Goal: Task Accomplishment & Management: Complete application form

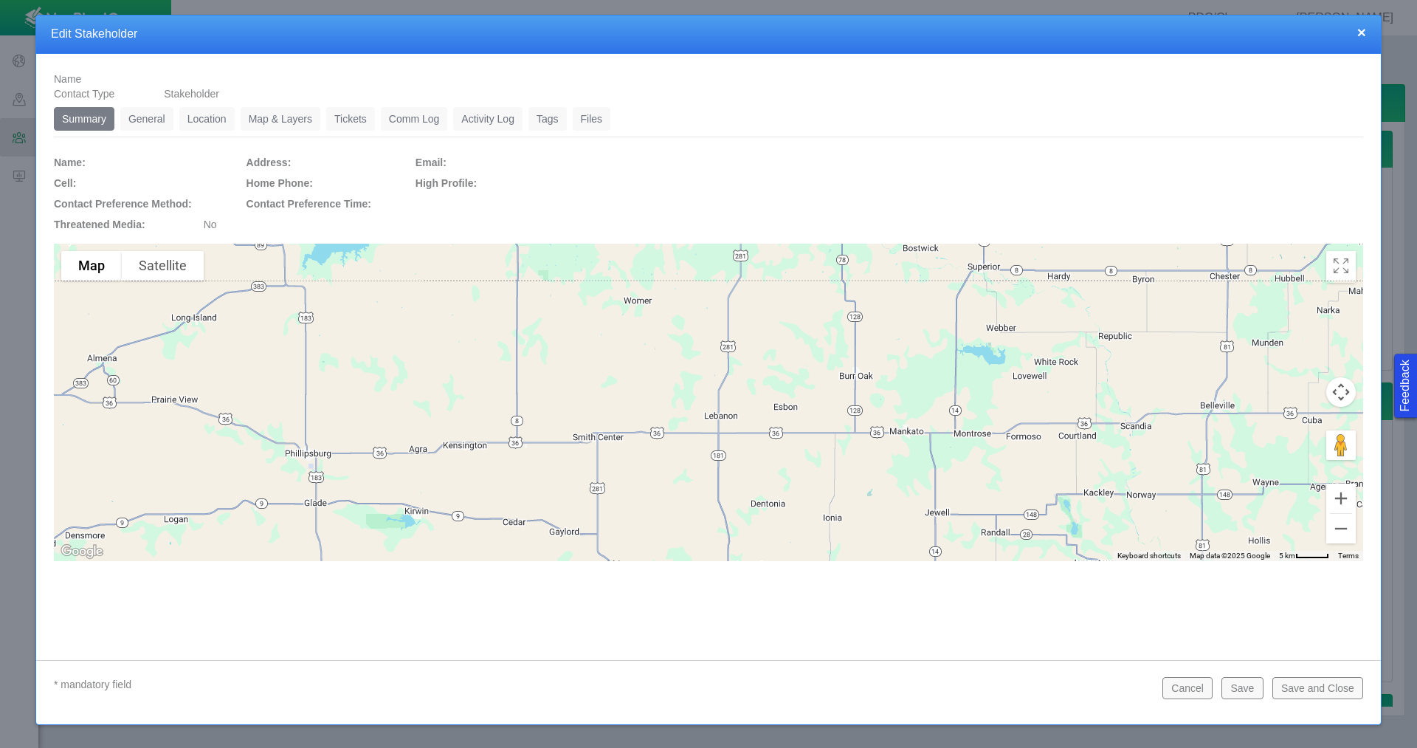
click at [145, 122] on link "General" at bounding box center [146, 119] width 53 height 24
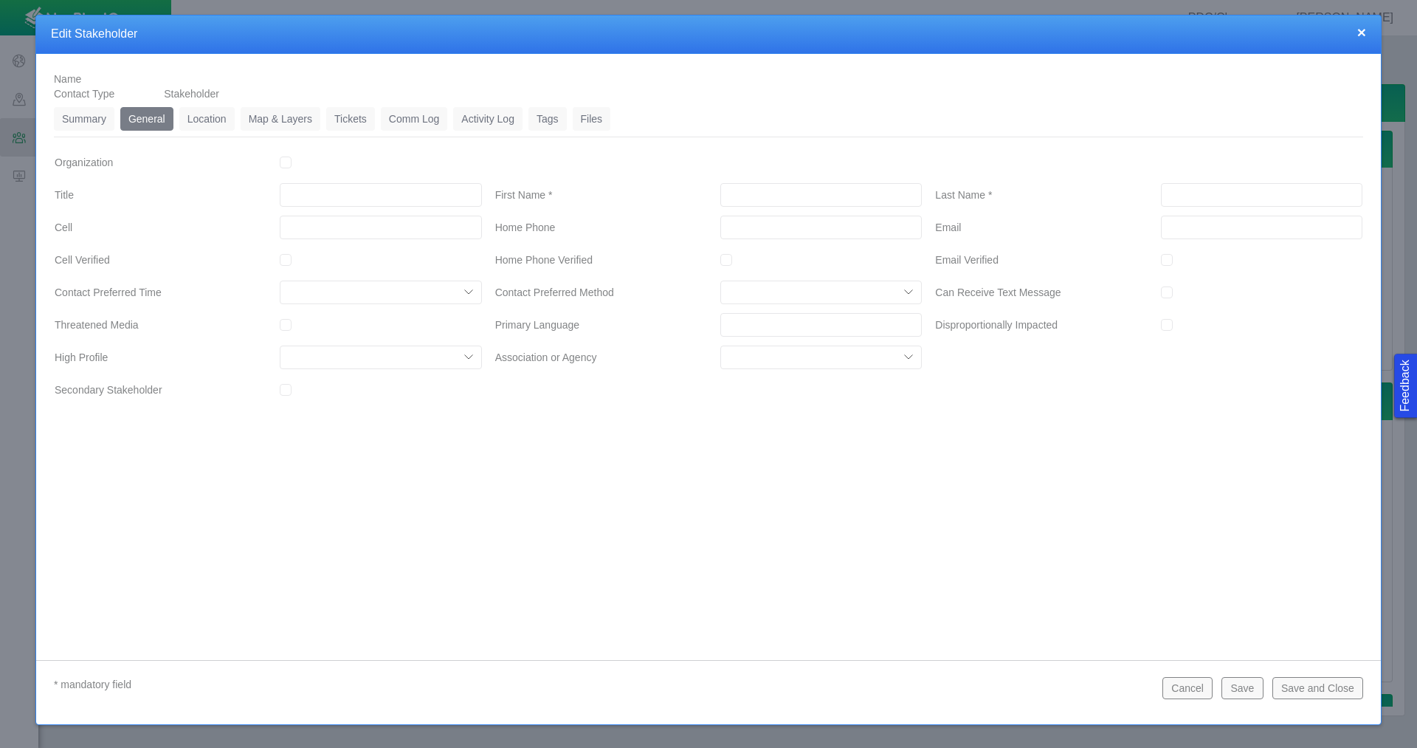
click at [784, 194] on input "First Name *" at bounding box center [821, 195] width 202 height 24
type input "[PERSON_NAME]"
type input "___-___-____"
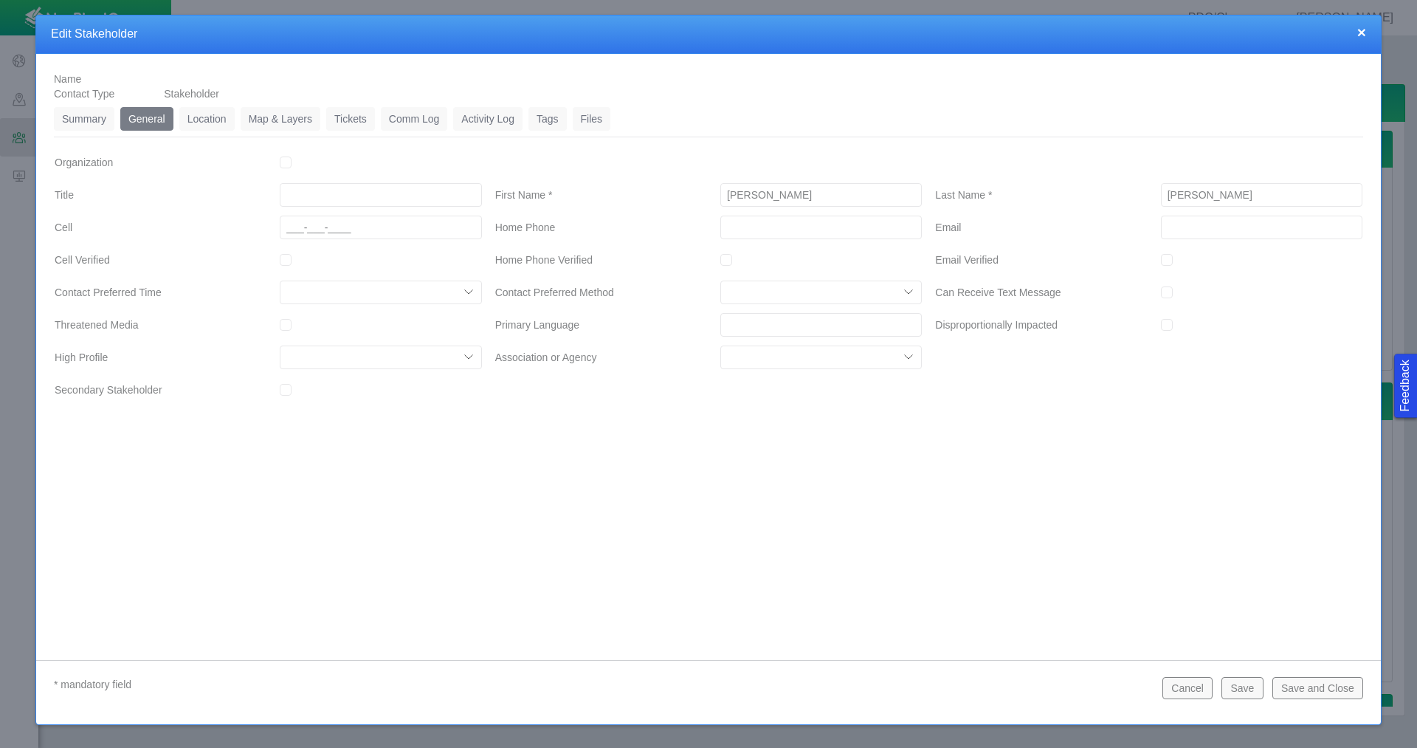
click at [389, 233] on input "___-___-____" at bounding box center [381, 228] width 202 height 24
click at [289, 222] on input "___-___-____" at bounding box center [381, 228] width 202 height 24
type input "[PHONE_NUMBER]"
click at [219, 119] on link "Location" at bounding box center [206, 119] width 55 height 24
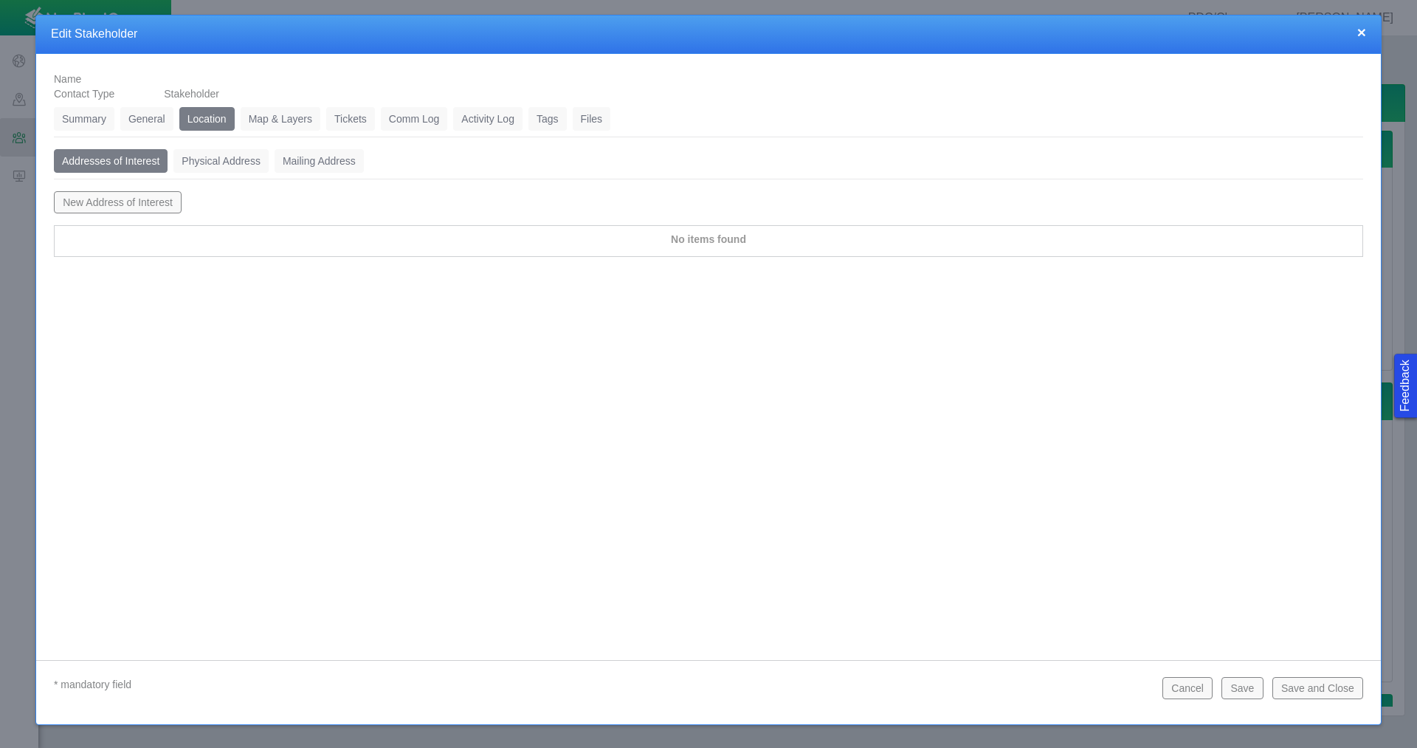
click at [171, 202] on button "New Address of Interest" at bounding box center [118, 202] width 128 height 22
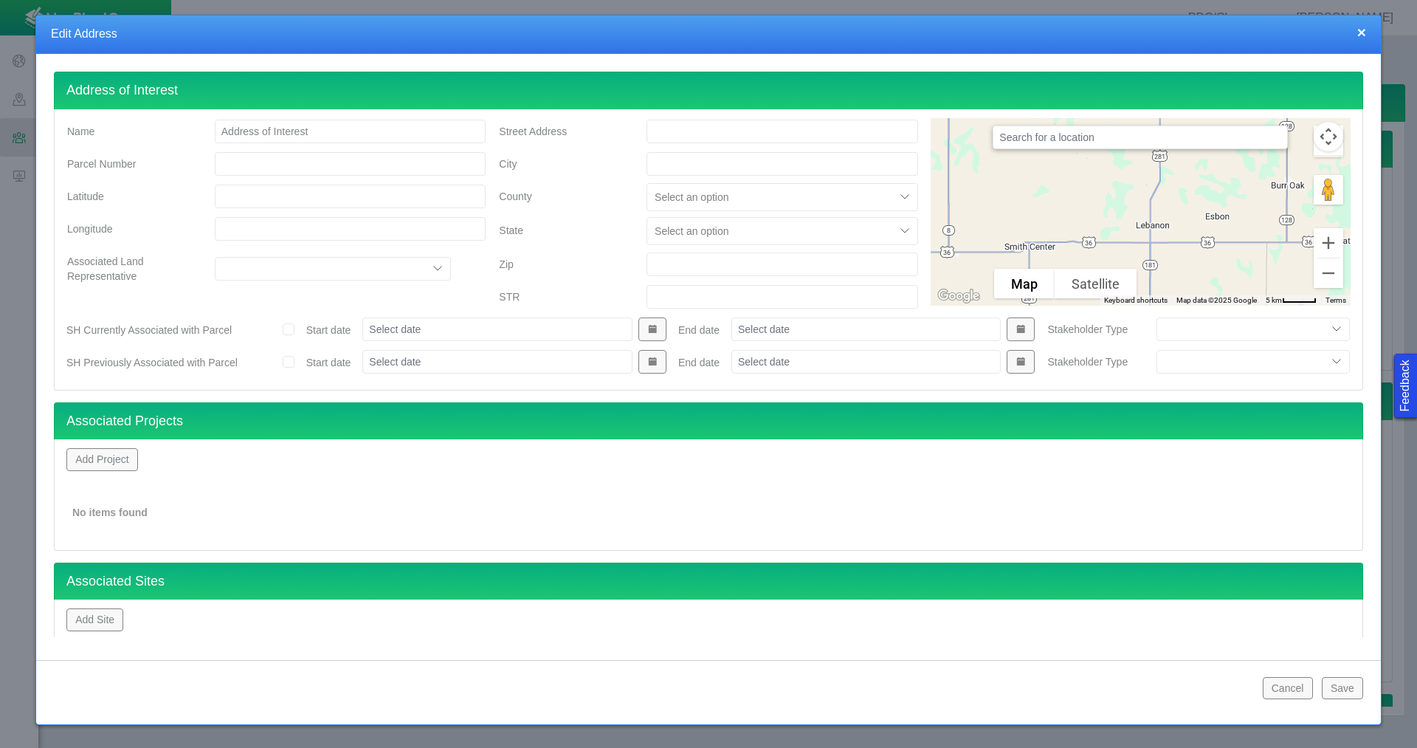
click at [757, 136] on input "Street Address" at bounding box center [783, 132] width 272 height 24
type input "13950 CR 2 1/2"
type input "[GEOGRAPHIC_DATA]"
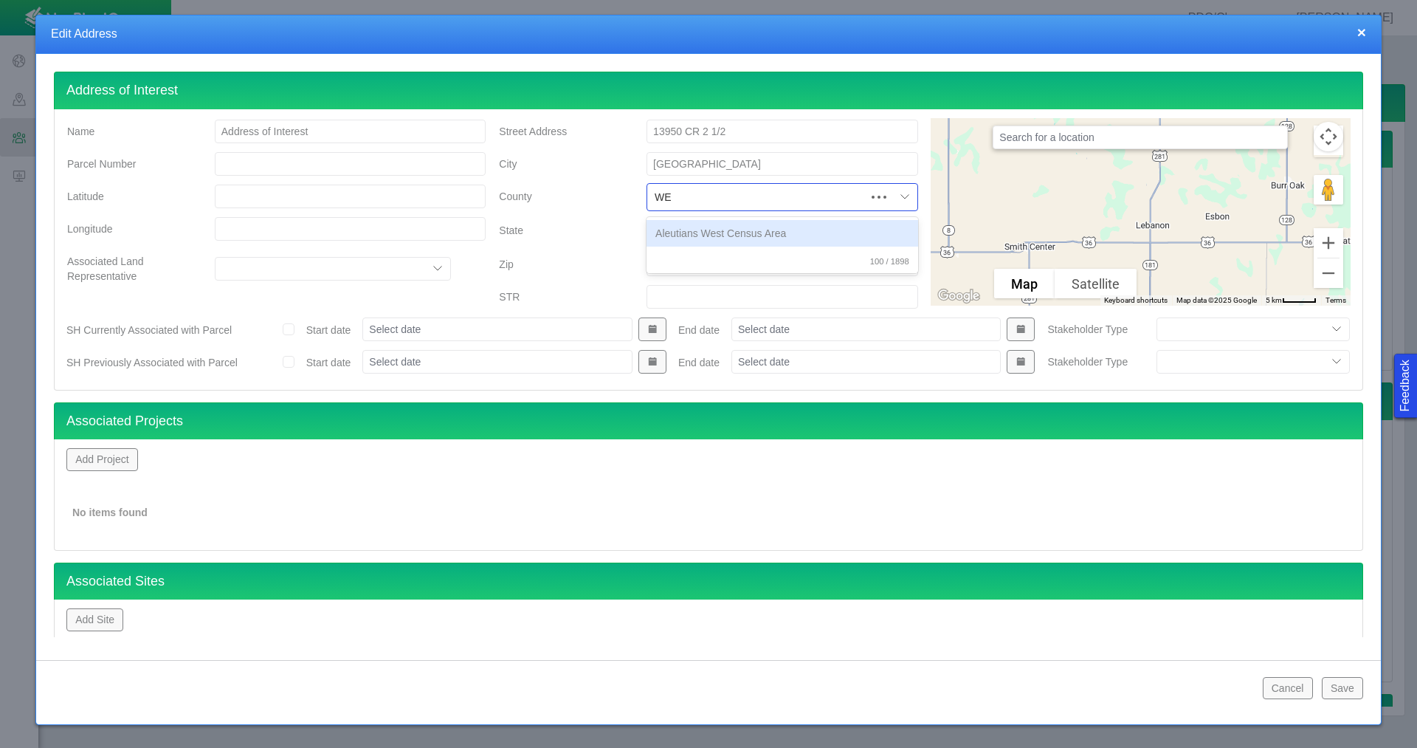
type input "WEL"
type input "WELD"
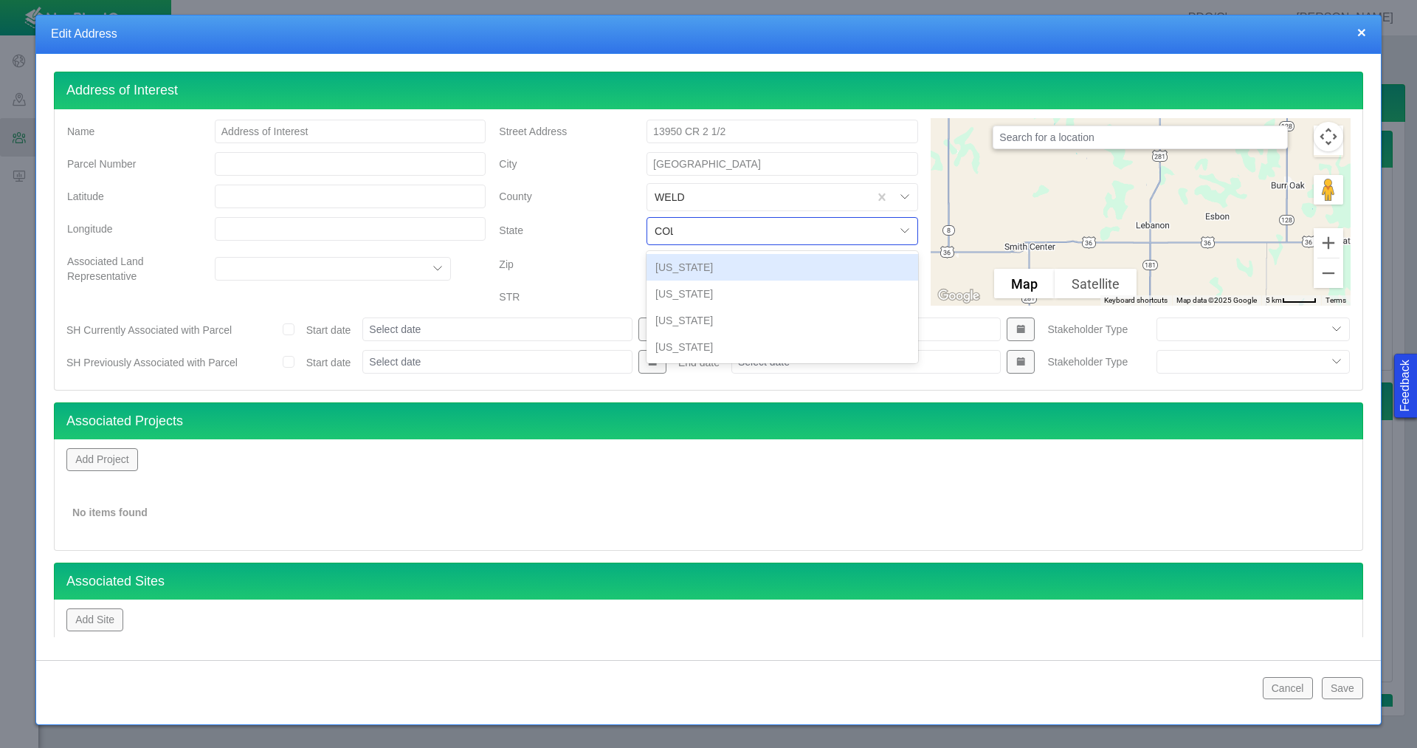
type input "COLO"
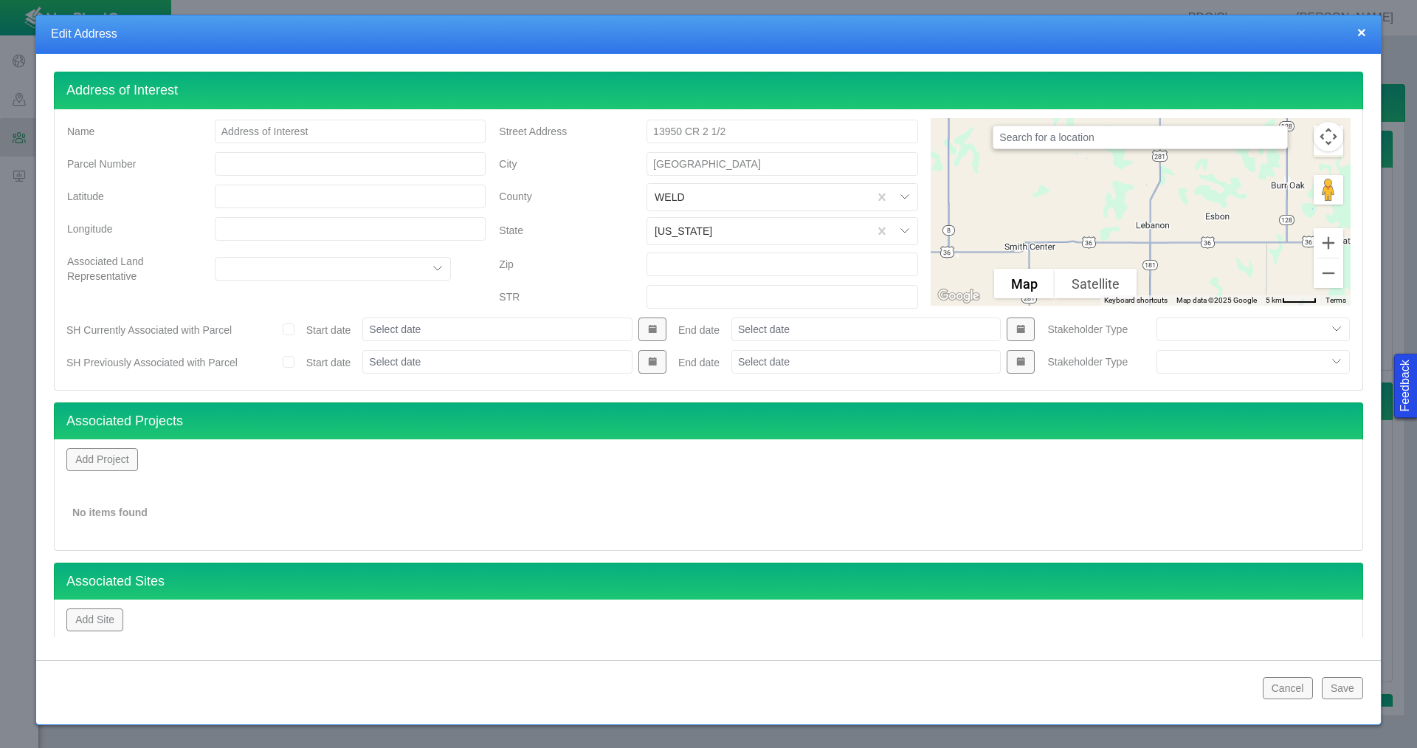
click at [59, 467] on div "Add Project No items found" at bounding box center [708, 494] width 1309 height 111
click at [84, 464] on button "Add Project" at bounding box center [102, 459] width 72 height 22
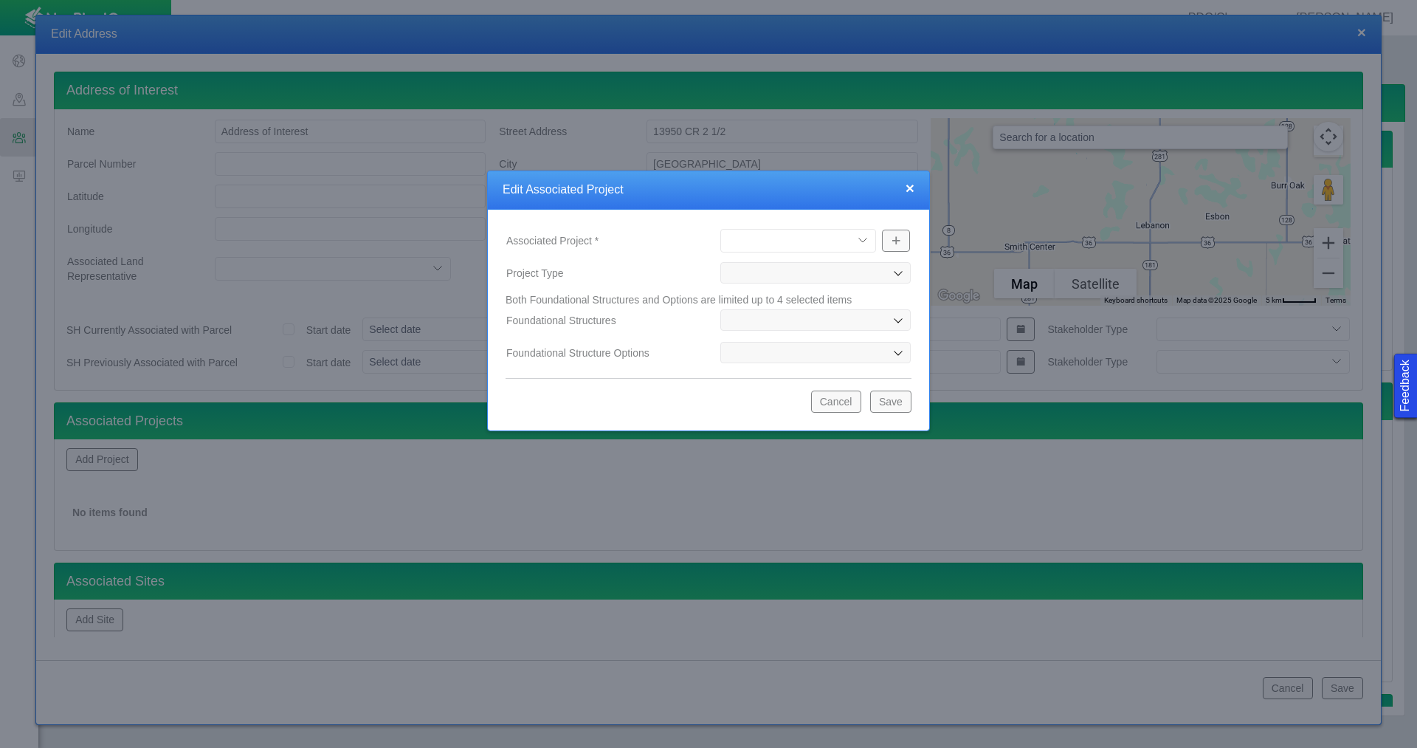
click at [832, 238] on select "[PERSON_NAME] Well Incident Brahman OGDP Drone Project [GEOGRAPHIC_DATA] OGDP […" at bounding box center [798, 241] width 156 height 24
click at [720, 229] on select "[PERSON_NAME] Well Incident Brahman OGDP Drone Project [GEOGRAPHIC_DATA] OGDP […" at bounding box center [798, 241] width 156 height 24
select select "48976645948192123"
click at [906, 403] on button "Save" at bounding box center [890, 401] width 41 height 22
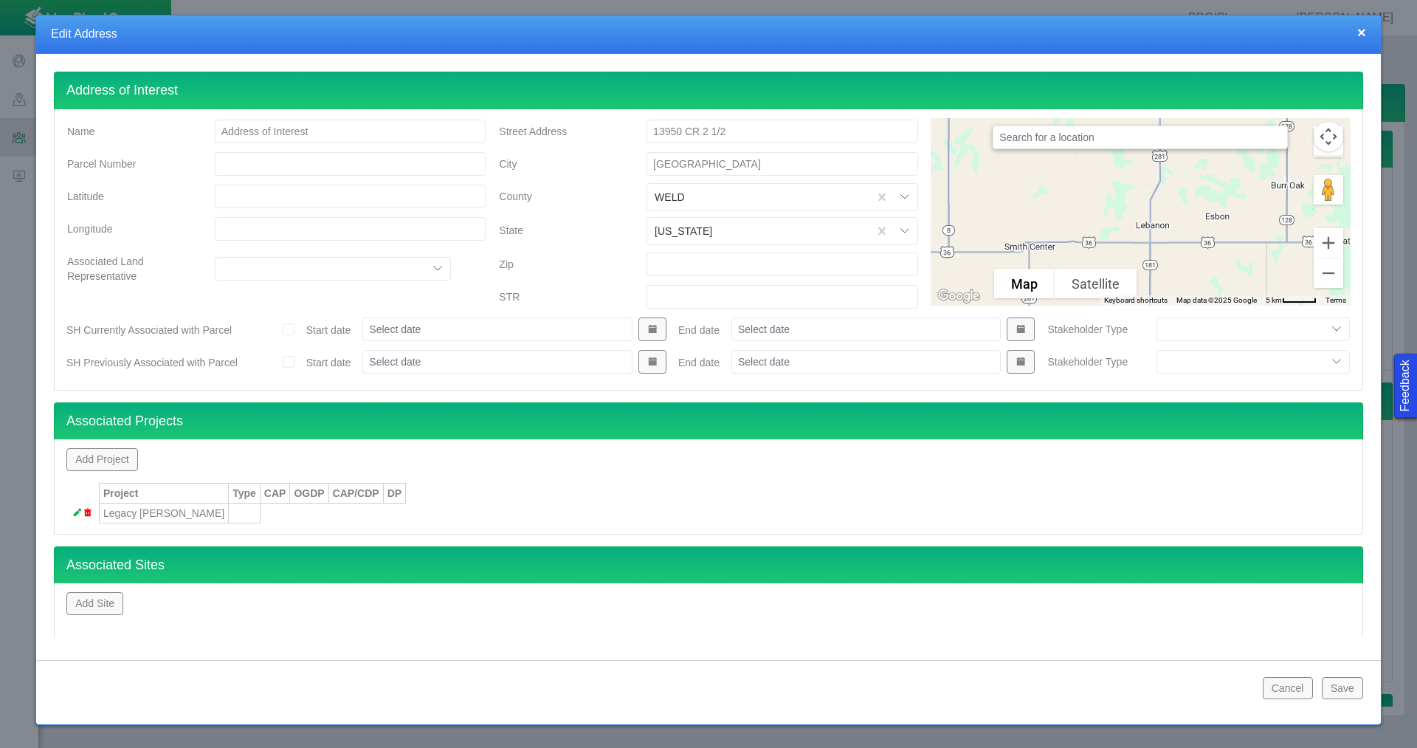
click at [1350, 685] on button "Save" at bounding box center [1342, 688] width 41 height 22
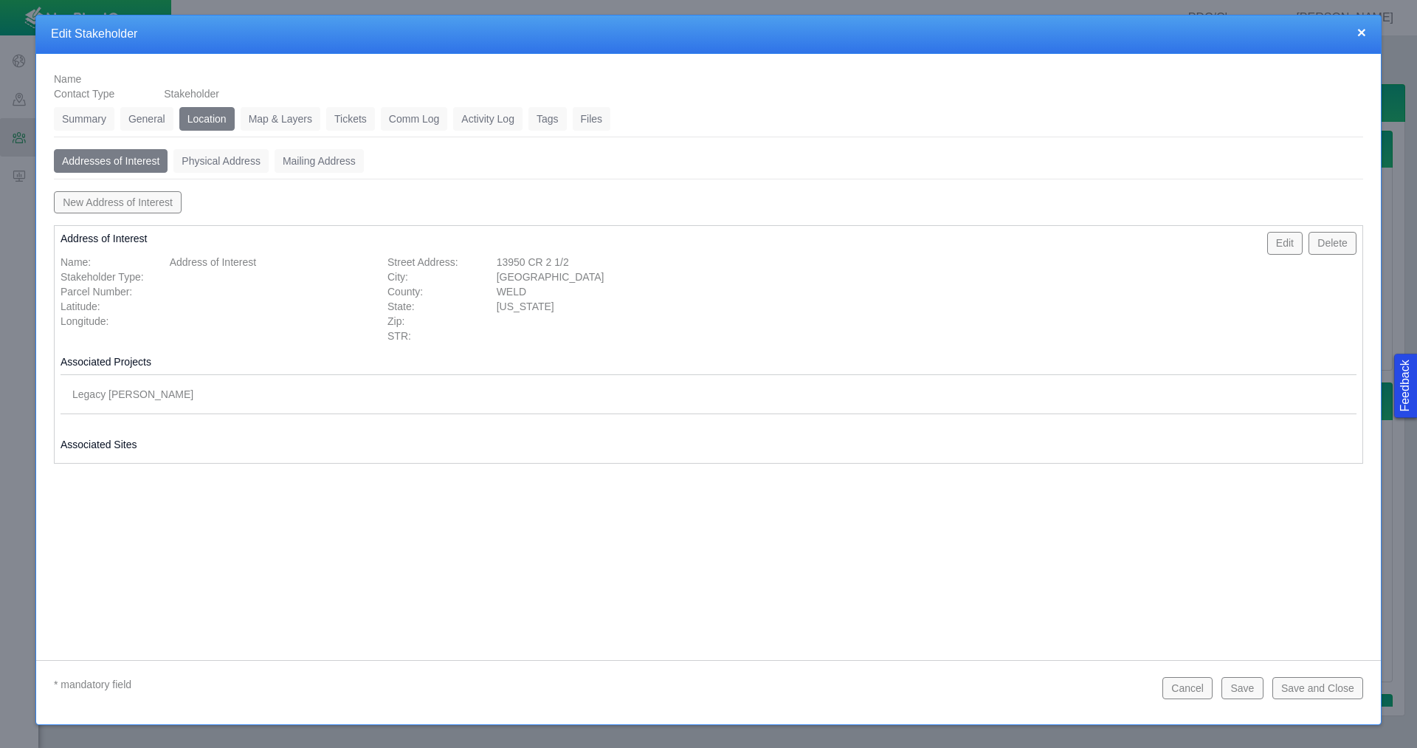
click at [1233, 685] on button "Save" at bounding box center [1242, 688] width 41 height 22
click at [347, 127] on link "Tickets" at bounding box center [350, 119] width 49 height 24
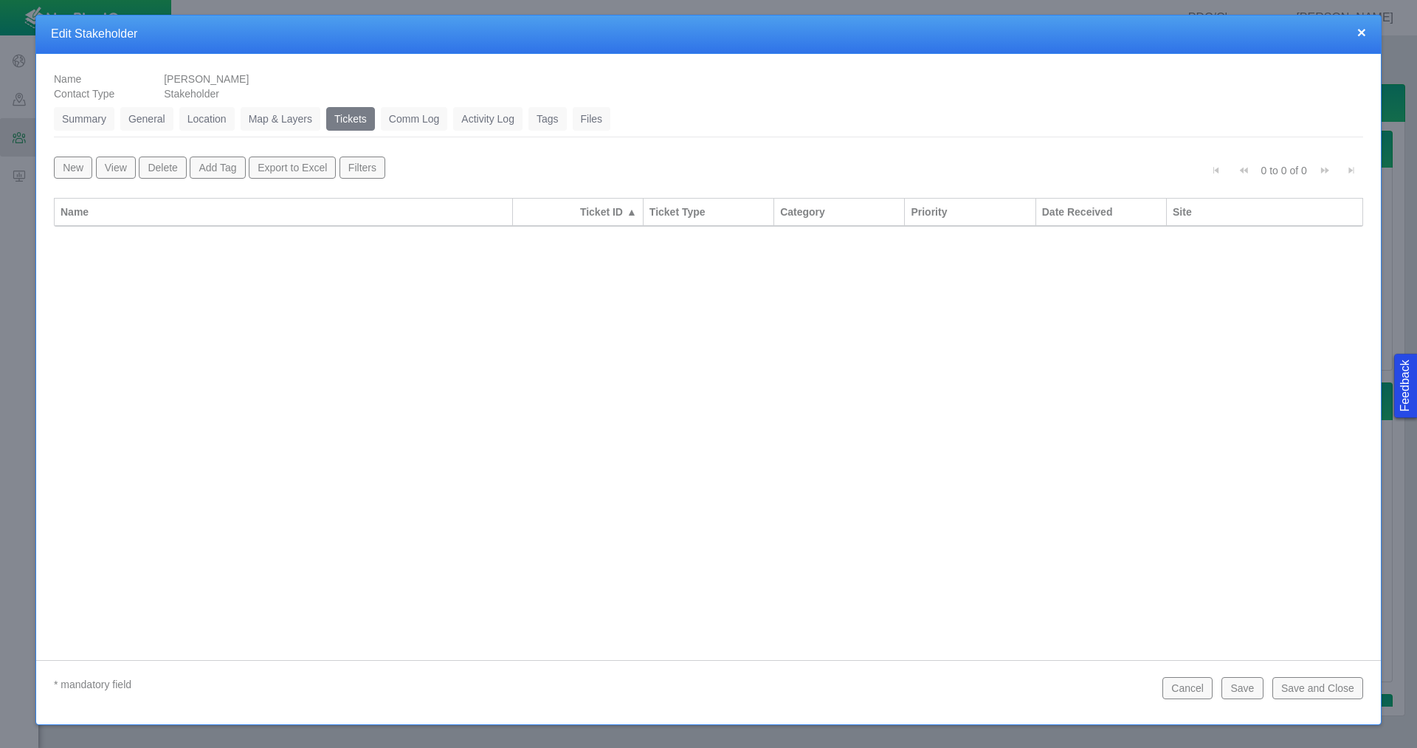
click at [78, 170] on button "New" at bounding box center [73, 167] width 38 height 22
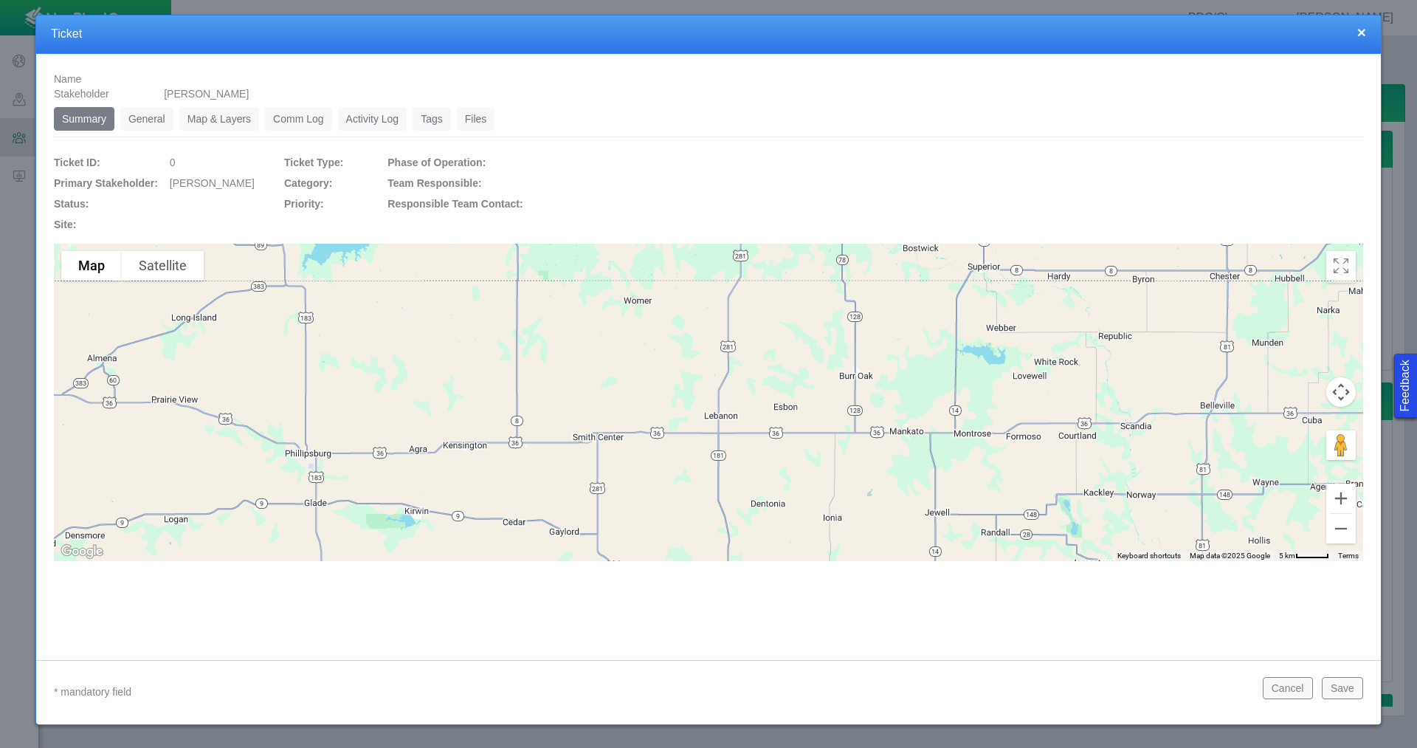
click at [149, 118] on link "General" at bounding box center [146, 119] width 53 height 24
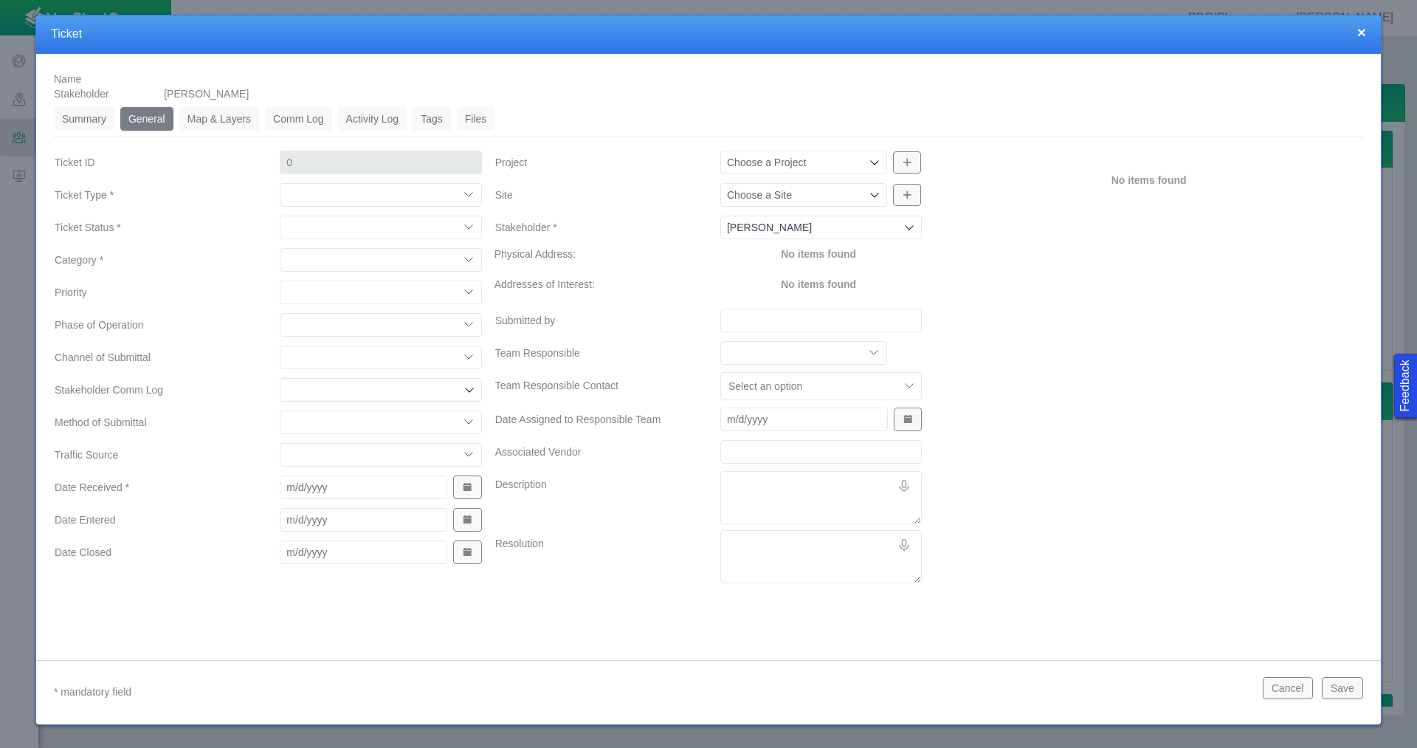
click at [353, 192] on select "Compliment Grievance Grievance Non-Op Information" at bounding box center [381, 195] width 202 height 24
click at [280, 183] on select "Compliment Grievance Grievance Non-Op Information" at bounding box center [381, 195] width 202 height 24
select select "149744687610124099"
click at [344, 227] on select "Closed (resolved) Closed (unreasonable) Closed (unresolved) Open (assigned) Ope…" at bounding box center [381, 228] width 202 height 24
select select "150870587516967847"
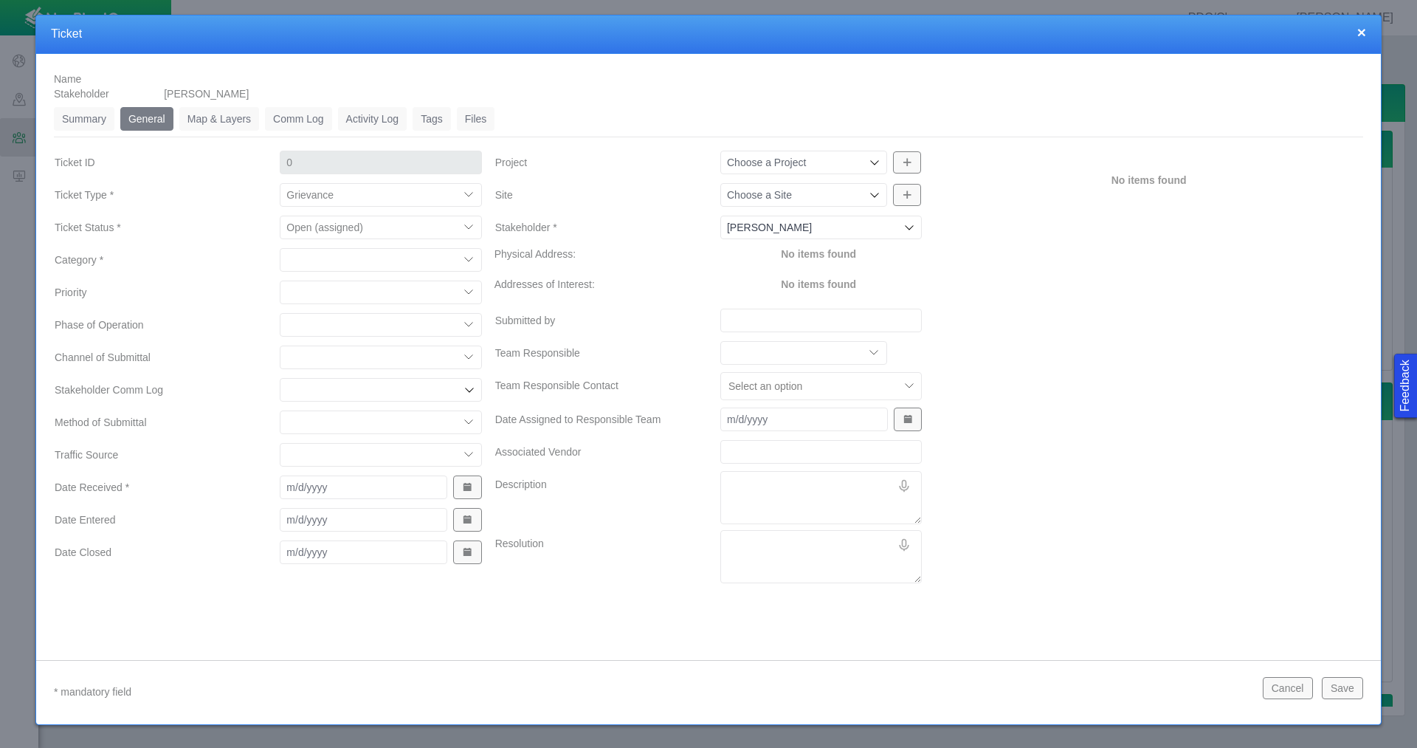
click at [280, 216] on select "Closed (resolved) Closed (unreasonable) Closed (unresolved) Open (assigned) Ope…" at bounding box center [381, 228] width 202 height 24
click at [342, 261] on select "Access Aesthetics Ag/Crops Air Quality Claims Clean-up/Remediation Communicatio…" at bounding box center [381, 260] width 202 height 24
select select "31806672368382374"
click at [280, 248] on select "Access Aesthetics Ag/Crops Air Quality Claims Clean-up/Remediation Communicatio…" at bounding box center [381, 260] width 202 height 24
click at [316, 297] on select "High Medium Low" at bounding box center [381, 292] width 202 height 24
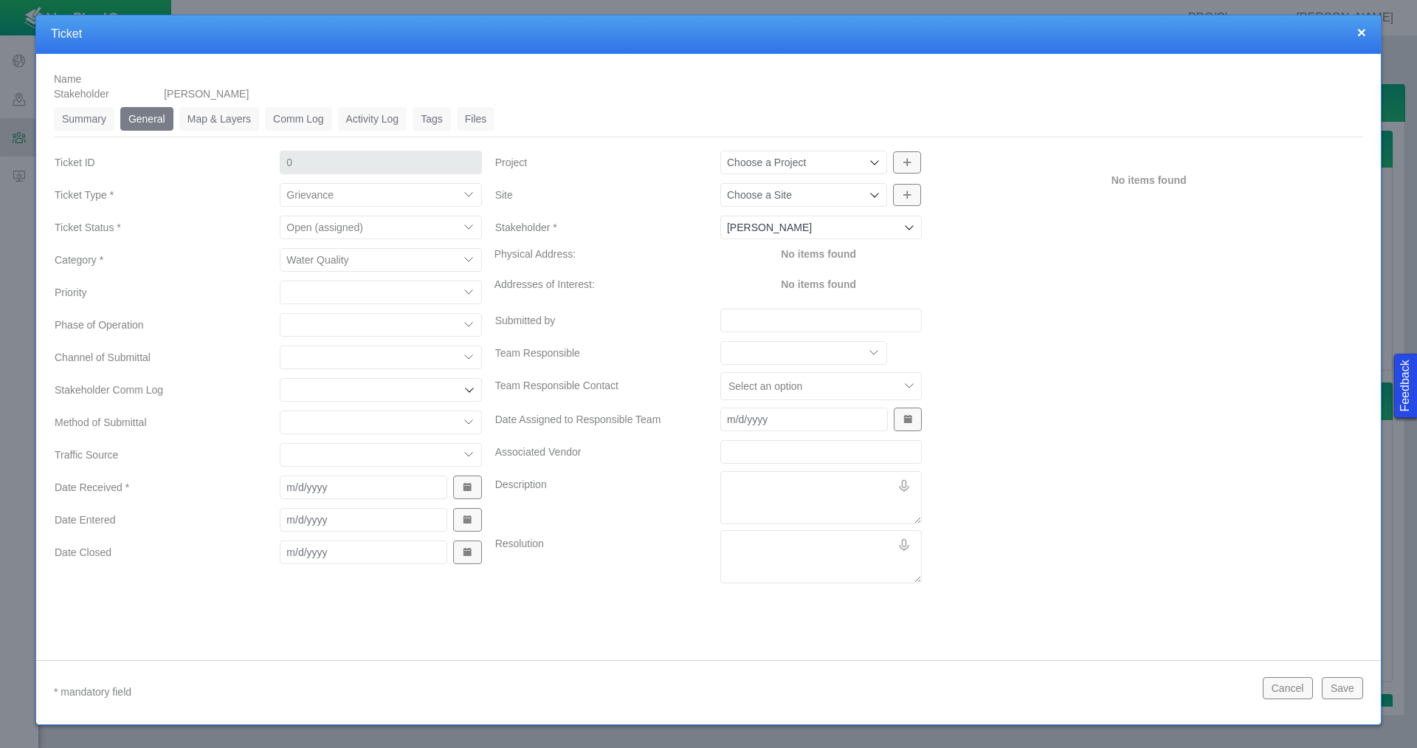
select select "Medium"
click at [280, 280] on select "High Medium Low" at bounding box center [381, 292] width 202 height 24
click at [317, 325] on select "Completions Drilling Production Reclamation Planning/Permitting Workover P&A Un…" at bounding box center [381, 325] width 202 height 24
select select "92605267337848928"
click at [280, 313] on select "Completions Drilling Production Reclamation Planning/Permitting Workover P&A Un…" at bounding box center [381, 325] width 202 height 24
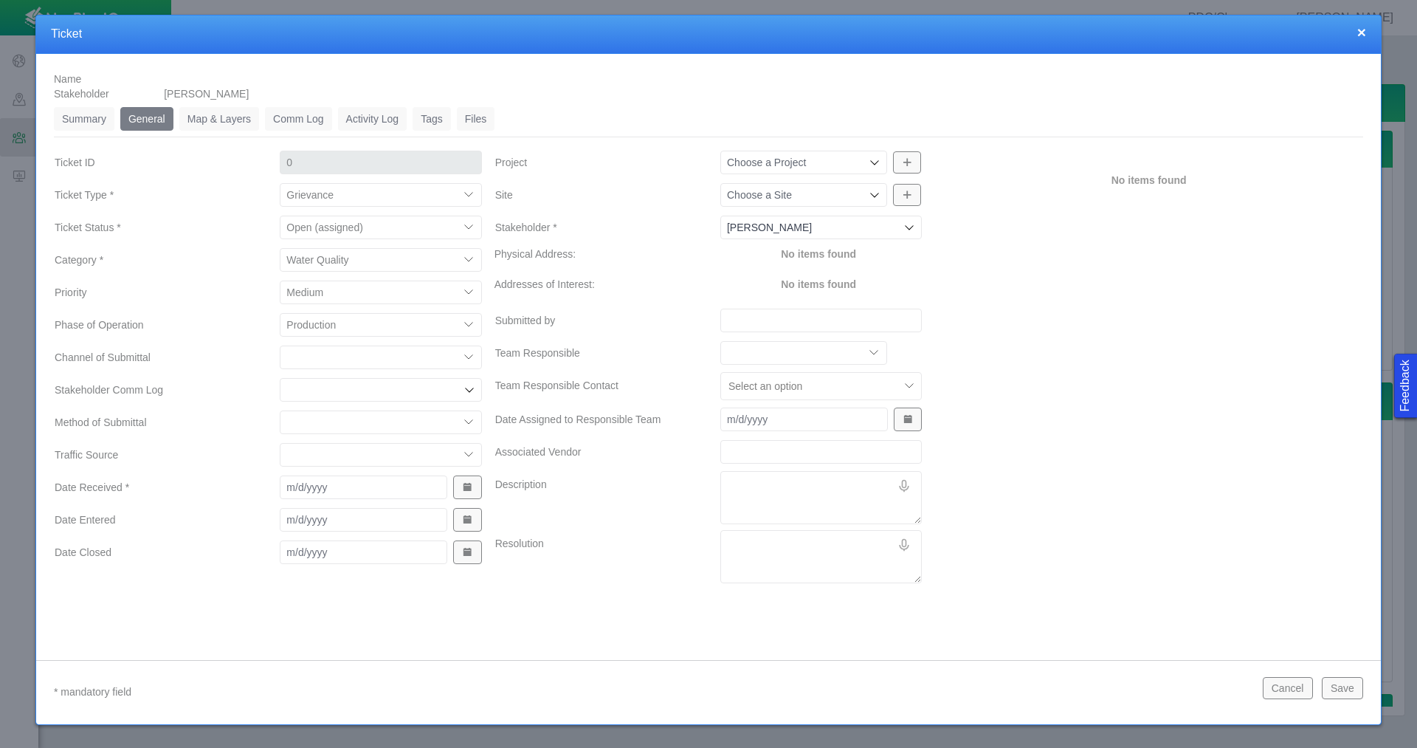
click at [320, 353] on select "ECMC Community Relations LGD Website/Microsite HSE Local Elected Official Surfa…" at bounding box center [381, 357] width 202 height 24
select select "81909218222849185"
click at [280, 345] on select "ECMC Community Relations LGD Website/Microsite HSE Local Elected Official Surfa…" at bounding box center [381, 357] width 202 height 24
click at [337, 421] on select "Email In Person Mail Phone" at bounding box center [381, 422] width 202 height 24
select select "155092712167575582"
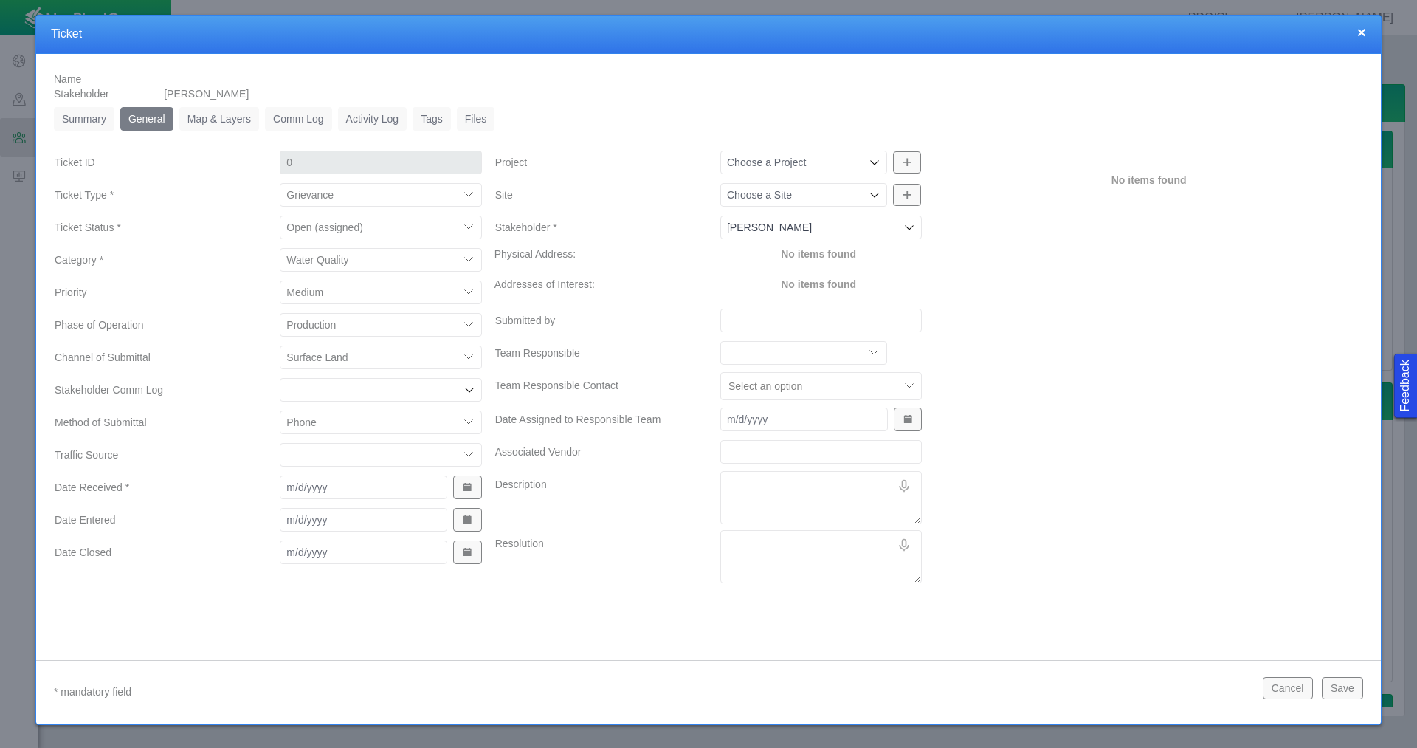
click at [280, 410] on select "Email In Person Mail Phone" at bounding box center [381, 422] width 202 height 24
click at [469, 490] on span "Show Date Picker" at bounding box center [467, 487] width 10 height 10
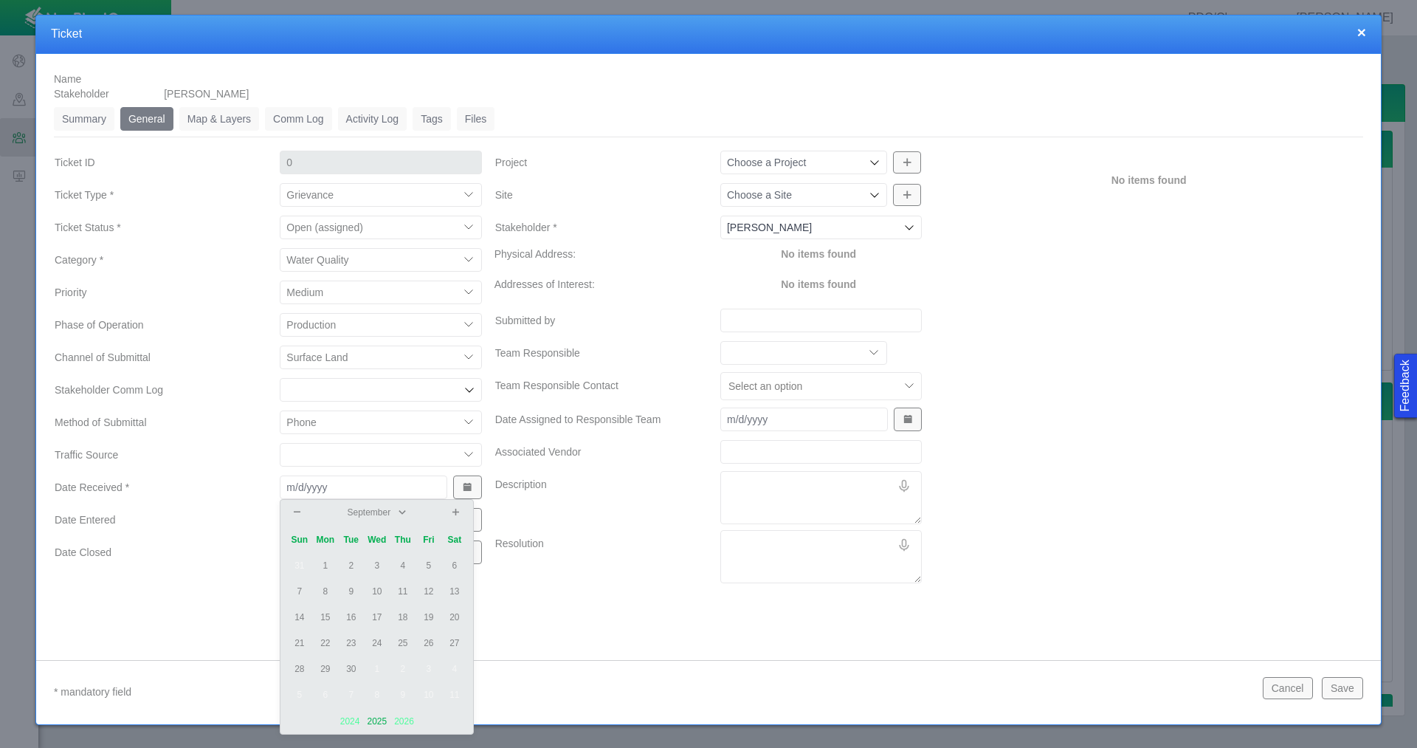
click at [405, 619] on td "18" at bounding box center [403, 618] width 26 height 26
type input "[DATE]"
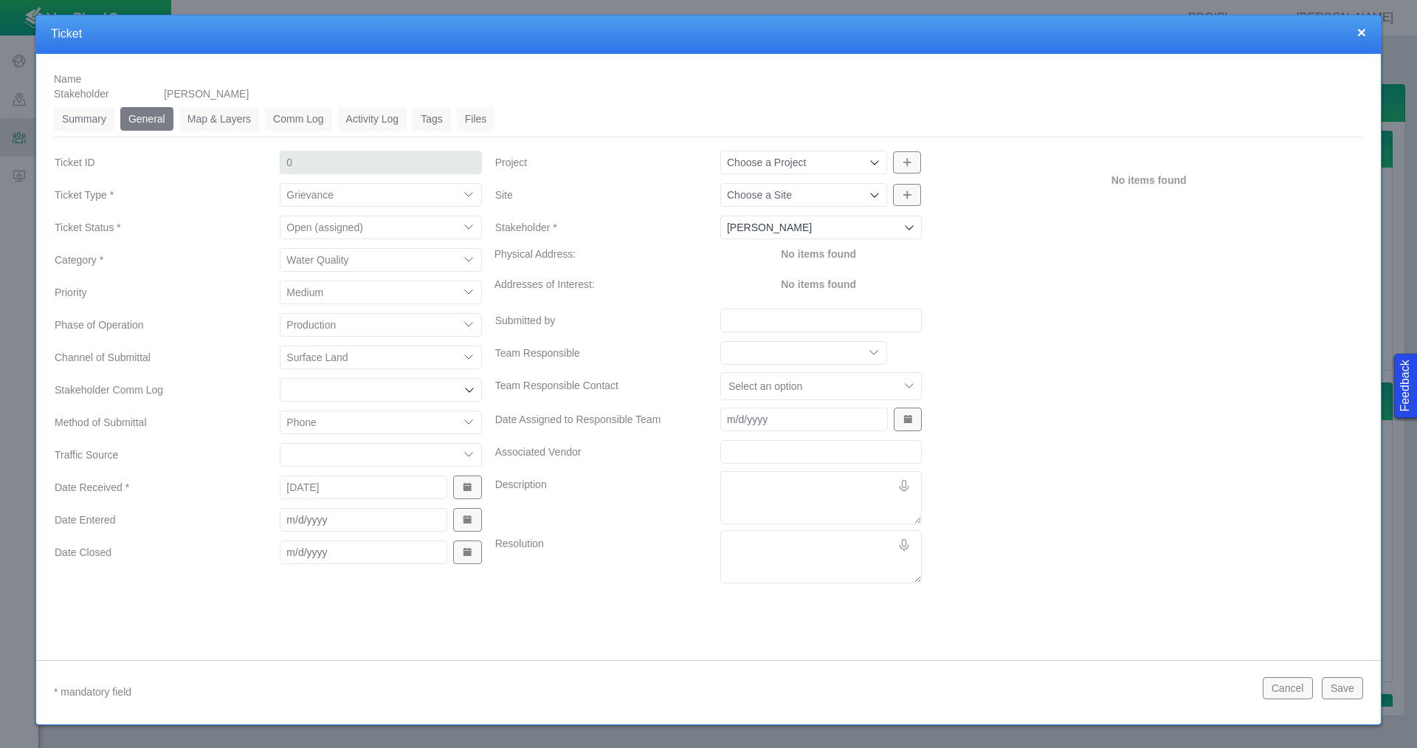
click at [470, 519] on span "Show Date Picker" at bounding box center [467, 519] width 10 height 10
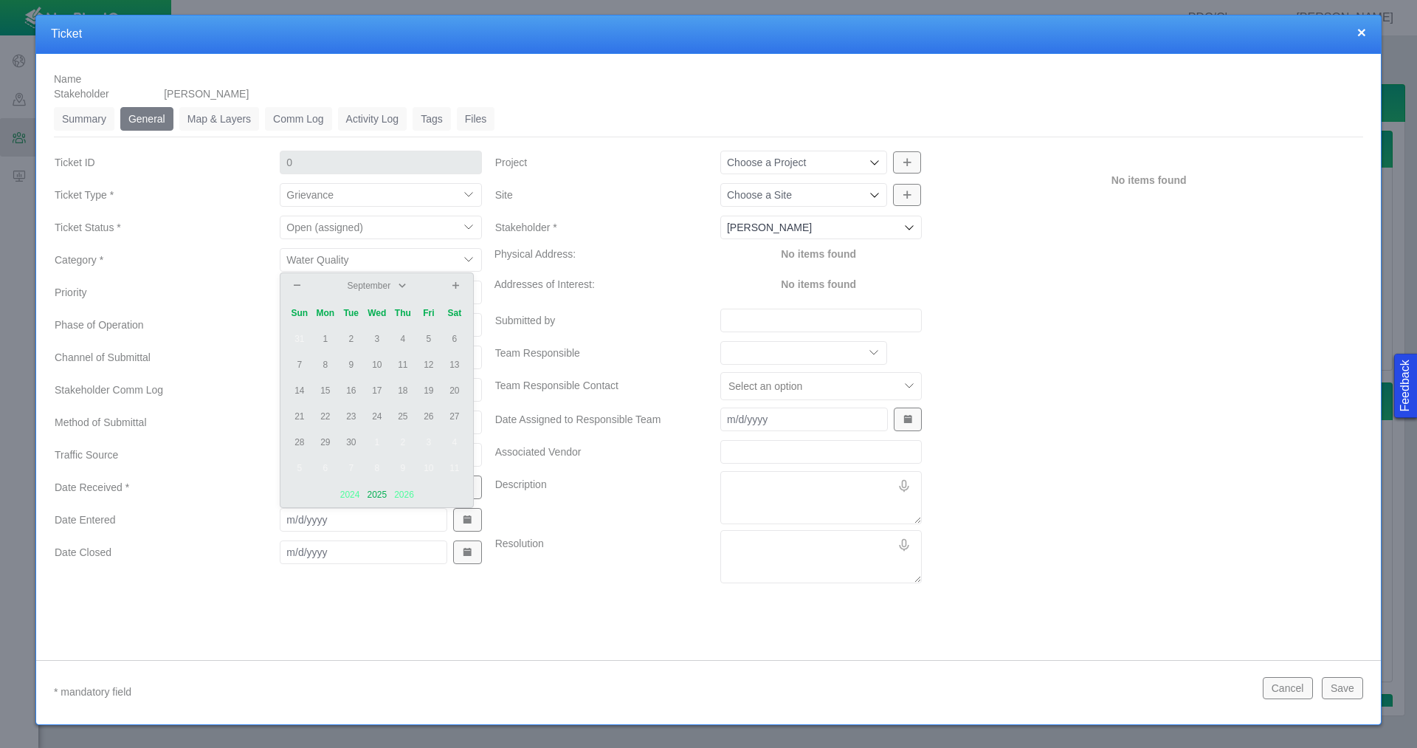
click at [427, 390] on td "19" at bounding box center [429, 391] width 26 height 26
type input "[DATE]"
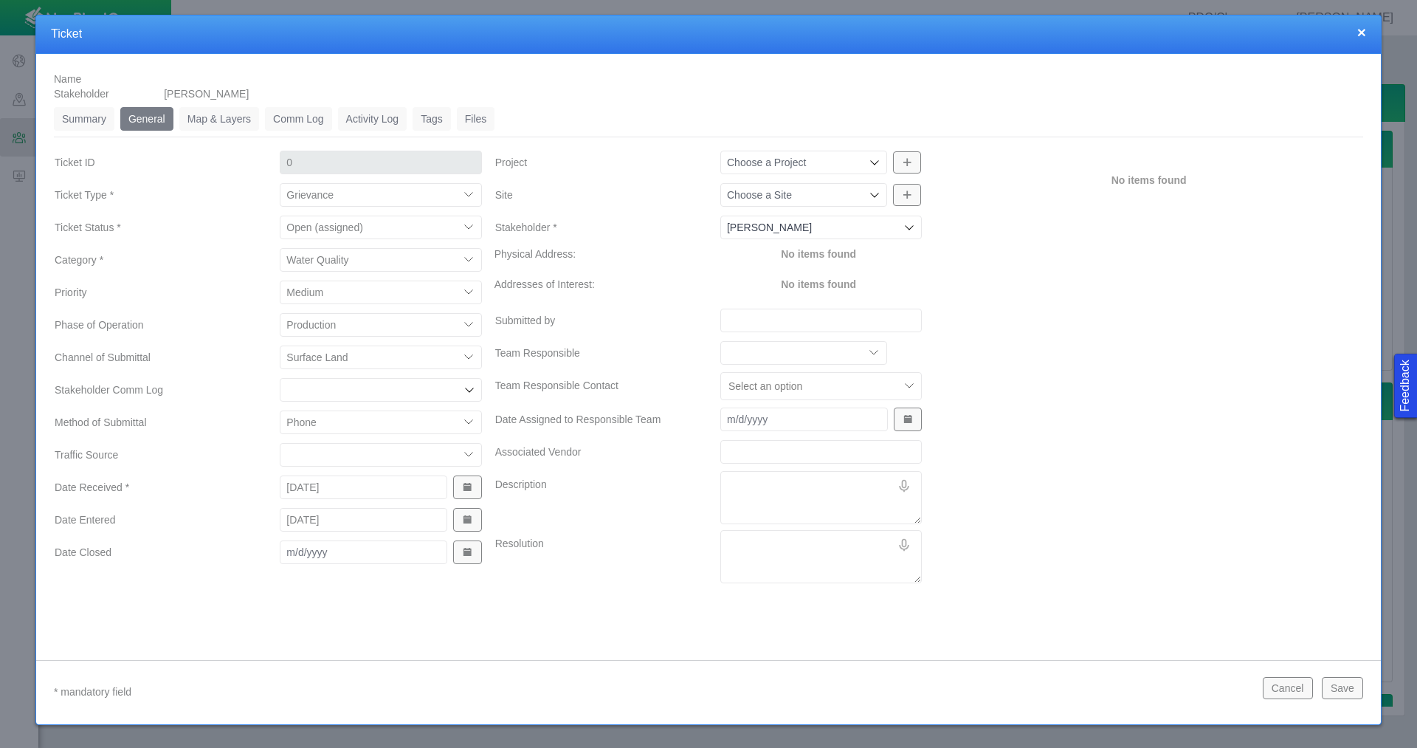
click at [873, 161] on icon at bounding box center [875, 162] width 12 height 12
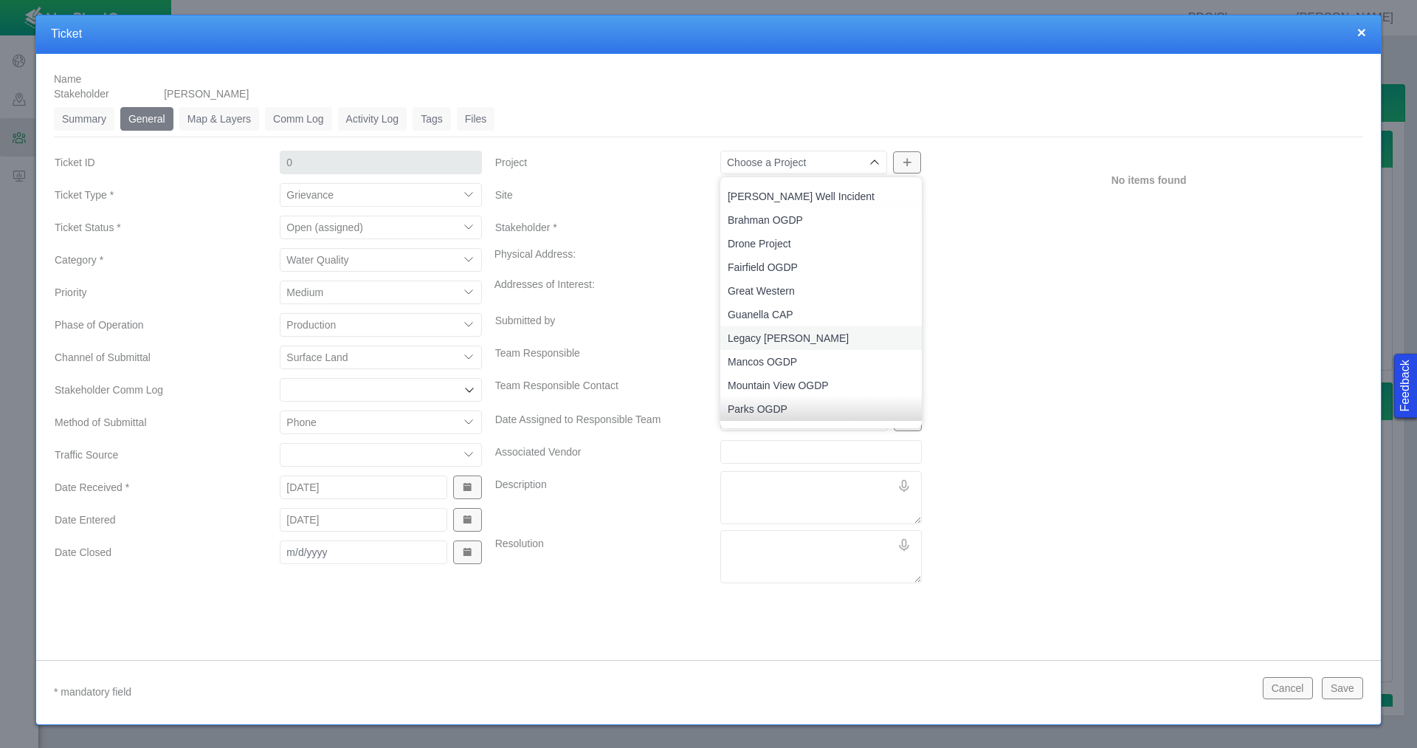
click at [794, 335] on span "Legacy [PERSON_NAME]" at bounding box center [821, 338] width 187 height 15
type input "Legacy [PERSON_NAME]"
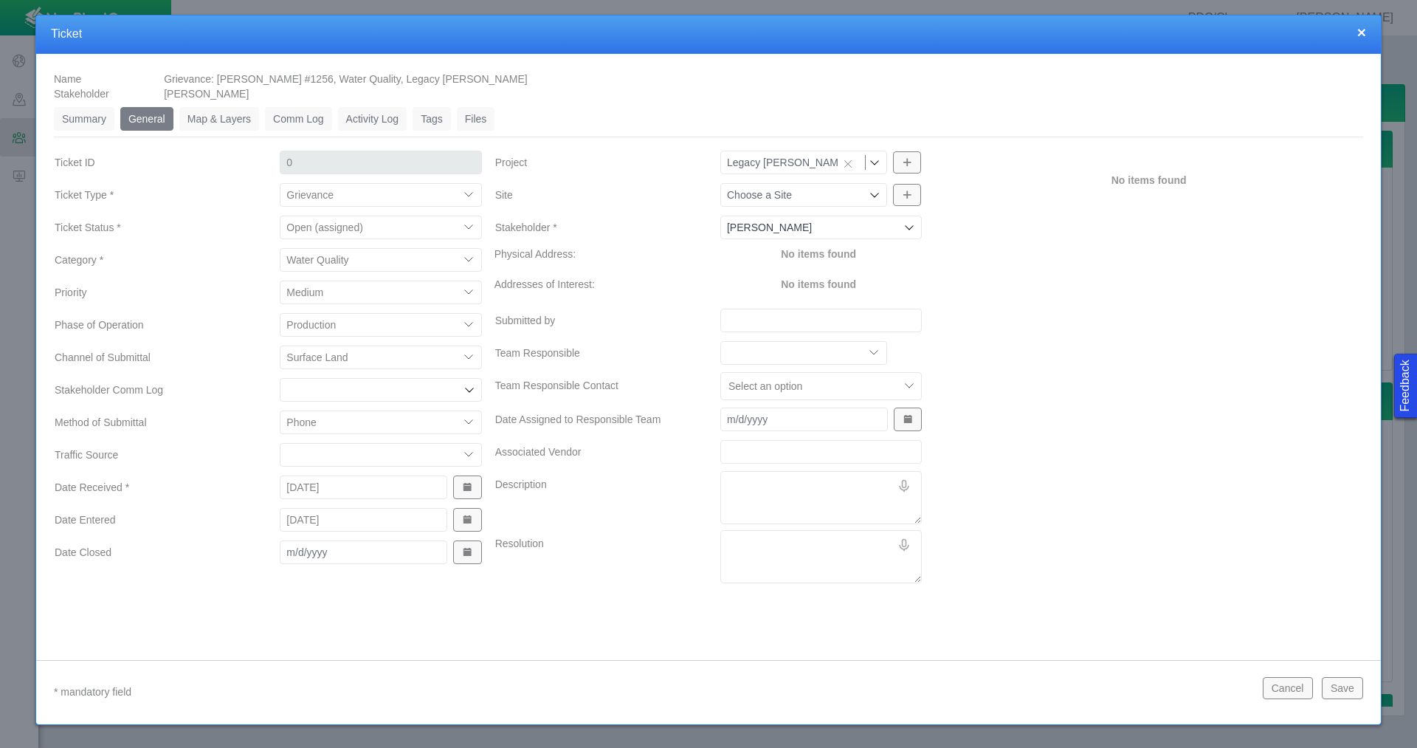
type input "1256"
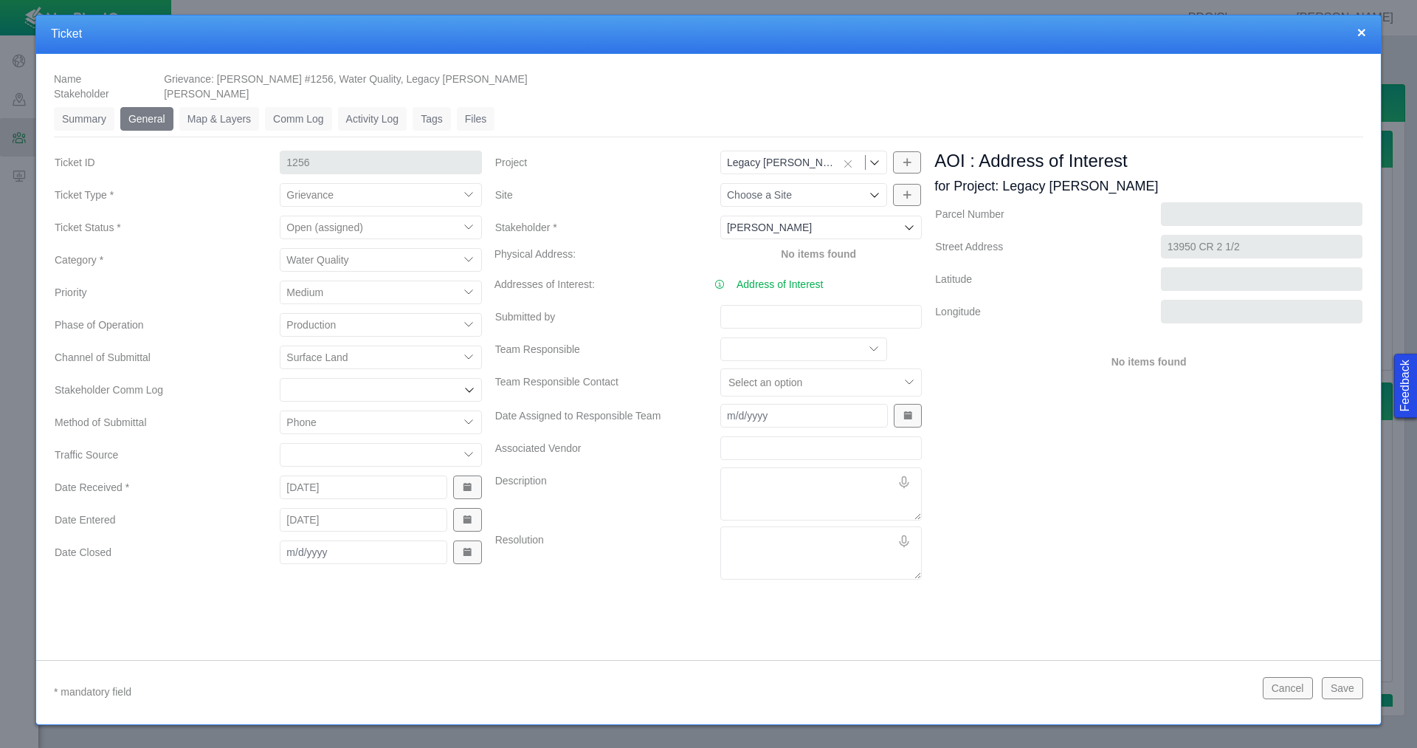
click at [748, 481] on textarea "Description" at bounding box center [821, 493] width 202 height 53
type textarea "x"
type textarea "K"
type textarea "x"
type textarea "Ka"
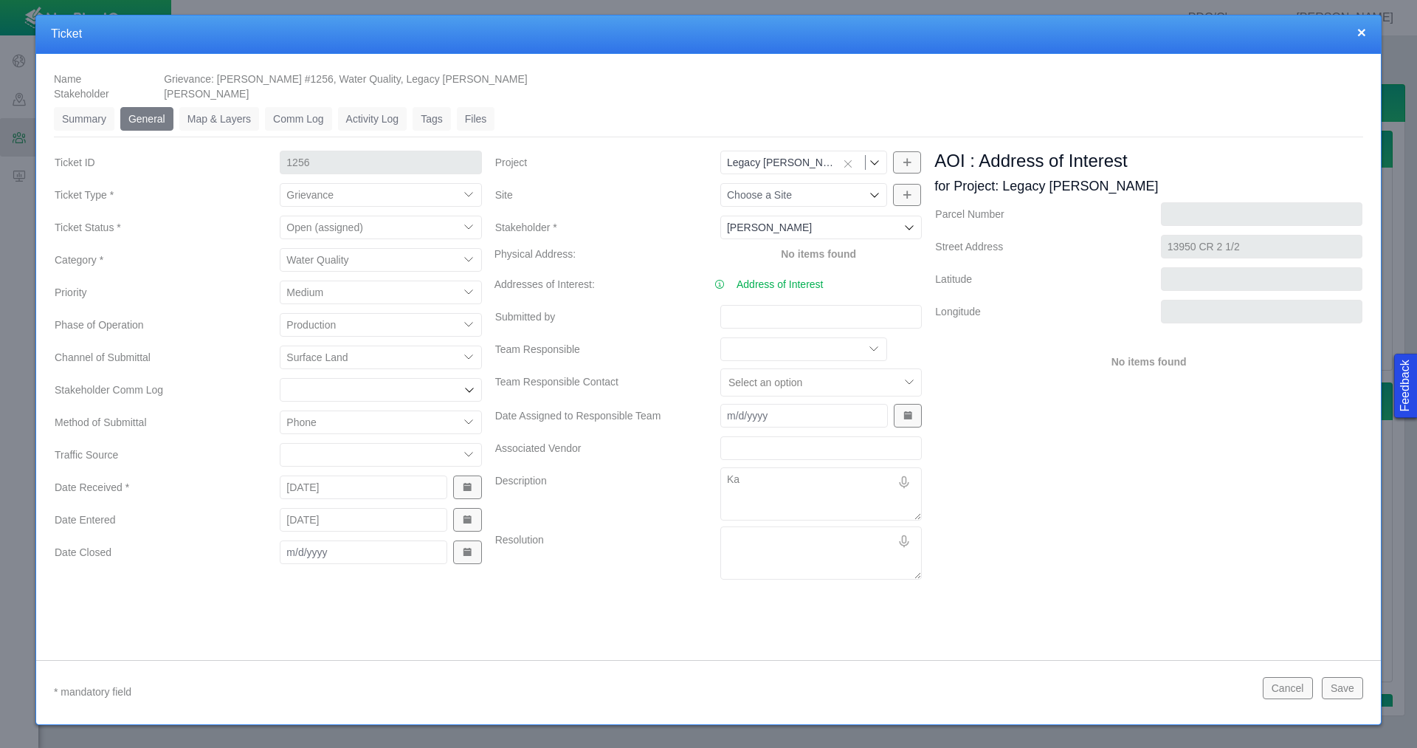
type textarea "x"
type textarea "Kat"
type textarea "x"
type textarea "[PERSON_NAME]"
type textarea "x"
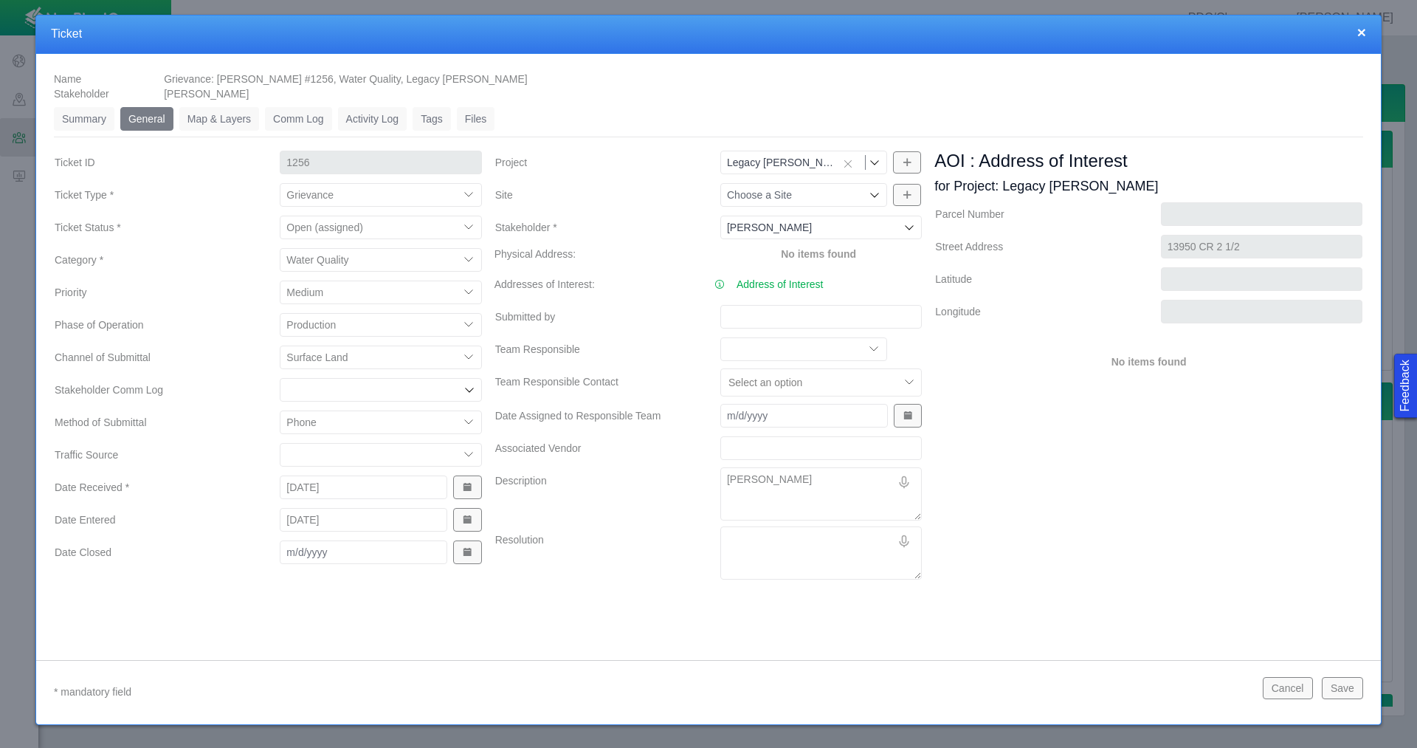
type textarea "[PERSON_NAME]"
type textarea "x"
type textarea "[PERSON_NAME]"
type textarea "x"
type textarea "[PERSON_NAME]"
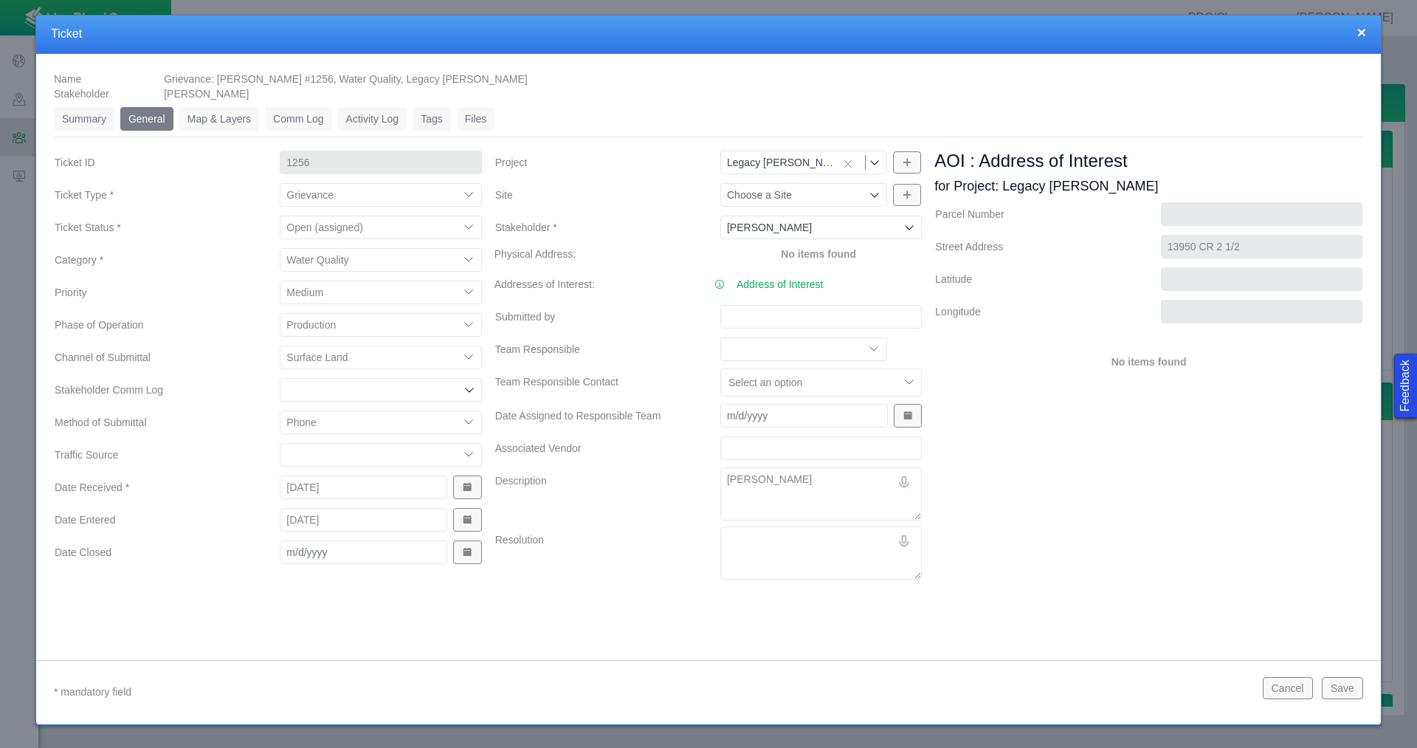
type textarea "x"
type textarea "[PERSON_NAME]"
type textarea "x"
type textarea "[PERSON_NAME]"
type textarea "x"
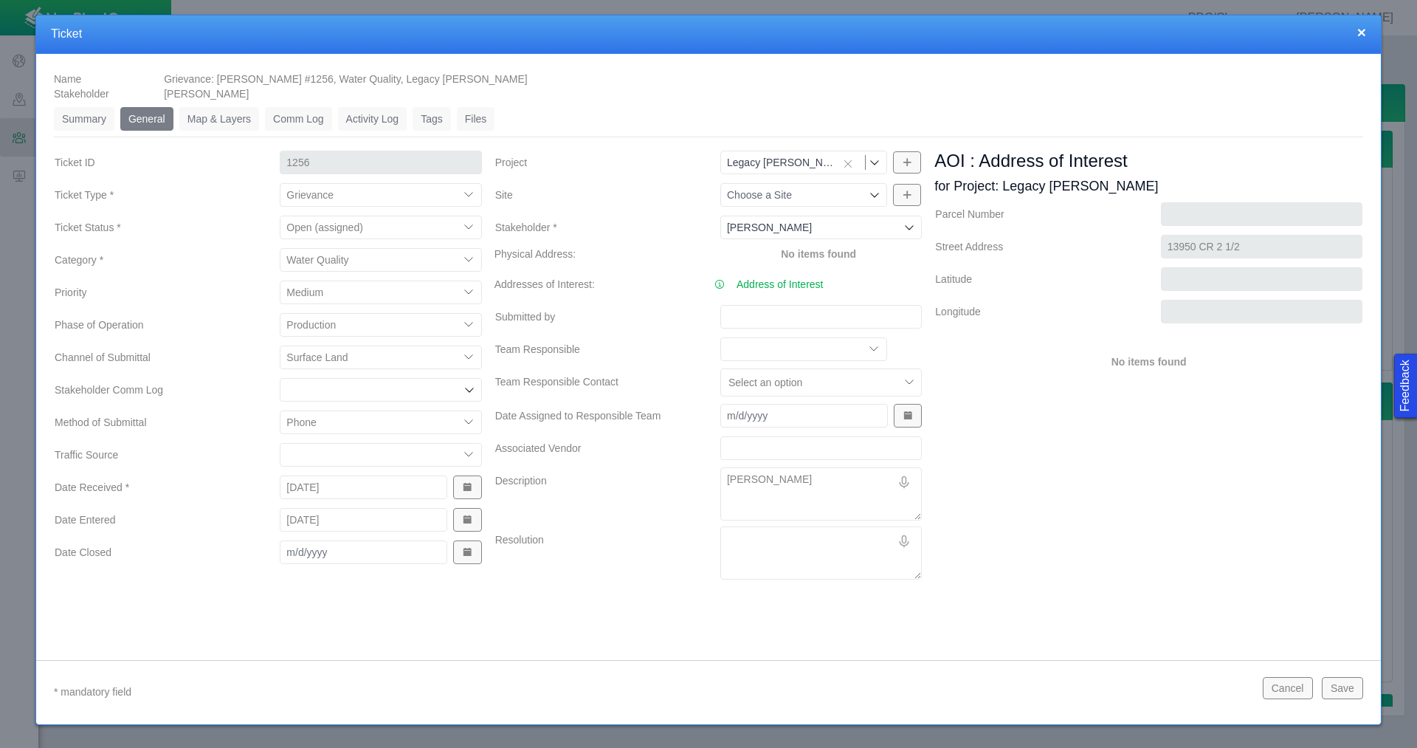
type textarea "[PERSON_NAME]"
type textarea "x"
type textarea "[PERSON_NAME]"
type textarea "x"
type textarea "[PERSON_NAME]"
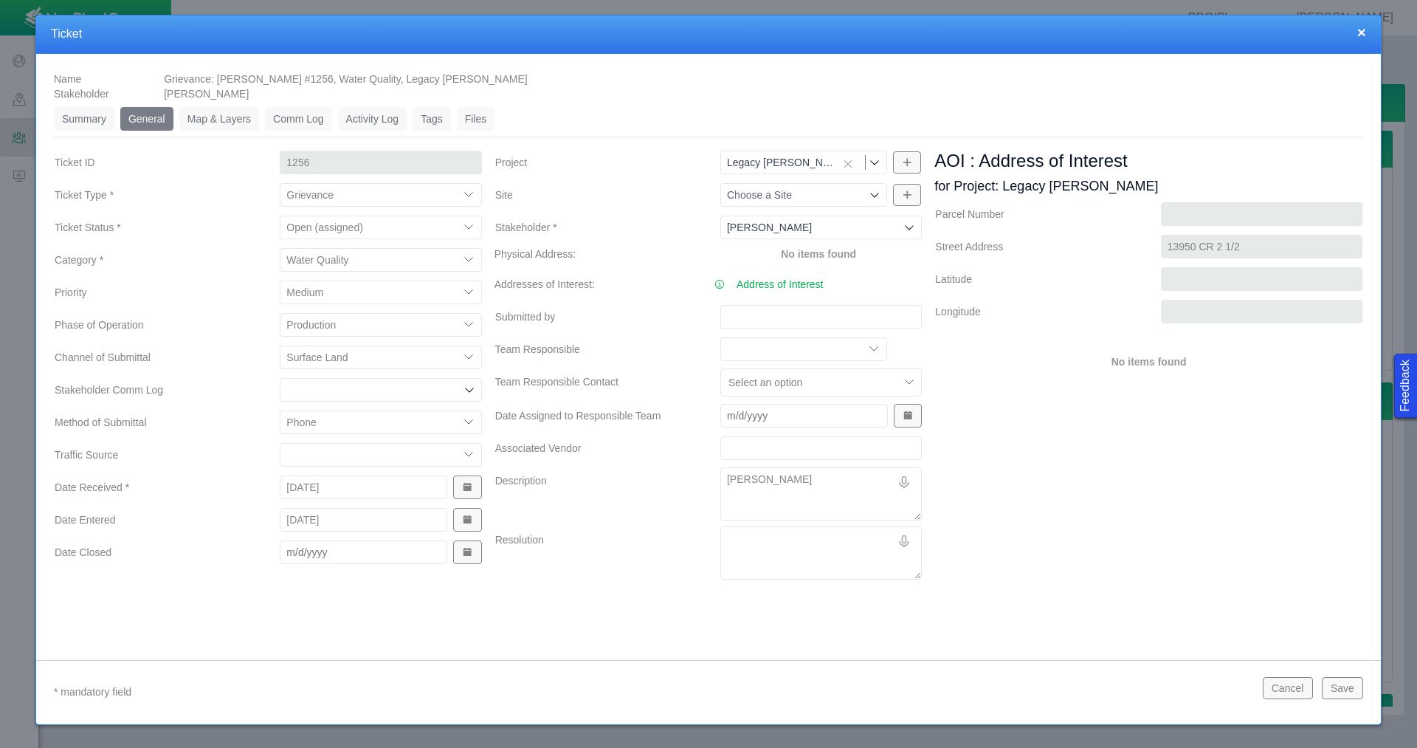
type textarea "x"
type textarea "[PERSON_NAME]"
type textarea "x"
type textarea "[PERSON_NAME]"
type textarea "x"
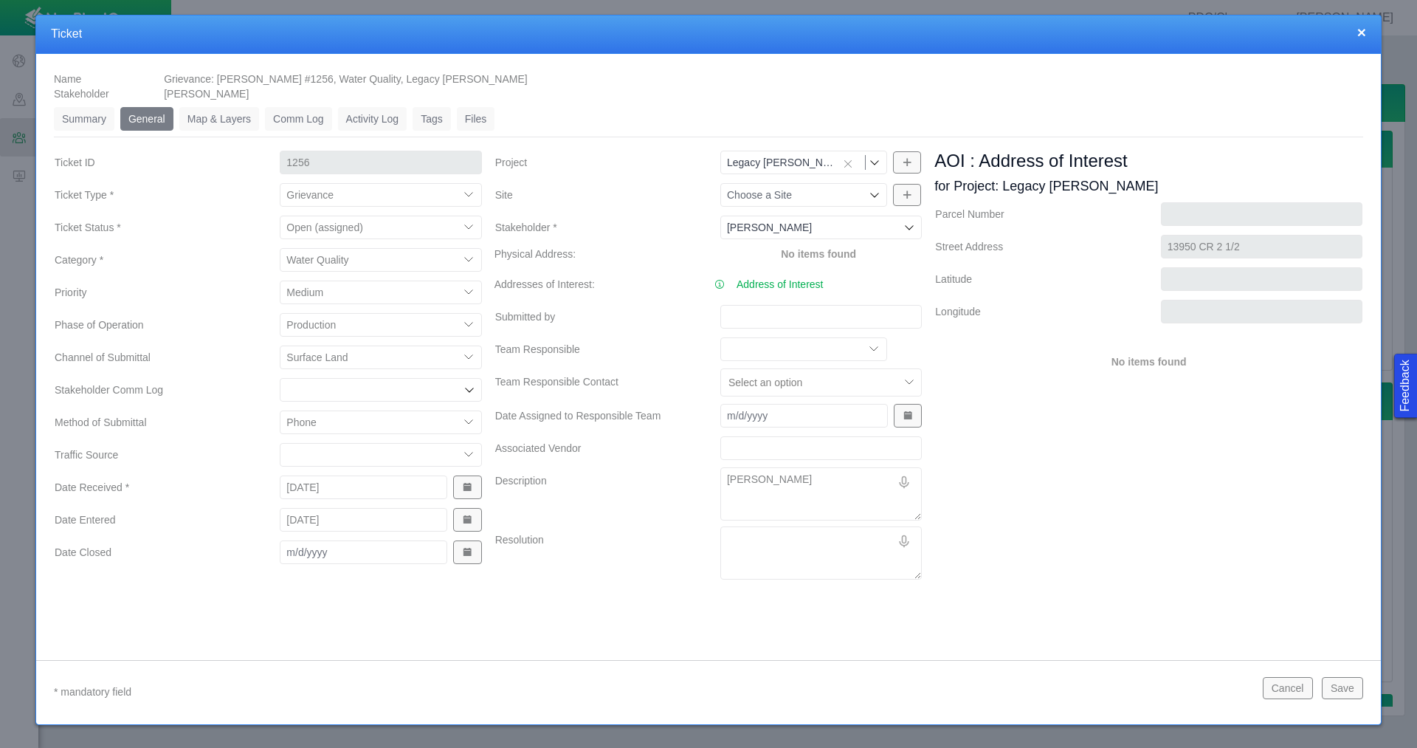
type textarea "[PERSON_NAME]"
type textarea "x"
type textarea "[PERSON_NAME]"
type textarea "x"
type textarea "[PERSON_NAME]"
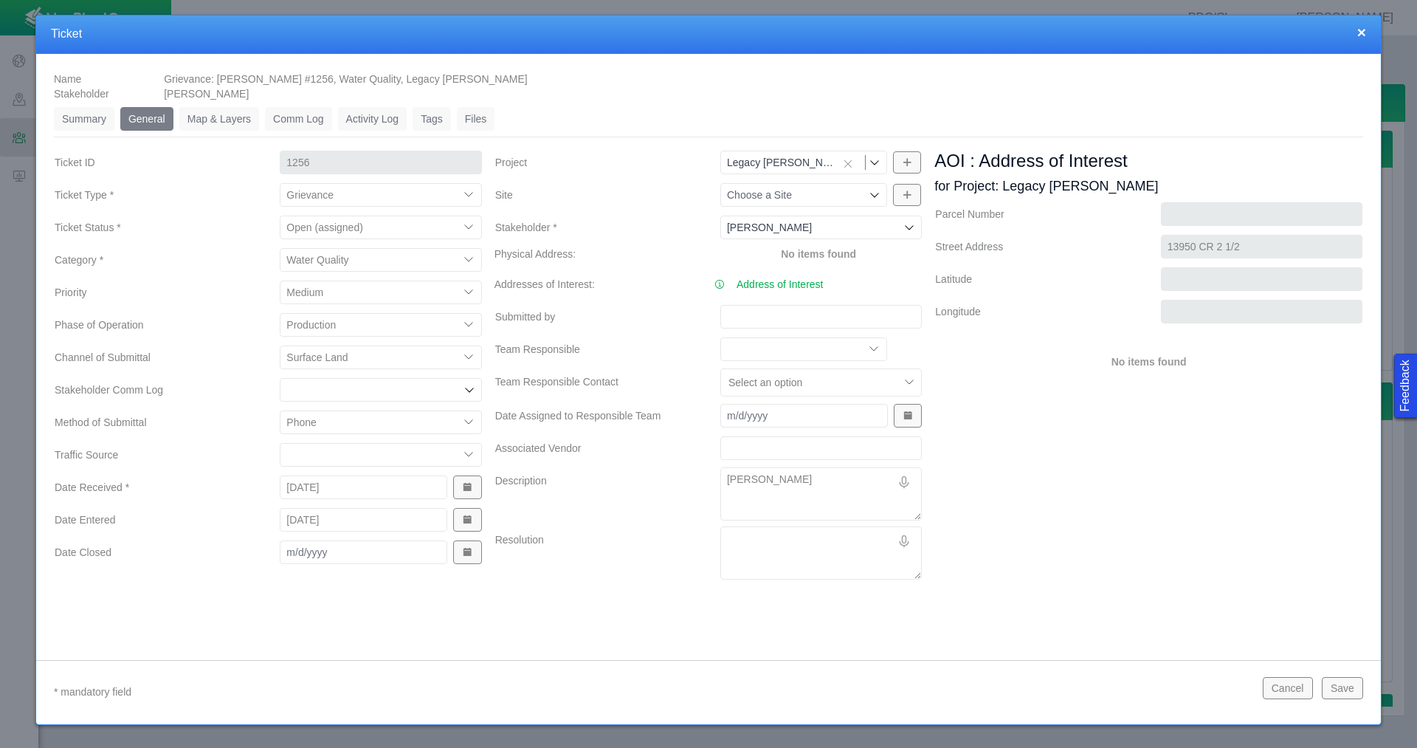
type textarea "x"
type textarea "[PERSON_NAME]"
type textarea "x"
type textarea "[PERSON_NAME]"
type textarea "x"
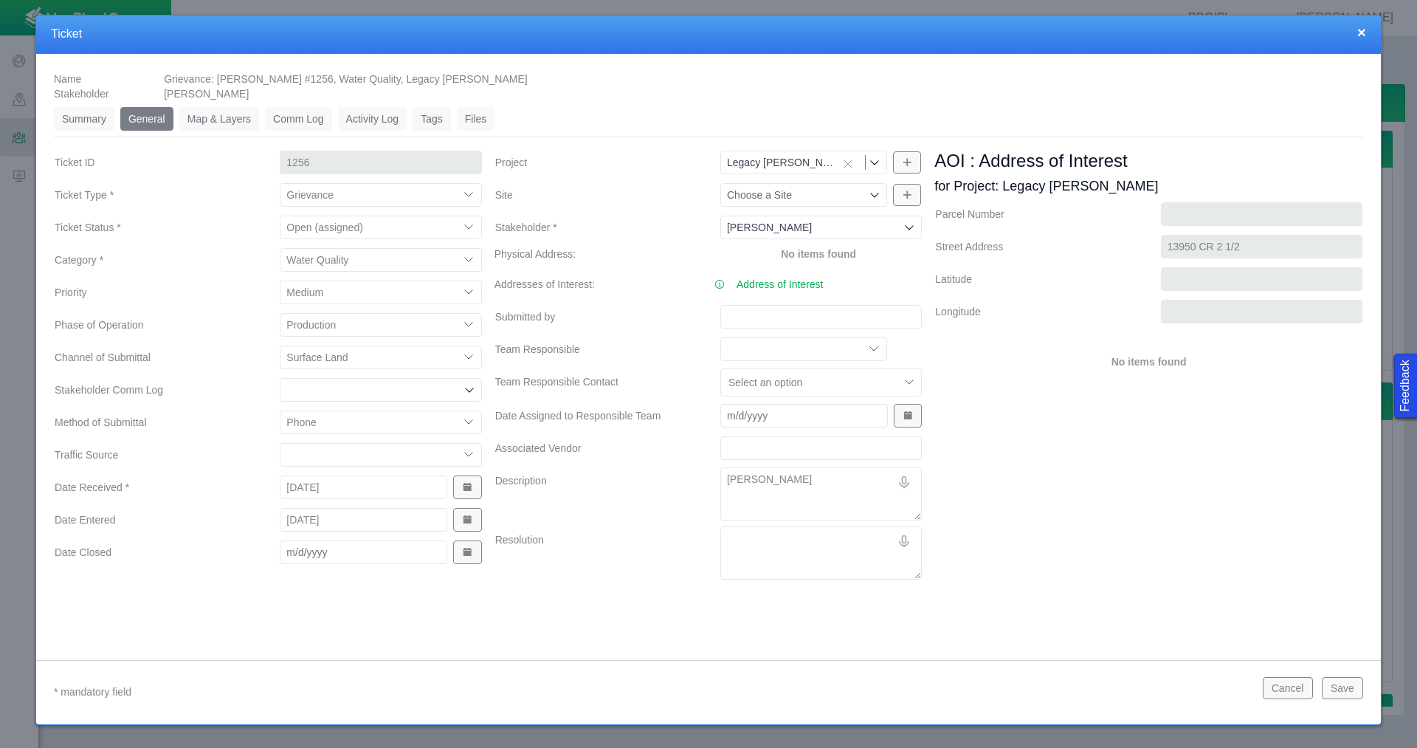
type textarea "[PERSON_NAME]"
type textarea "x"
type textarea "[PERSON_NAME]"
type textarea "x"
type textarea "[PERSON_NAME] c"
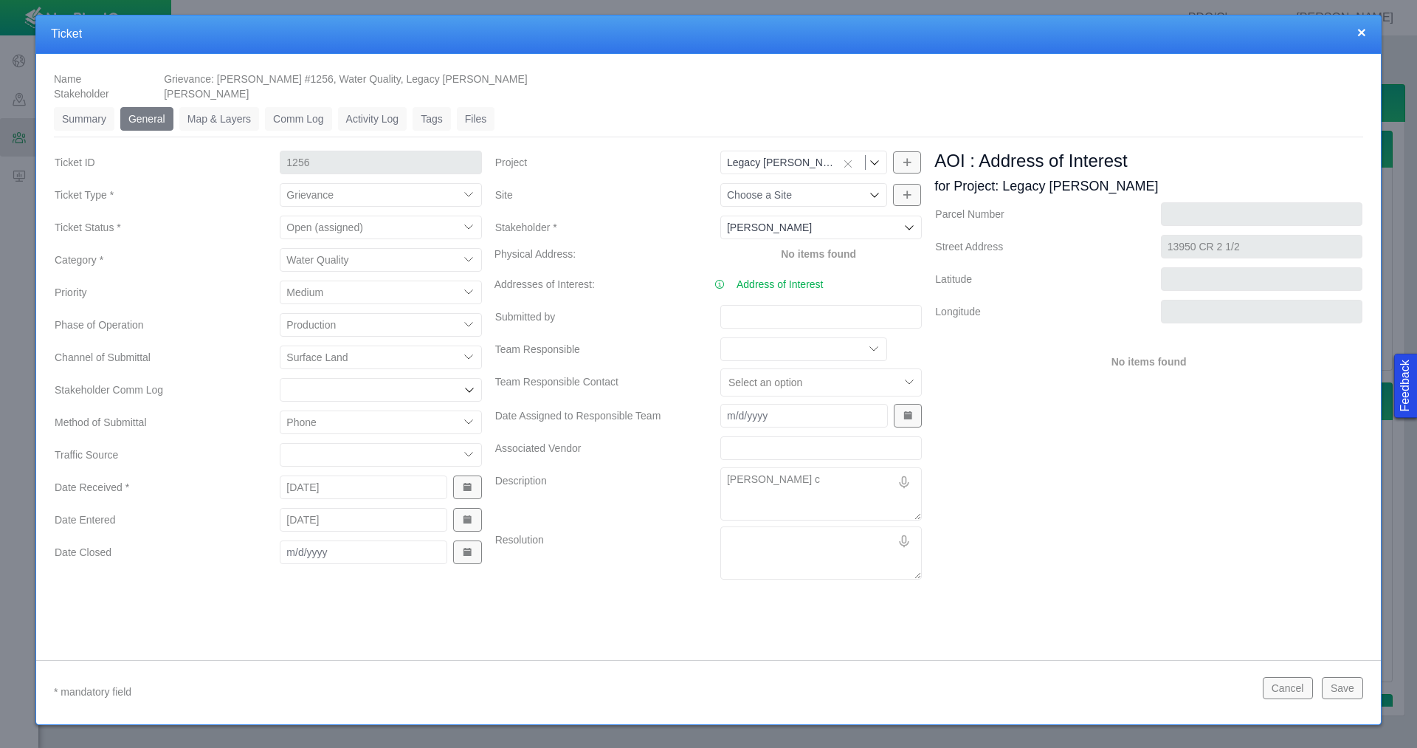
type textarea "x"
type textarea "[PERSON_NAME] co"
type textarea "x"
type textarea "[PERSON_NAME] con"
type textarea "x"
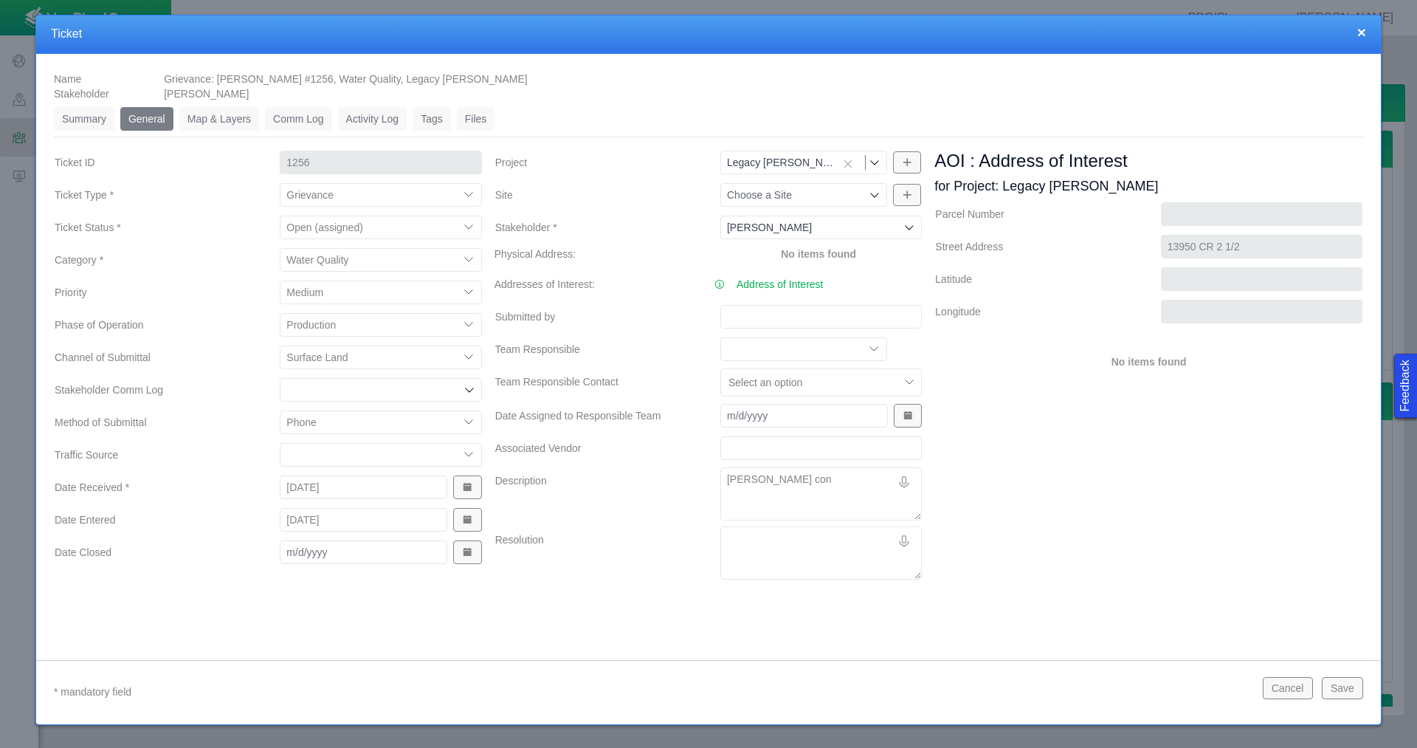
type textarea "[PERSON_NAME] cont"
type textarea "x"
type textarea "[PERSON_NAME] conta"
type textarea "x"
type textarea "[PERSON_NAME] contac"
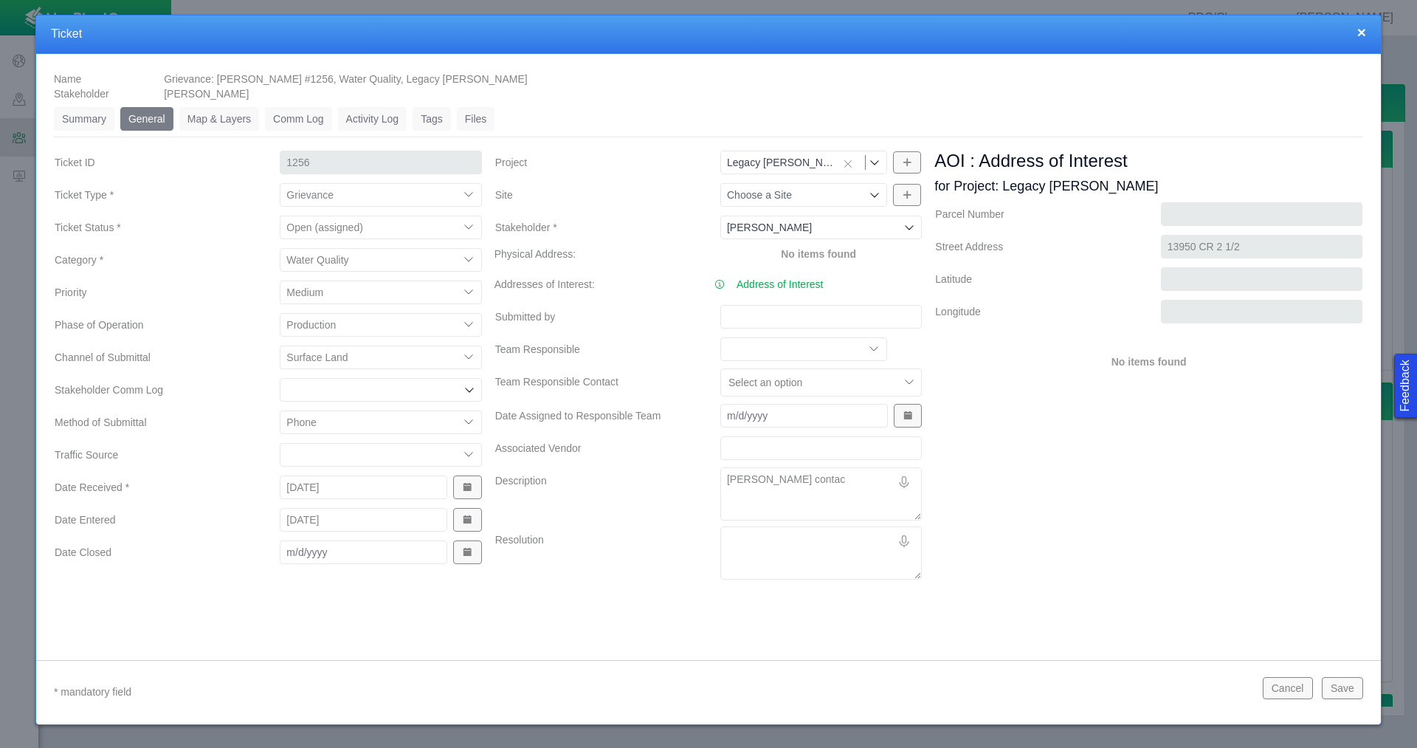
type textarea "x"
type textarea "[PERSON_NAME] contact"
type textarea "x"
type textarea "[PERSON_NAME] contacte"
type textarea "x"
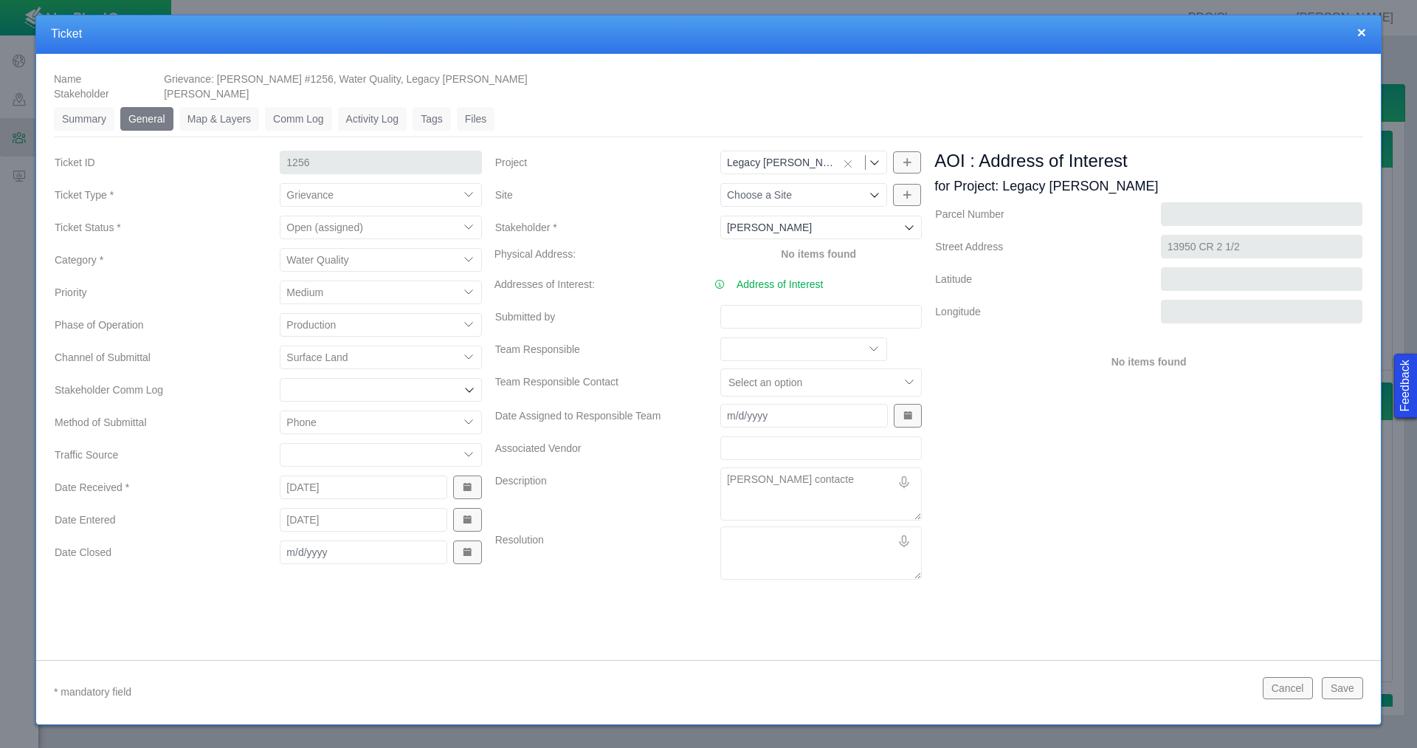
type textarea "[PERSON_NAME] contacted"
type textarea "x"
type textarea "[PERSON_NAME] contacted"
type textarea "x"
type textarea "[PERSON_NAME] contacted H"
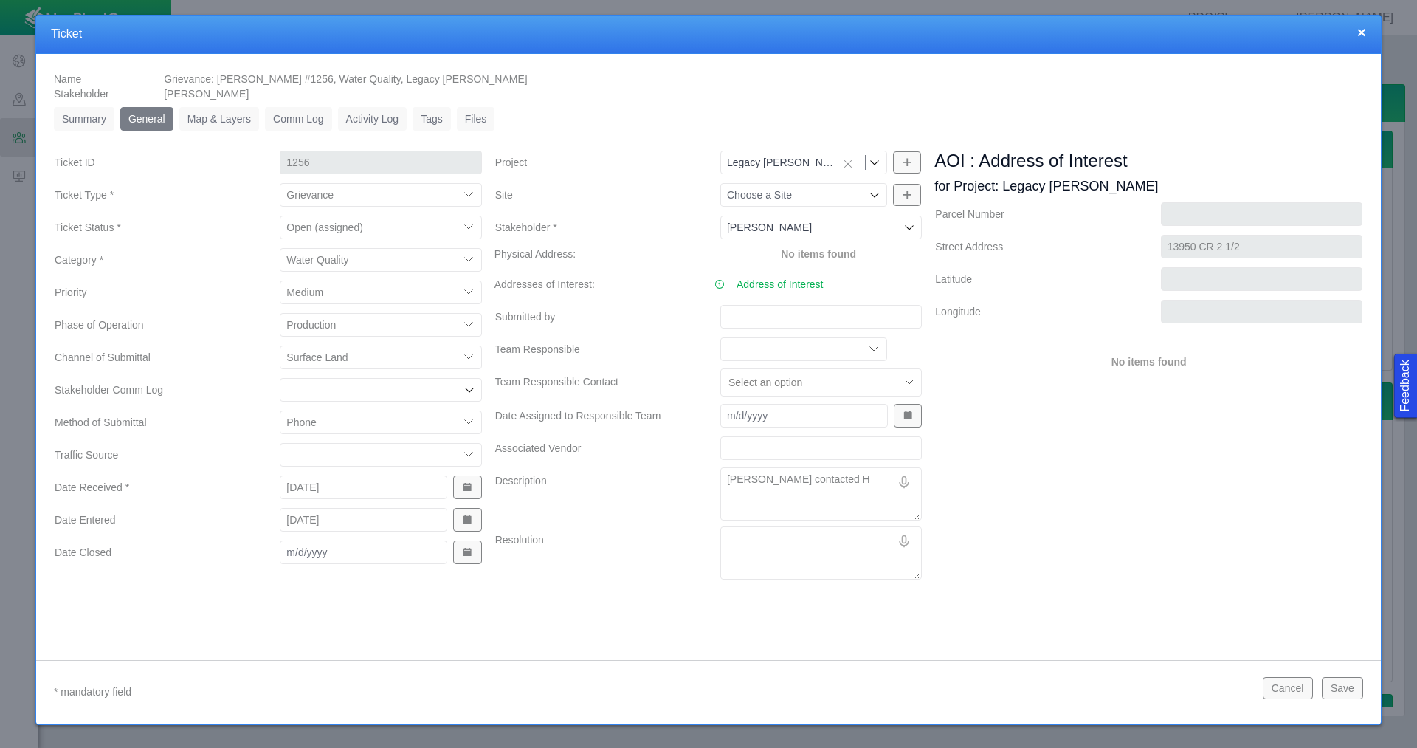
type textarea "x"
type textarea "[PERSON_NAME] contacted [PERSON_NAME]"
type textarea "x"
type textarea "[PERSON_NAME] contacted HES"
type textarea "x"
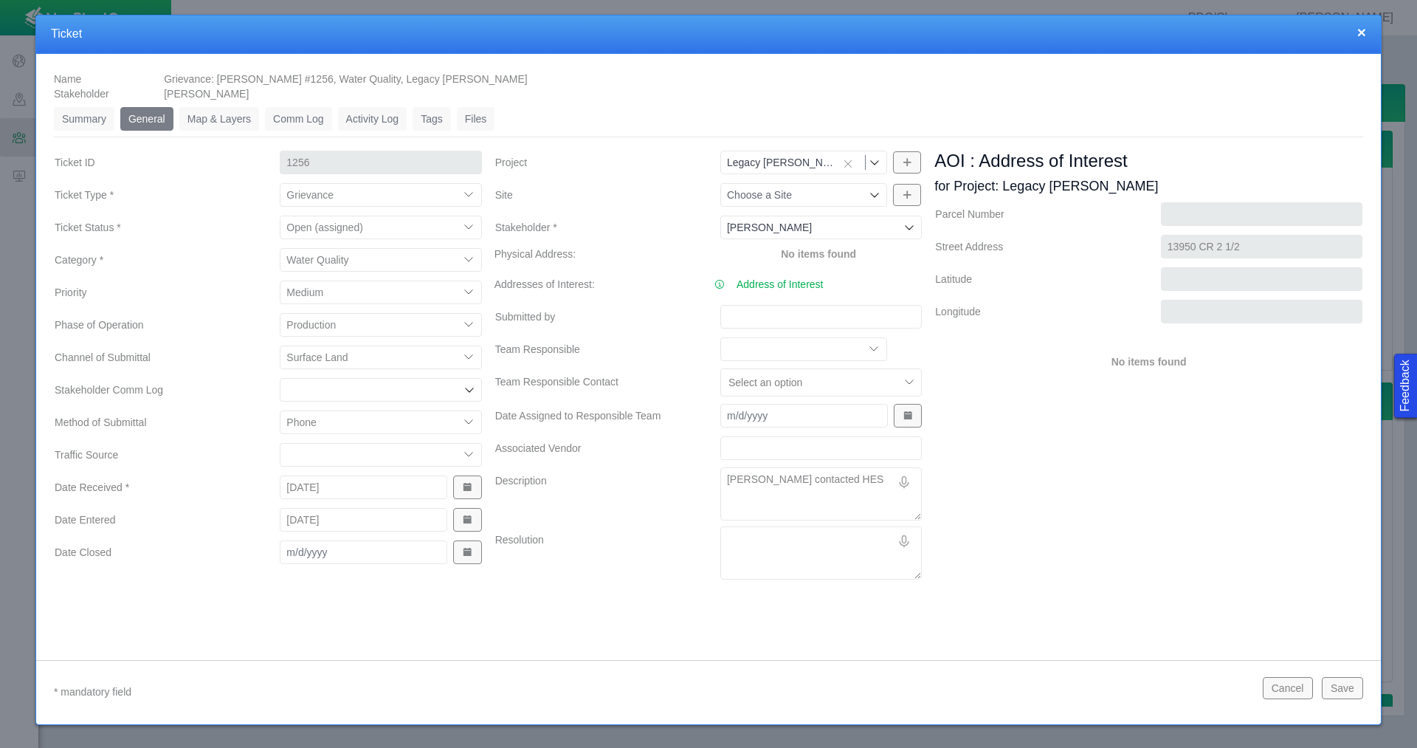
type textarea "[PERSON_NAME] contacted HES"
type textarea "x"
type textarea "[PERSON_NAME] contacted HES"
type textarea "x"
type textarea "[PERSON_NAME] contacted [PERSON_NAME]"
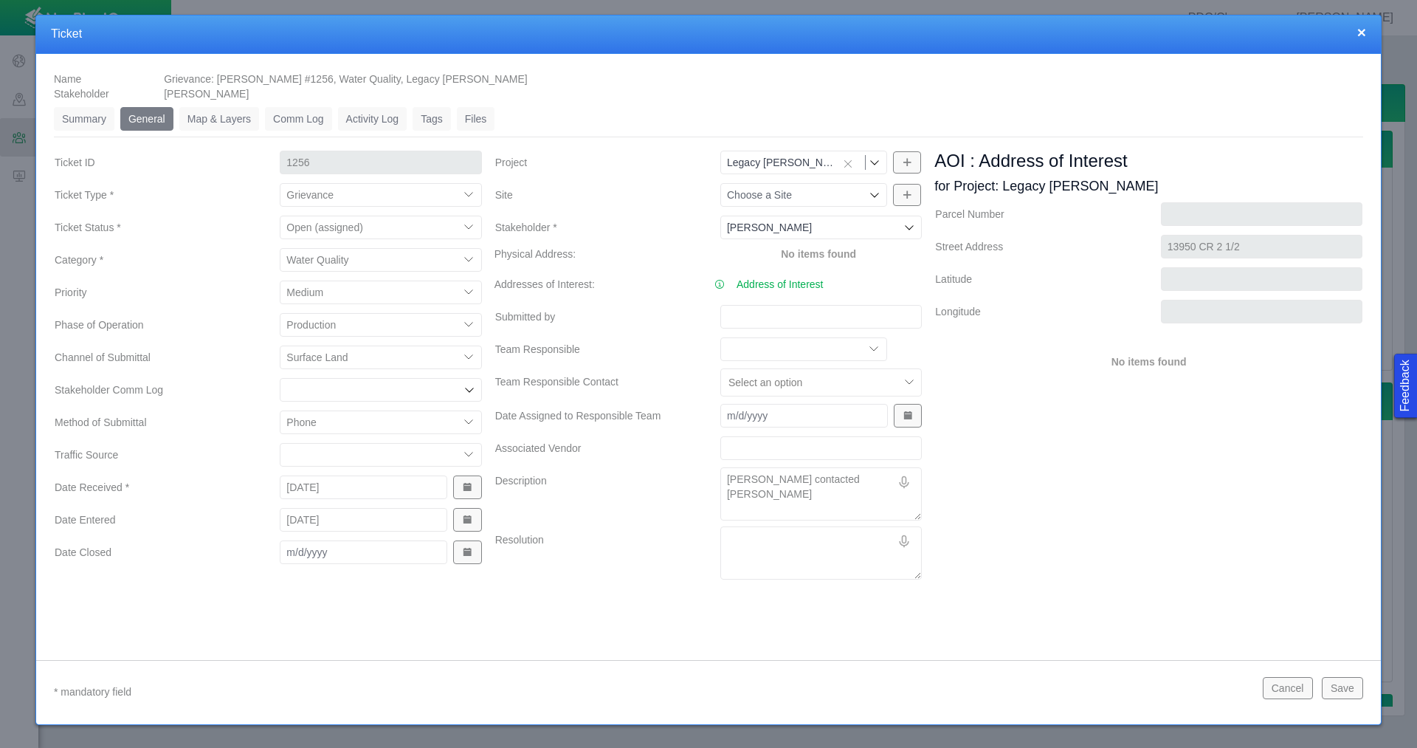
type textarea "x"
type textarea "[PERSON_NAME] contacted H"
type textarea "x"
type textarea "[PERSON_NAME] contacted [PERSON_NAME]"
type textarea "x"
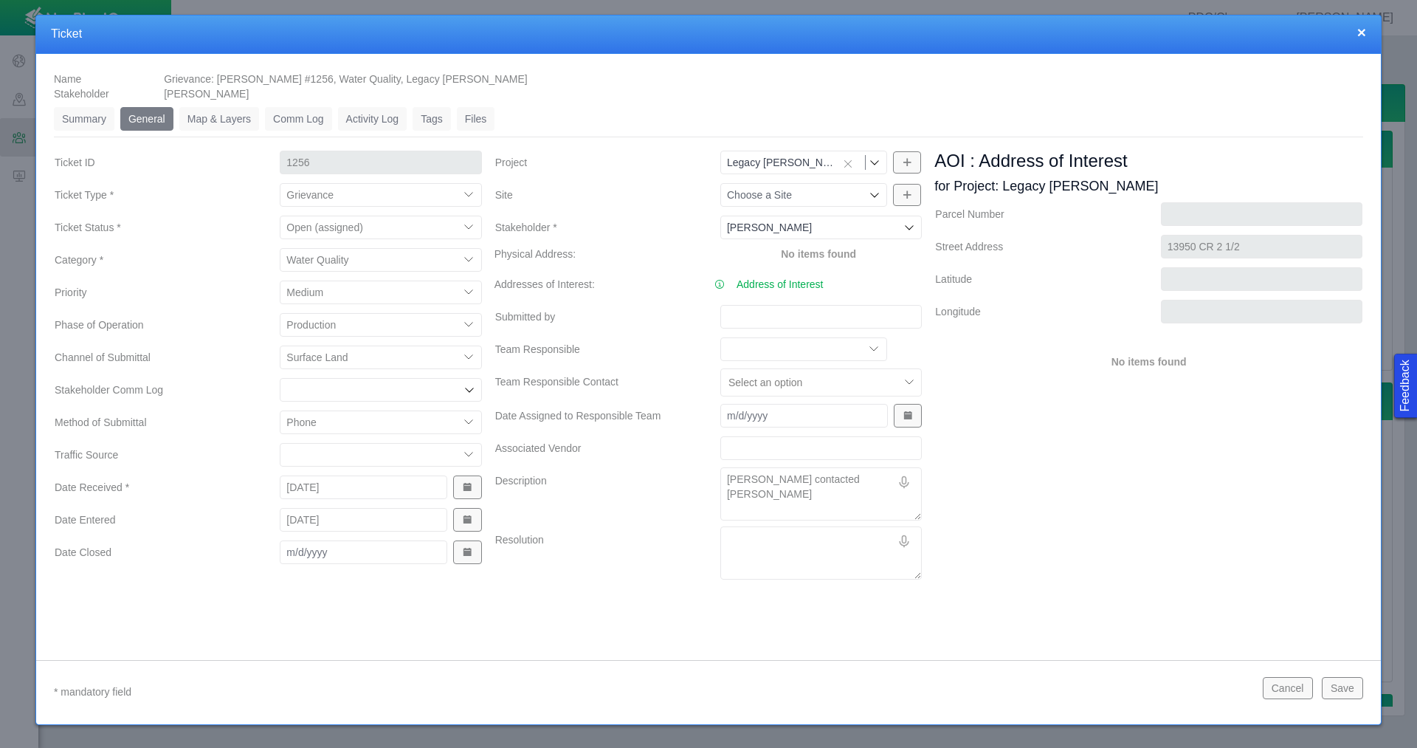
type textarea "[PERSON_NAME] contacted H"
type textarea "x"
type textarea "[PERSON_NAME] contacted HS"
type textarea "x"
type textarea "[PERSON_NAME] contacted HSE"
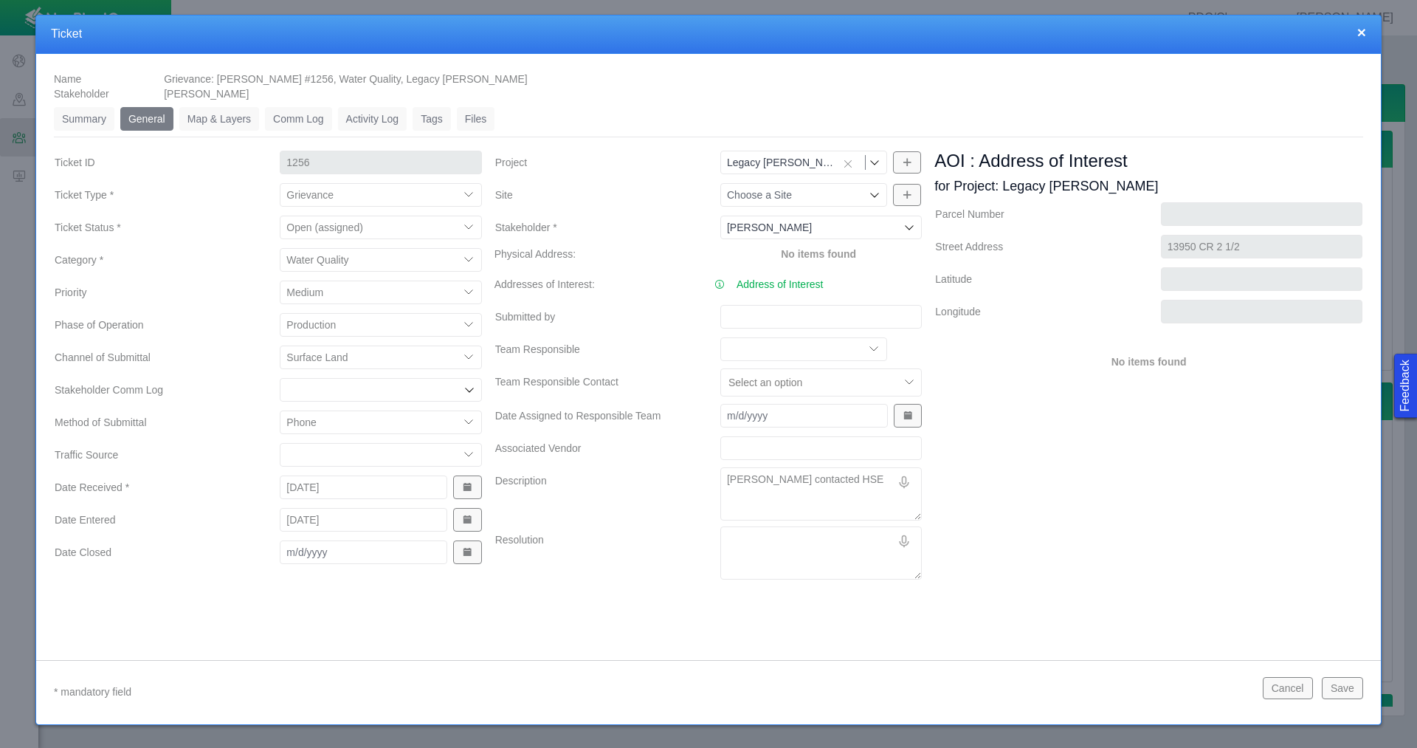
type textarea "x"
type textarea "[PERSON_NAME] contacted HSE"
type textarea "x"
type textarea "[PERSON_NAME] contacted HSE t"
type textarea "x"
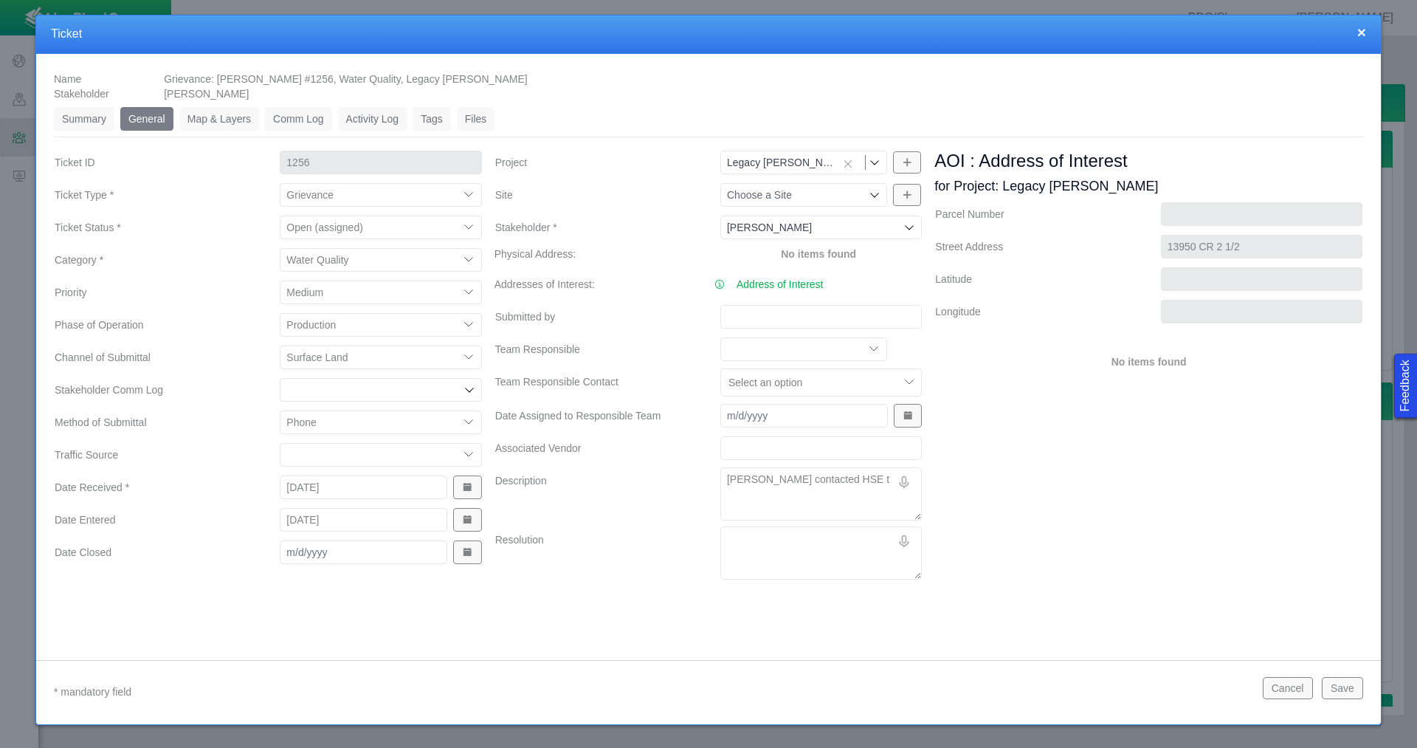
type textarea "[PERSON_NAME] contacted HSE to"
type textarea "x"
type textarea "[PERSON_NAME] contacted HSE to"
type textarea "x"
type textarea "[PERSON_NAME] contacted HSE to h"
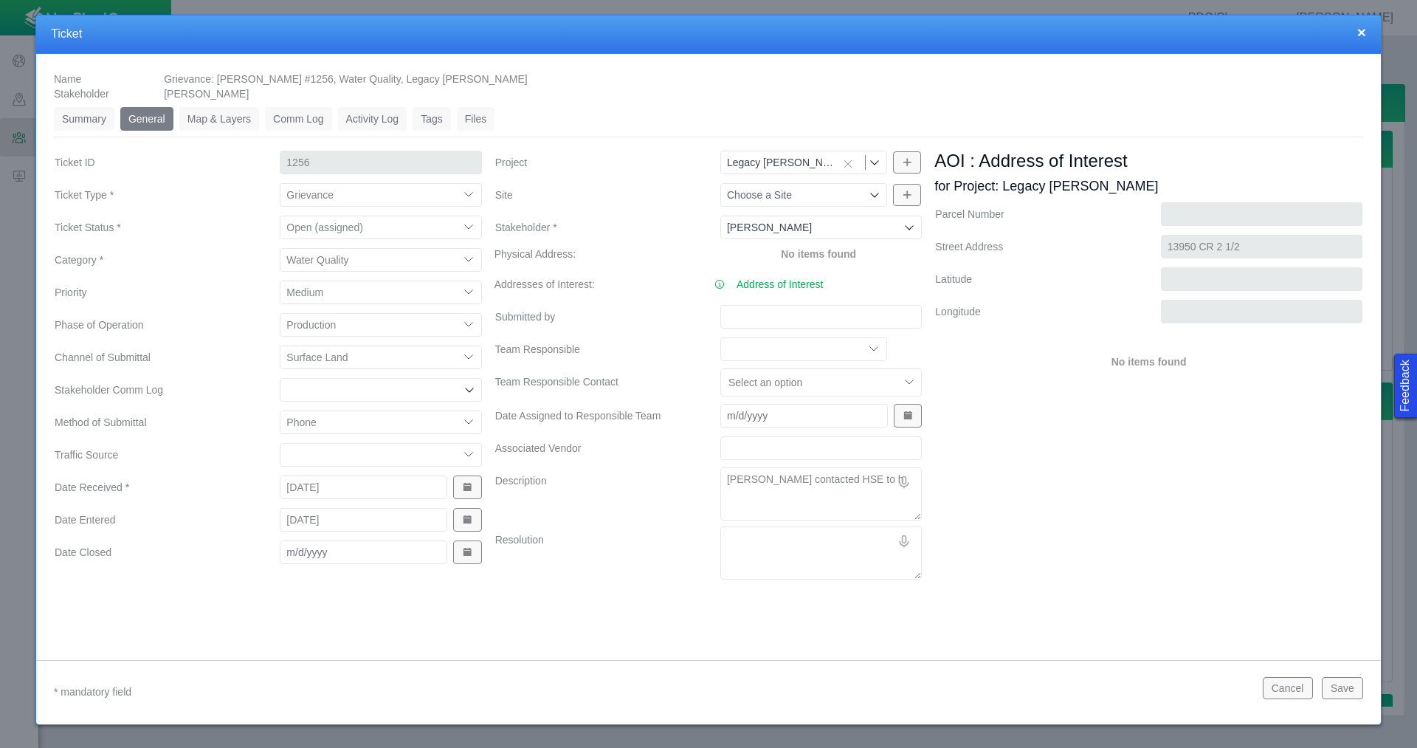
type textarea "x"
type textarea "[PERSON_NAME] contacted HSE to ha"
type textarea "x"
type textarea "[PERSON_NAME] contacted HSE to hav"
type textarea "x"
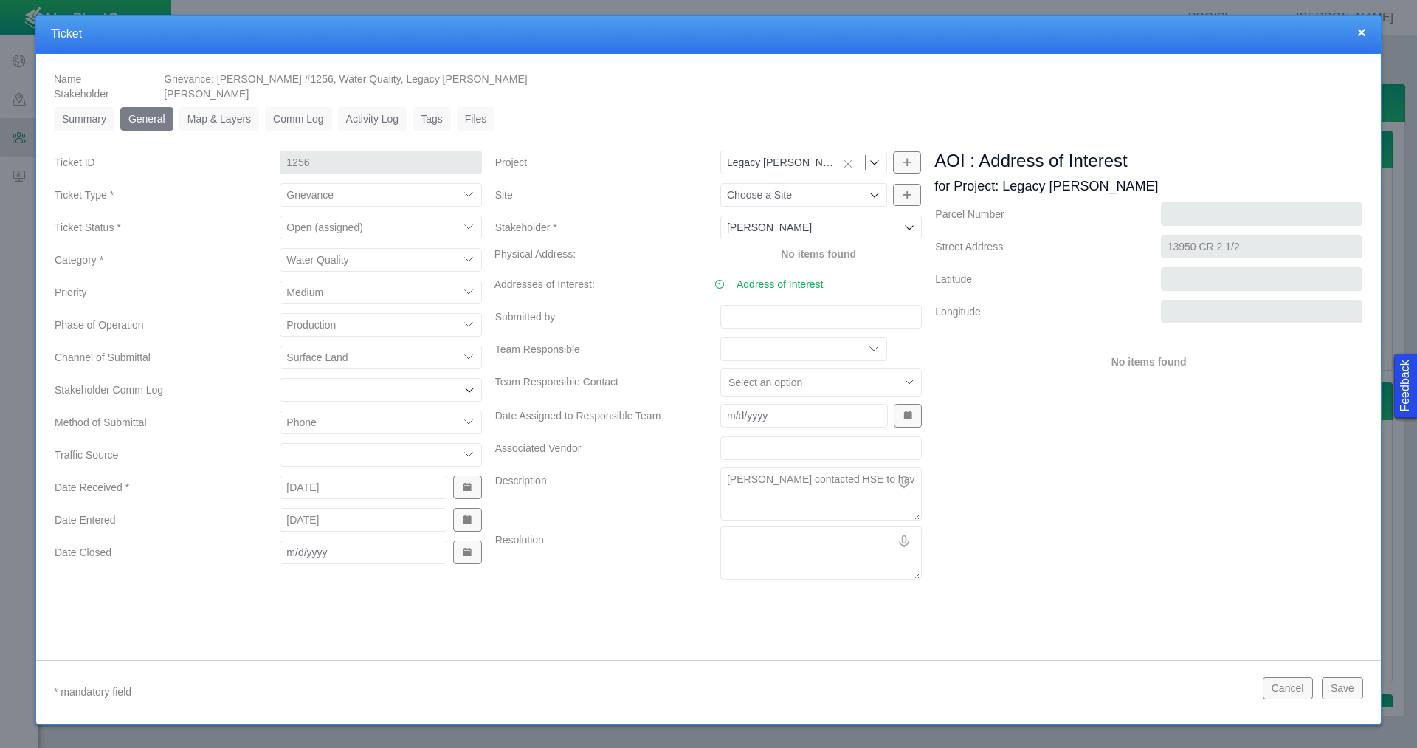
type textarea "[PERSON_NAME] contacted HSE to have"
type textarea "x"
type textarea "[PERSON_NAME] contacted HSE to have"
type textarea "x"
type textarea "[PERSON_NAME] contacted HSE to have w"
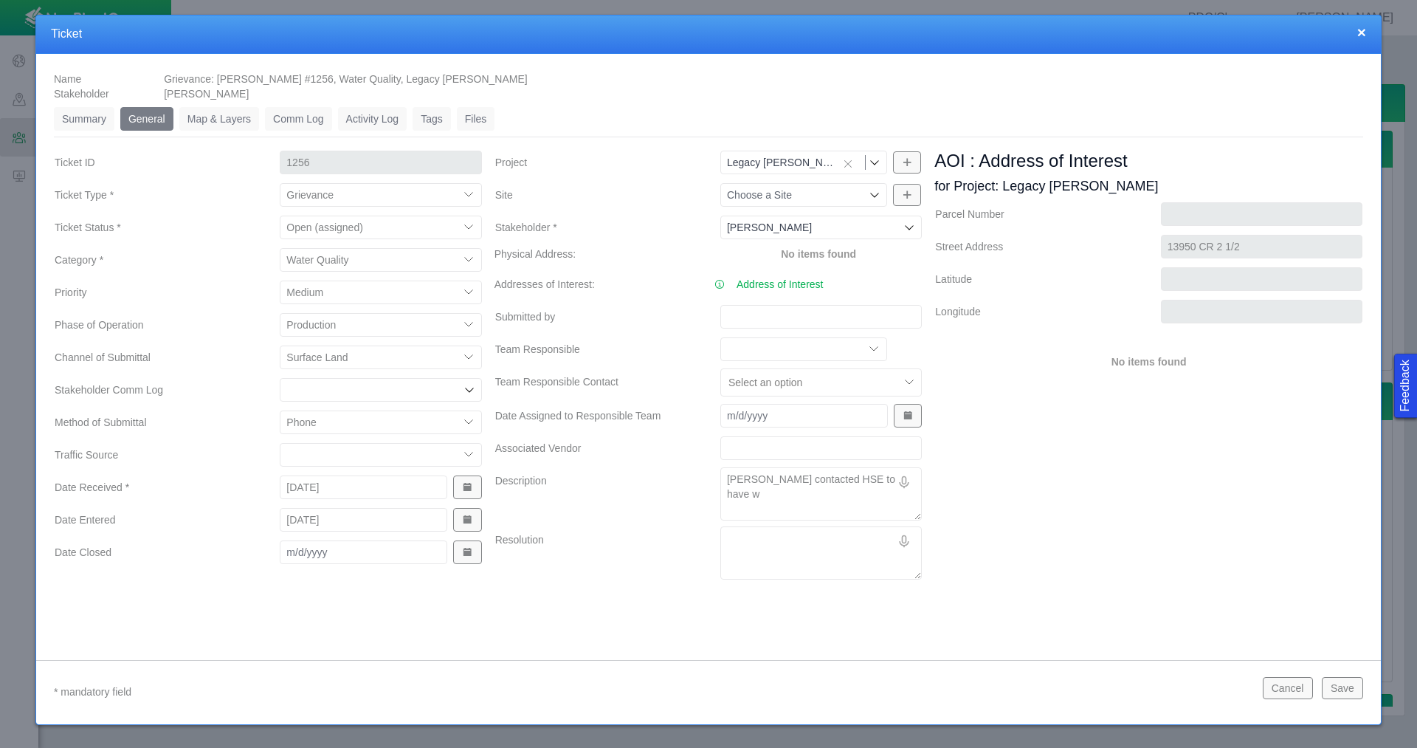
type textarea "x"
type textarea "[PERSON_NAME] contacted HSE to have wa"
type textarea "x"
type textarea "[PERSON_NAME] contacted HSE to have wat"
type textarea "x"
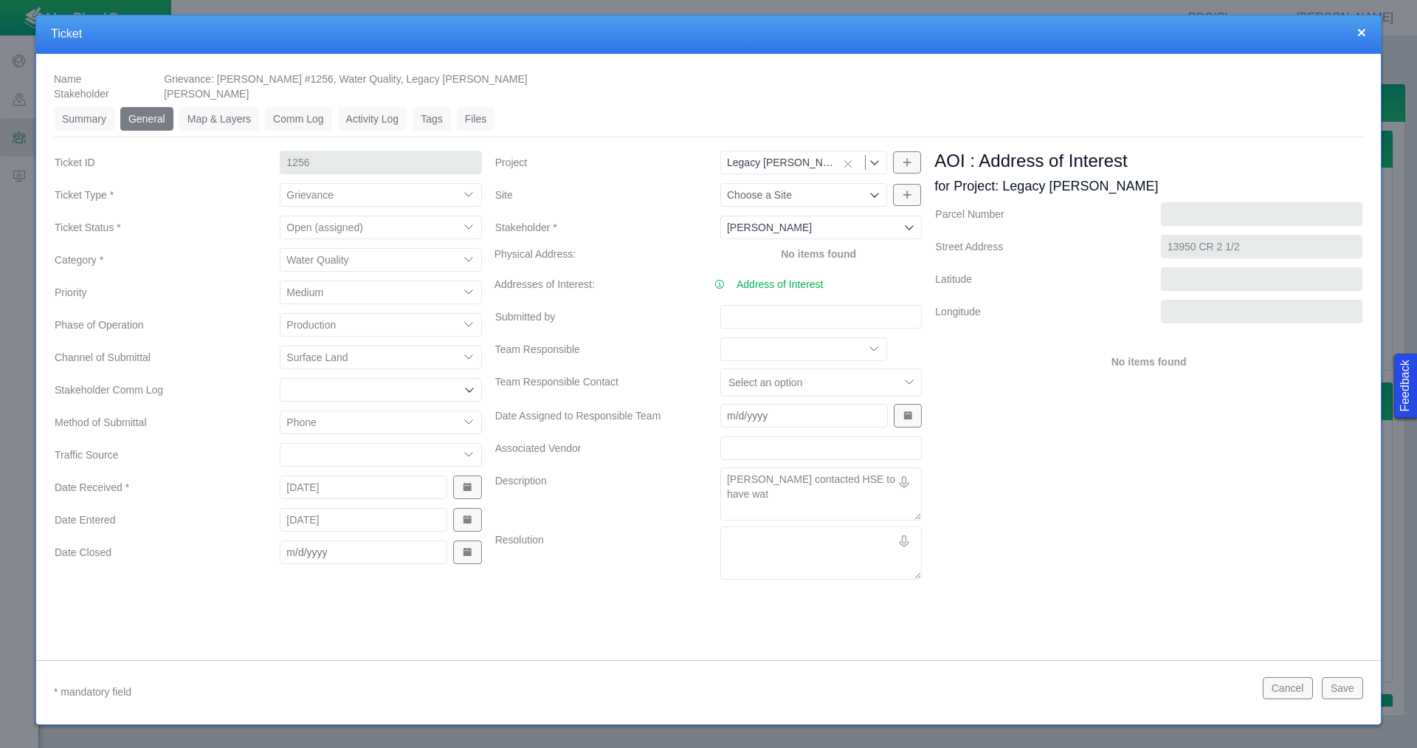
type textarea "[PERSON_NAME] contacted HSE to have wate"
type textarea "x"
type textarea "[PERSON_NAME] contacted HSE to have water"
type textarea "x"
type textarea "[PERSON_NAME] contacted HSE to have water"
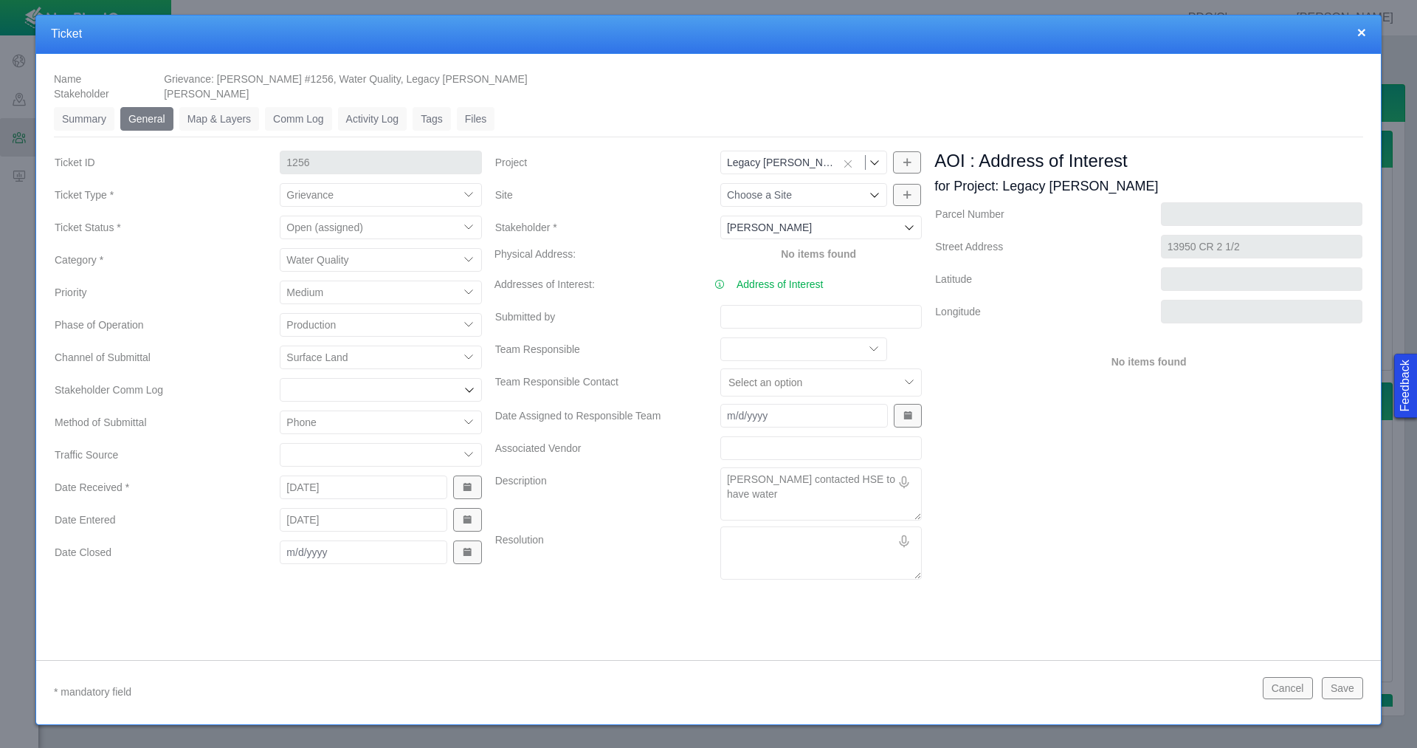
type textarea "x"
type textarea "[PERSON_NAME] contacted HSE to have water s"
type textarea "x"
type textarea "[PERSON_NAME] contacted HSE to have water sa"
type textarea "x"
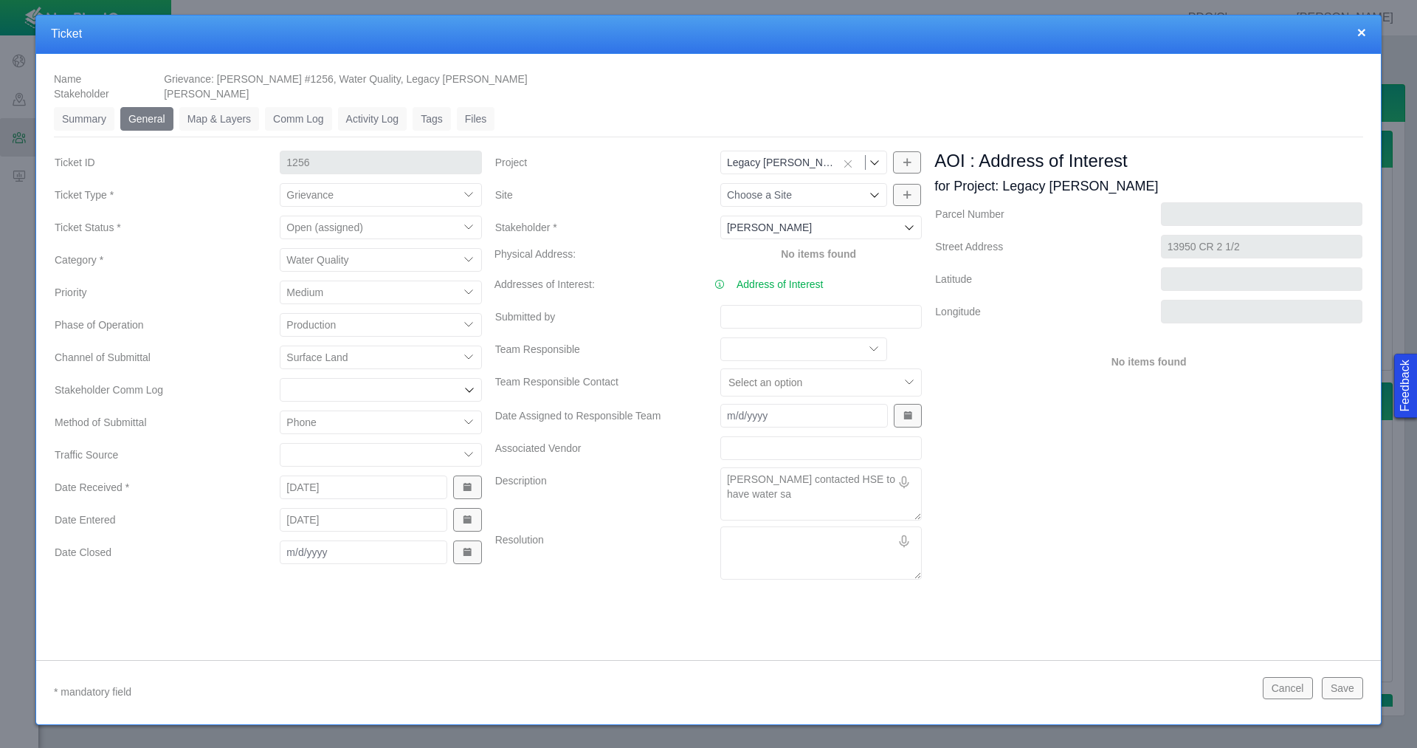
type textarea "[PERSON_NAME] contacted HSE to have water [PERSON_NAME]"
type textarea "x"
type textarea "[PERSON_NAME] contacted HSE to have water samp"
type textarea "x"
type textarea "[PERSON_NAME] contacted HSE to have water sampl"
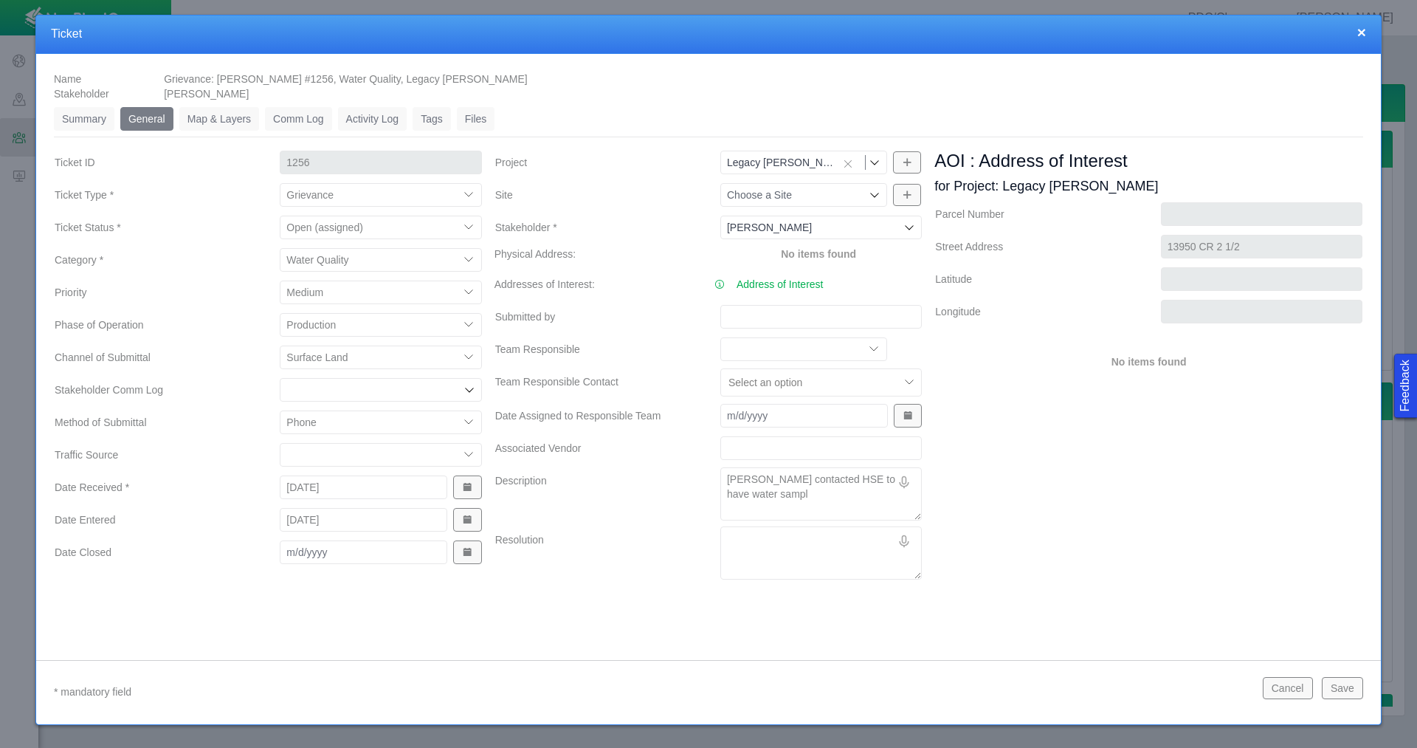
type textarea "x"
type textarea "[PERSON_NAME] contacted HSE to have water sampli"
type textarea "x"
type textarea "[PERSON_NAME] contacted HSE to have water samplin"
type textarea "x"
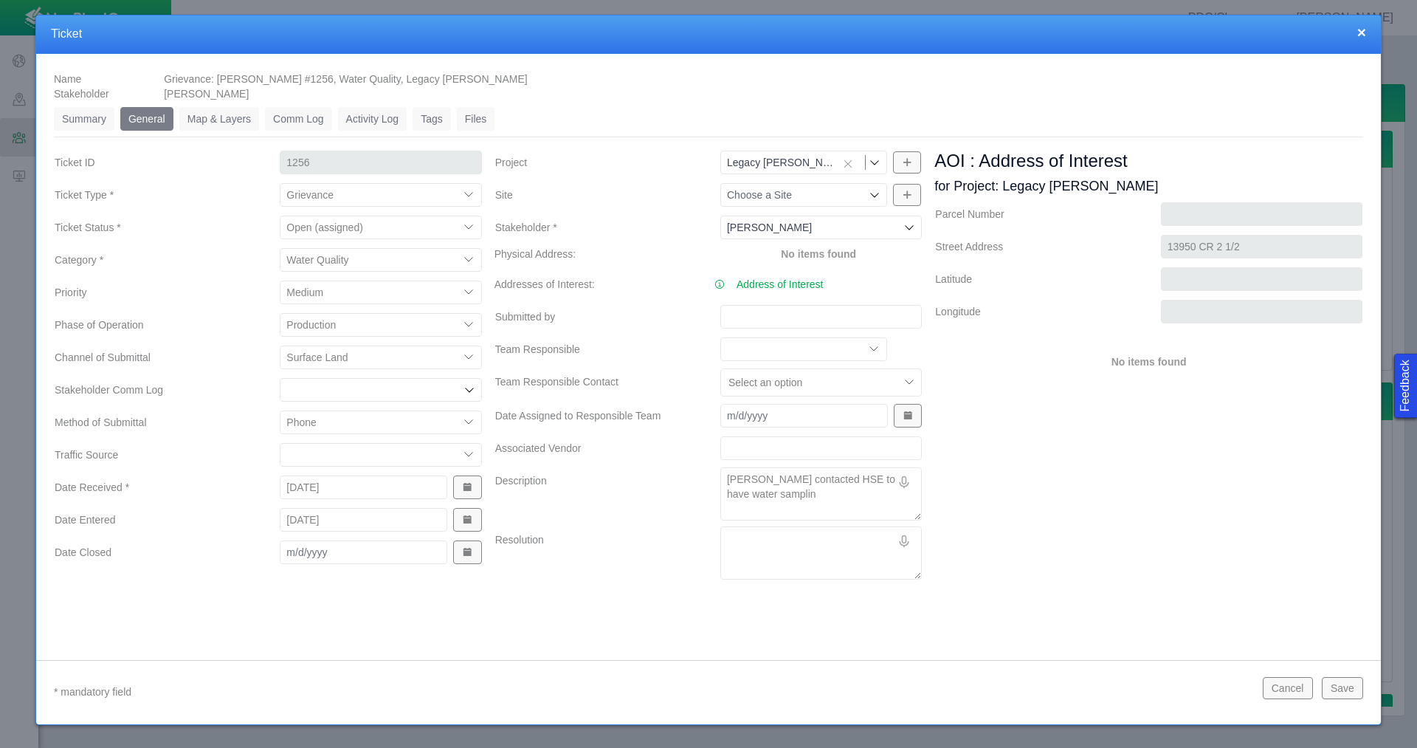
type textarea "[PERSON_NAME] contacted HSE to have water sampling"
type textarea "x"
type textarea "[PERSON_NAME] contacted HSE to have water sampling"
type textarea "x"
type textarea "[PERSON_NAME] contacted HSE to have water sampling d"
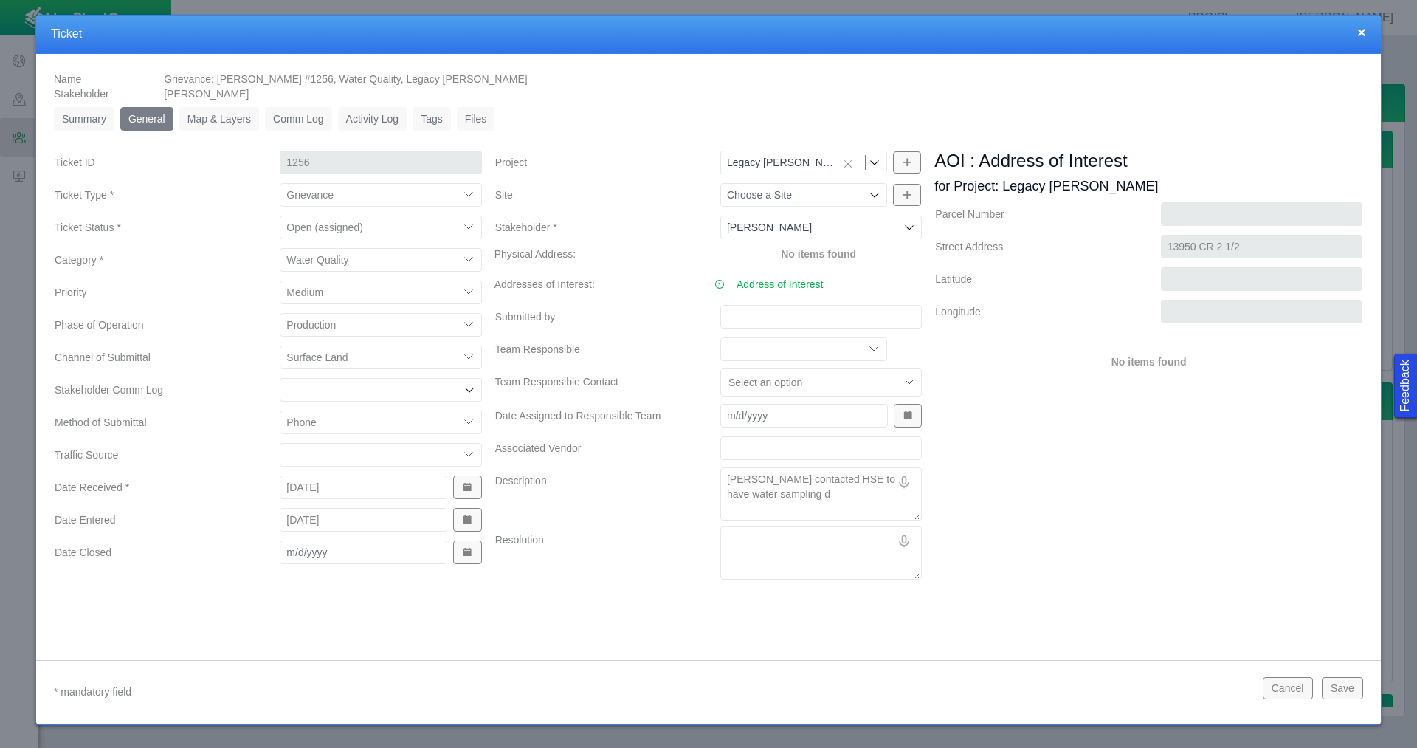
type textarea "x"
type textarea "[PERSON_NAME] contacted HSE to have water sampling do"
type textarea "x"
type textarea "[PERSON_NAME] contacted HSE to have water sampling don"
type textarea "x"
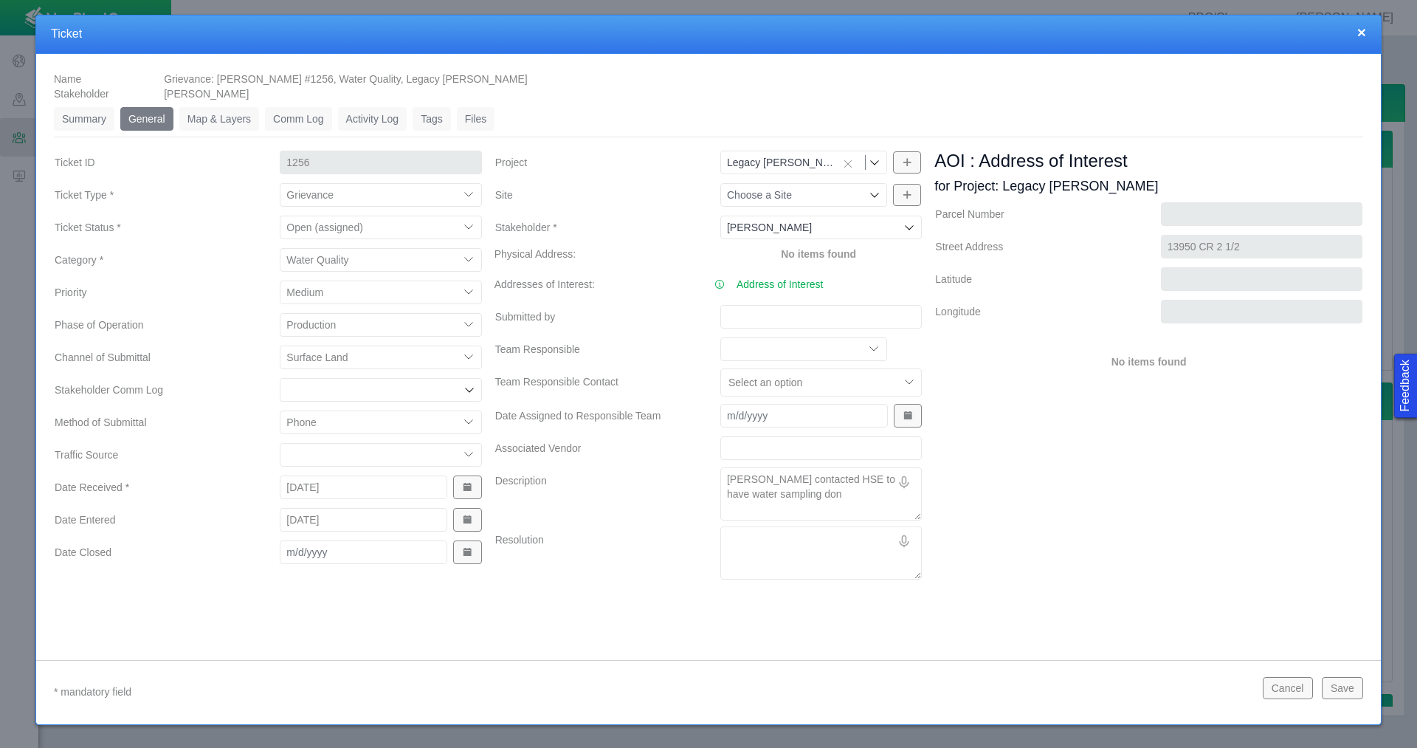
type textarea "[PERSON_NAME] contacted HSE to have water sampling done"
type textarea "x"
type textarea "[PERSON_NAME] contacted HSE to have water sampling done."
type textarea "x"
type textarea "[PERSON_NAME] contacted HSE to have water sampling done."
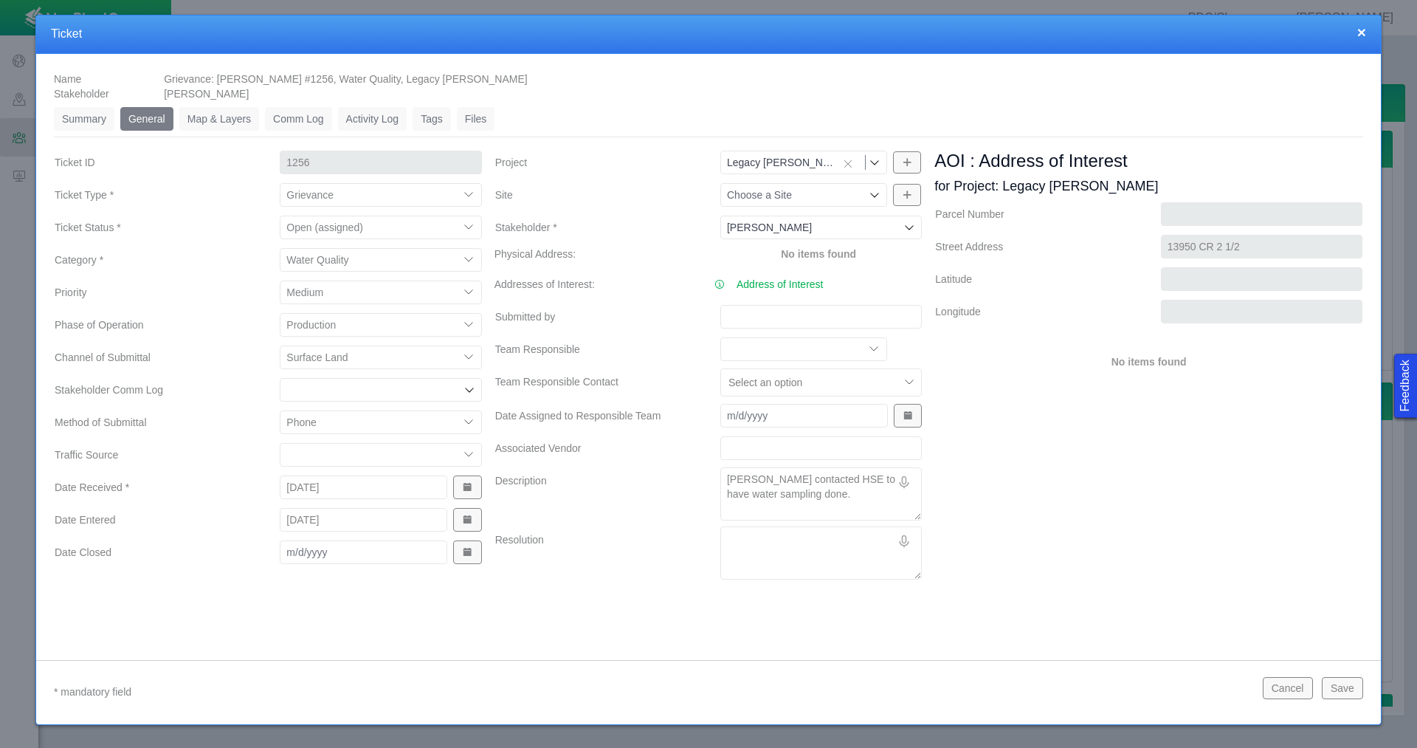
type textarea "x"
type textarea "[PERSON_NAME] contacted HSE to have water sampling done."
type textarea "x"
type textarea "[PERSON_NAME] contacted HSE to have water sampling done. L"
type textarea "x"
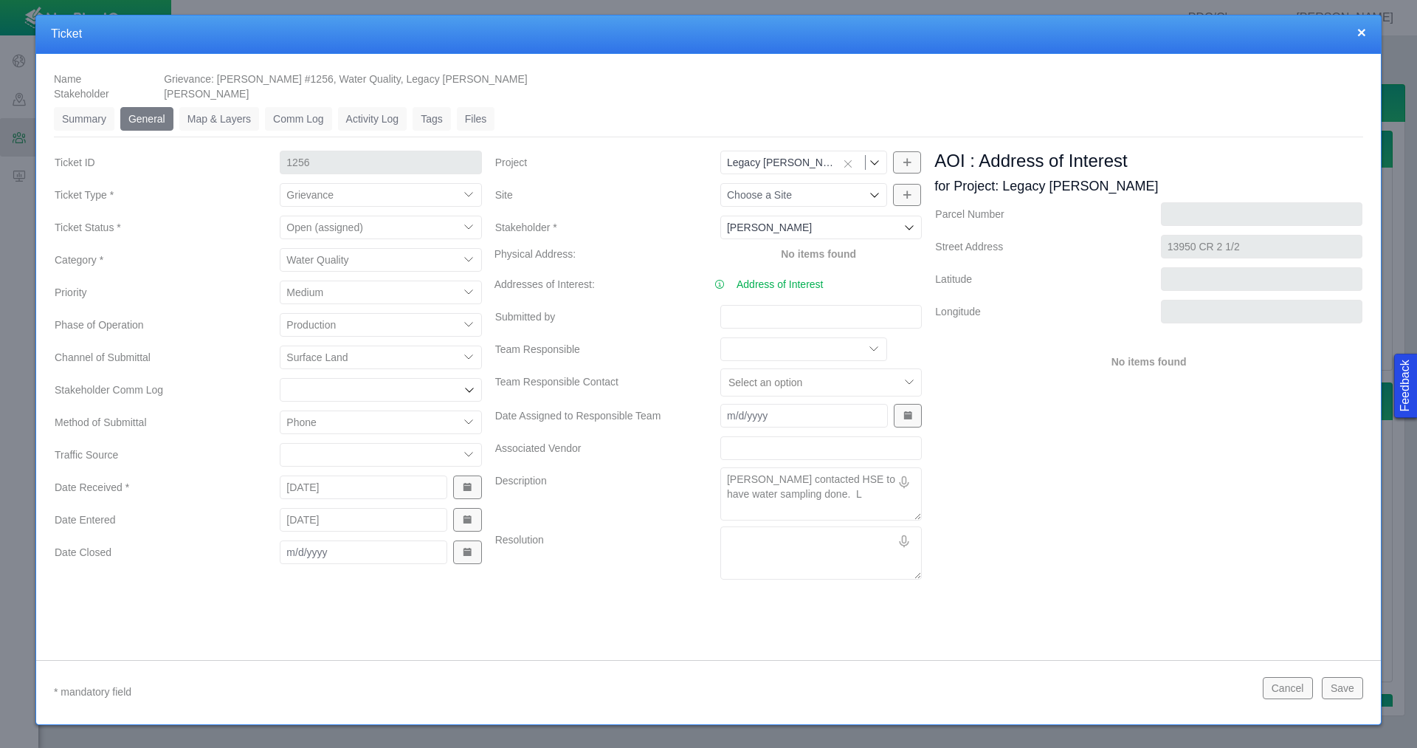
type textarea "[PERSON_NAME] contacted HSE to have water sampling done. La"
type textarea "x"
type textarea "[PERSON_NAME] contacted HSE to have water sampling done. Lan"
type textarea "x"
type textarea "[PERSON_NAME] contacted HSE to have water sampling done. Land"
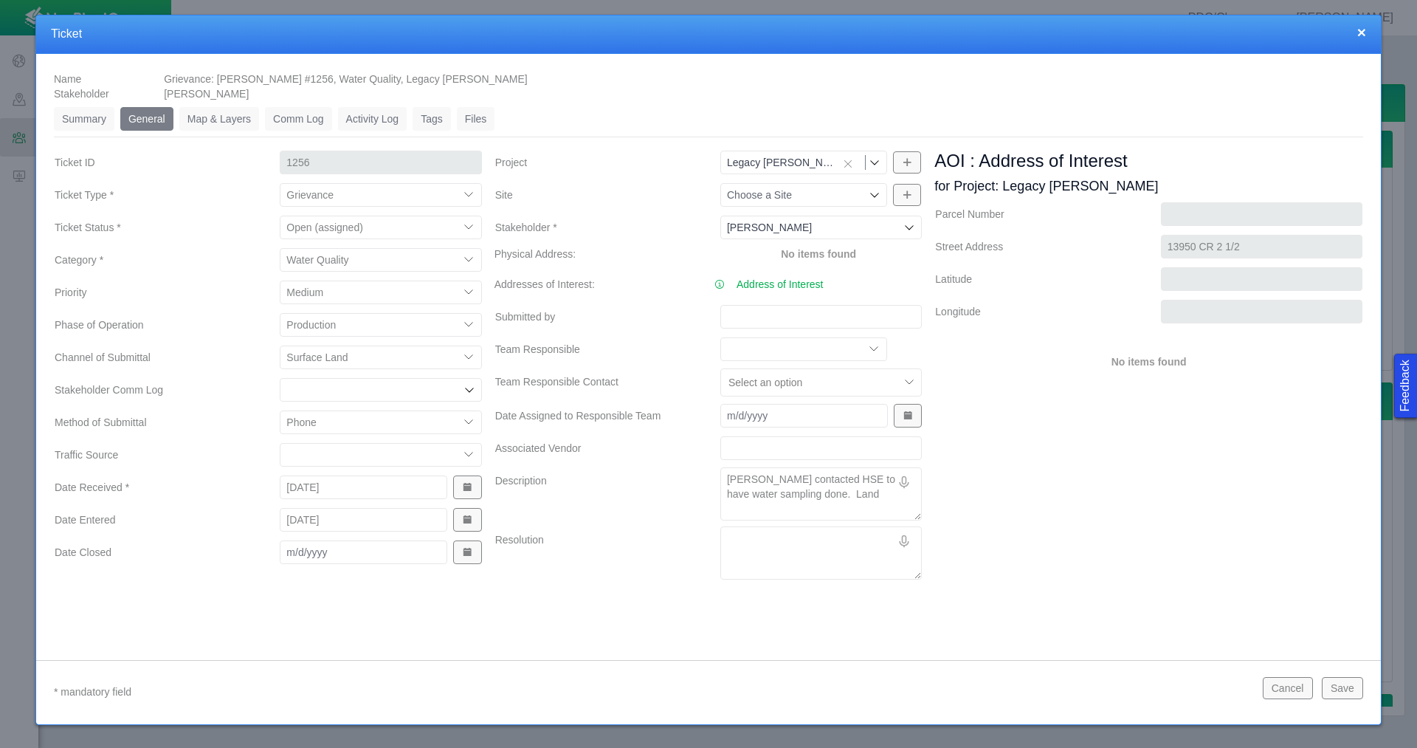
type textarea "x"
type textarea "[PERSON_NAME] contacted HSE to have water sampling done. Lando"
type textarea "x"
type textarea "[PERSON_NAME] contacted HSE to have water sampling done. [GEOGRAPHIC_DATA]"
type textarea "x"
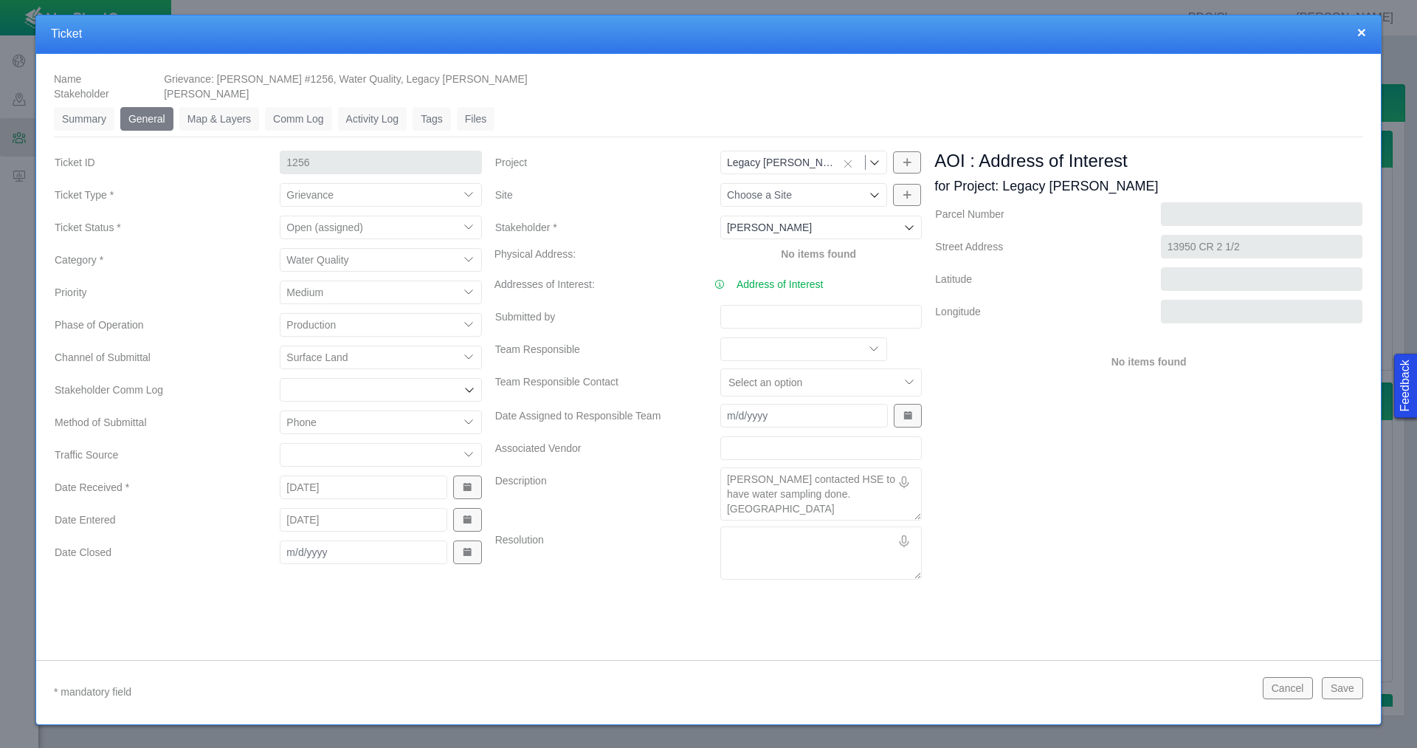
type textarea "[PERSON_NAME] contacted HSE to have water sampling done. [GEOGRAPHIC_DATA]"
type textarea "x"
type textarea "[PERSON_NAME] contacted HSE to have water sampling done. Landowne"
type textarea "x"
type textarea "[PERSON_NAME] contacted HSE to have water sampling done. Landowner"
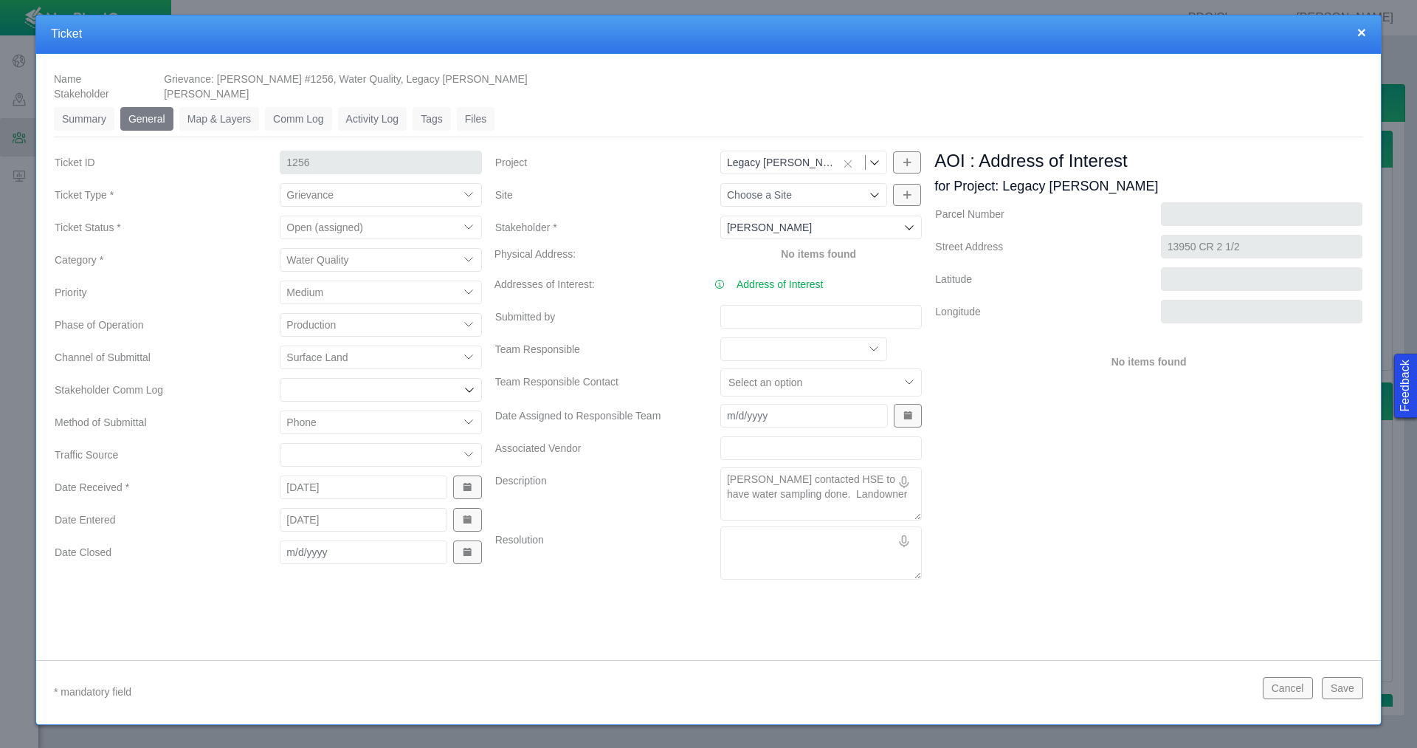
type textarea "x"
type textarea "[PERSON_NAME] contacted HSE to have water sampling done. Landowner"
type textarea "x"
type textarea "[PERSON_NAME] contacted HSE to have water sampling done. Landowner c"
type textarea "x"
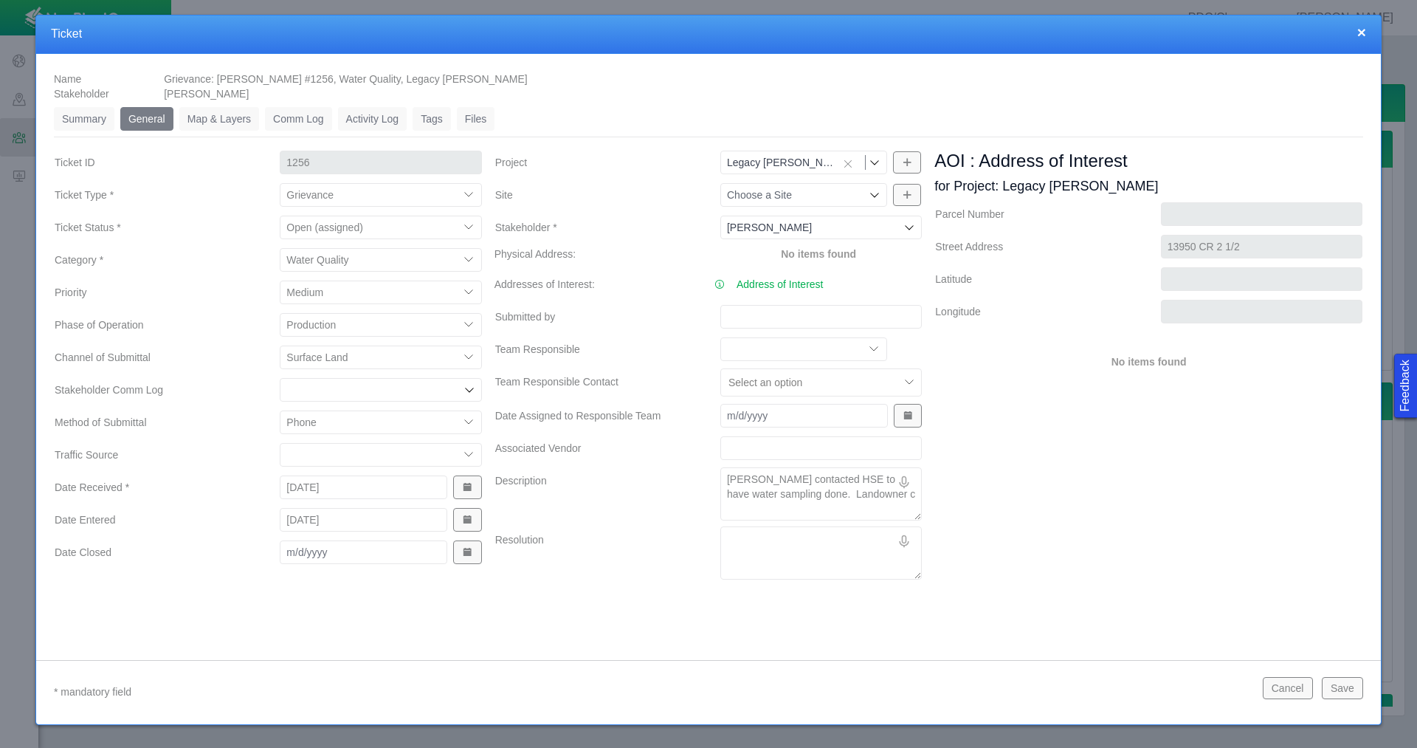
type textarea "[PERSON_NAME] contacted HSE to have water sampling done. Landowner co"
type textarea "x"
type textarea "[PERSON_NAME] contacted HSE to have water sampling done. Landowner com"
type textarea "x"
type textarea "[PERSON_NAME] contacted HSE to have water sampling done. Landowner comp"
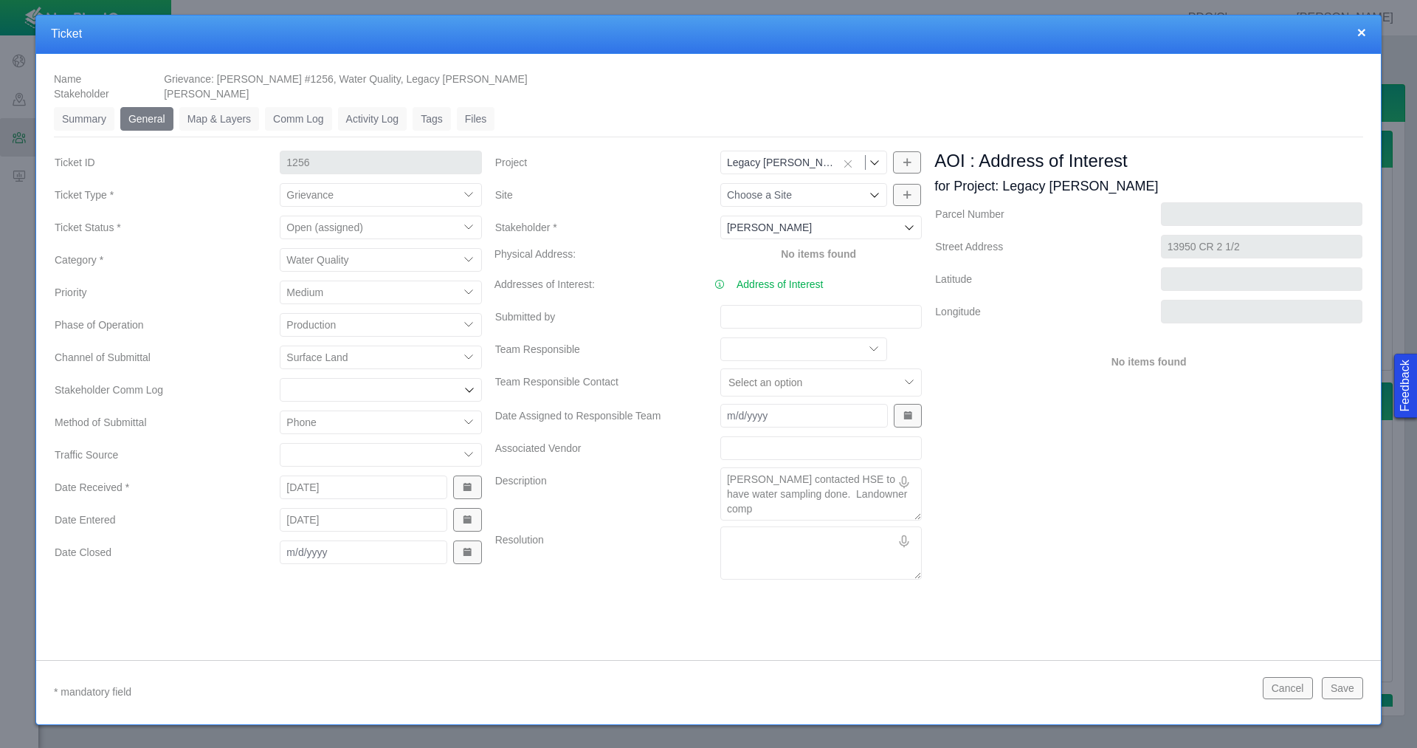
type textarea "x"
type textarea "[PERSON_NAME] contacted HSE to have water sampling done. Landowner compl"
click at [804, 545] on textarea "Resolution" at bounding box center [821, 552] width 202 height 53
click at [888, 509] on textarea "[PERSON_NAME] contacted HSE to have water sampling done. Landowner complained a…" at bounding box center [821, 493] width 202 height 53
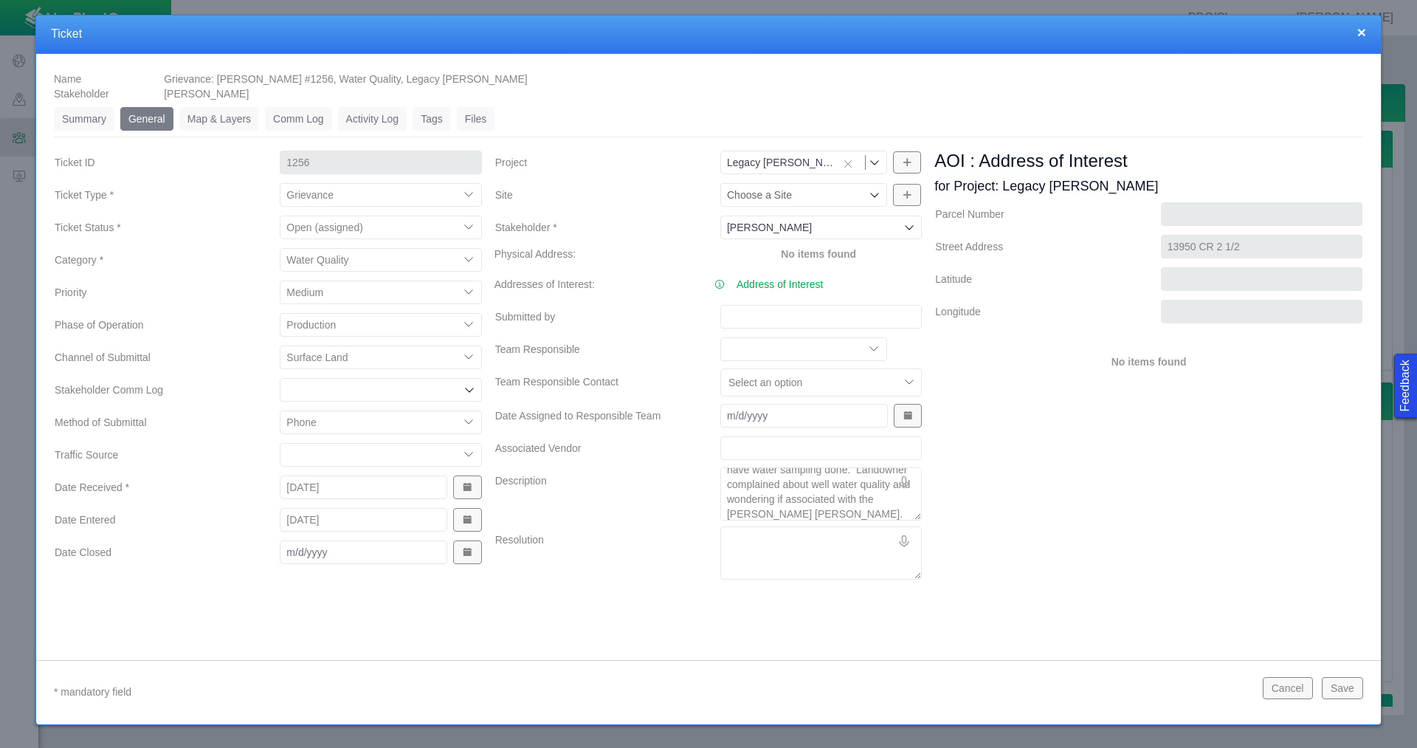
click at [1343, 689] on button "Save" at bounding box center [1342, 688] width 41 height 22
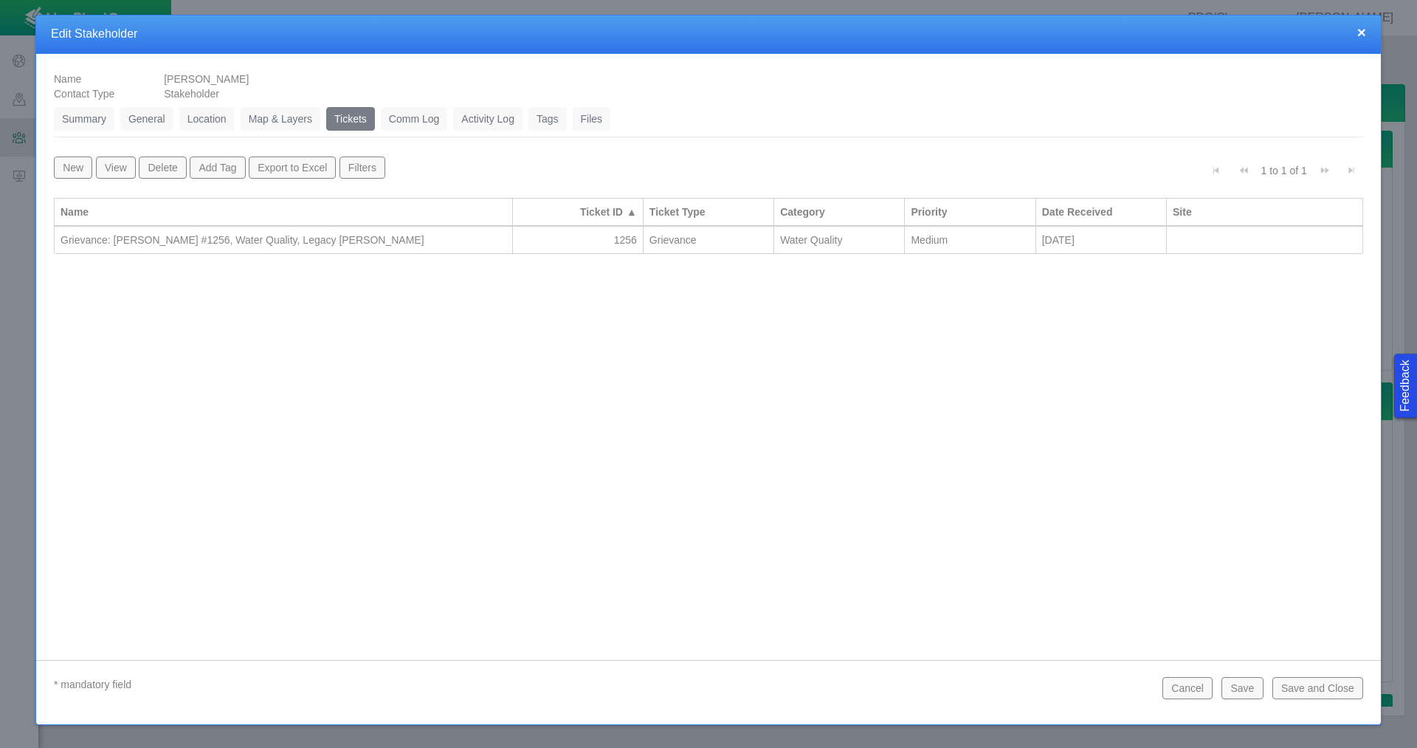
click at [1323, 692] on button "Save and Close" at bounding box center [1318, 688] width 91 height 22
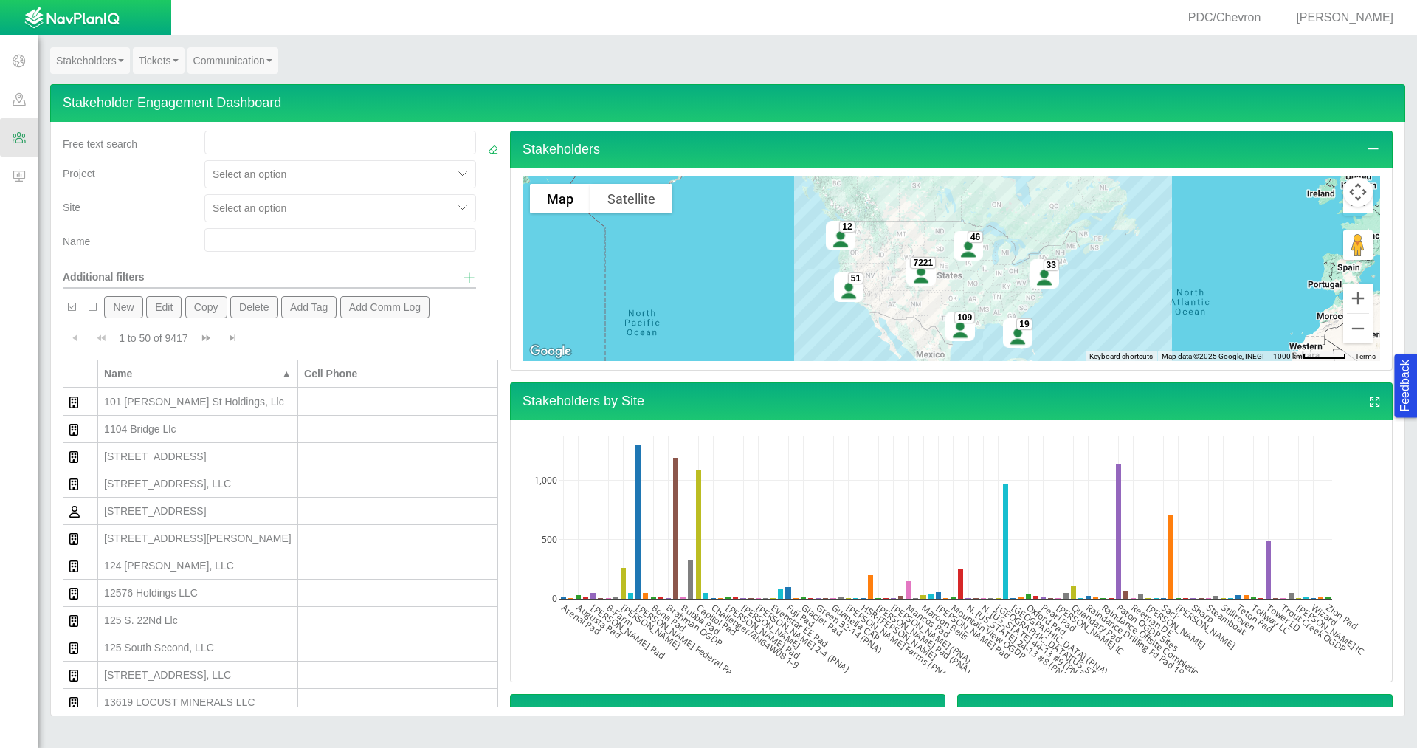
click at [119, 303] on button "New" at bounding box center [123, 307] width 38 height 22
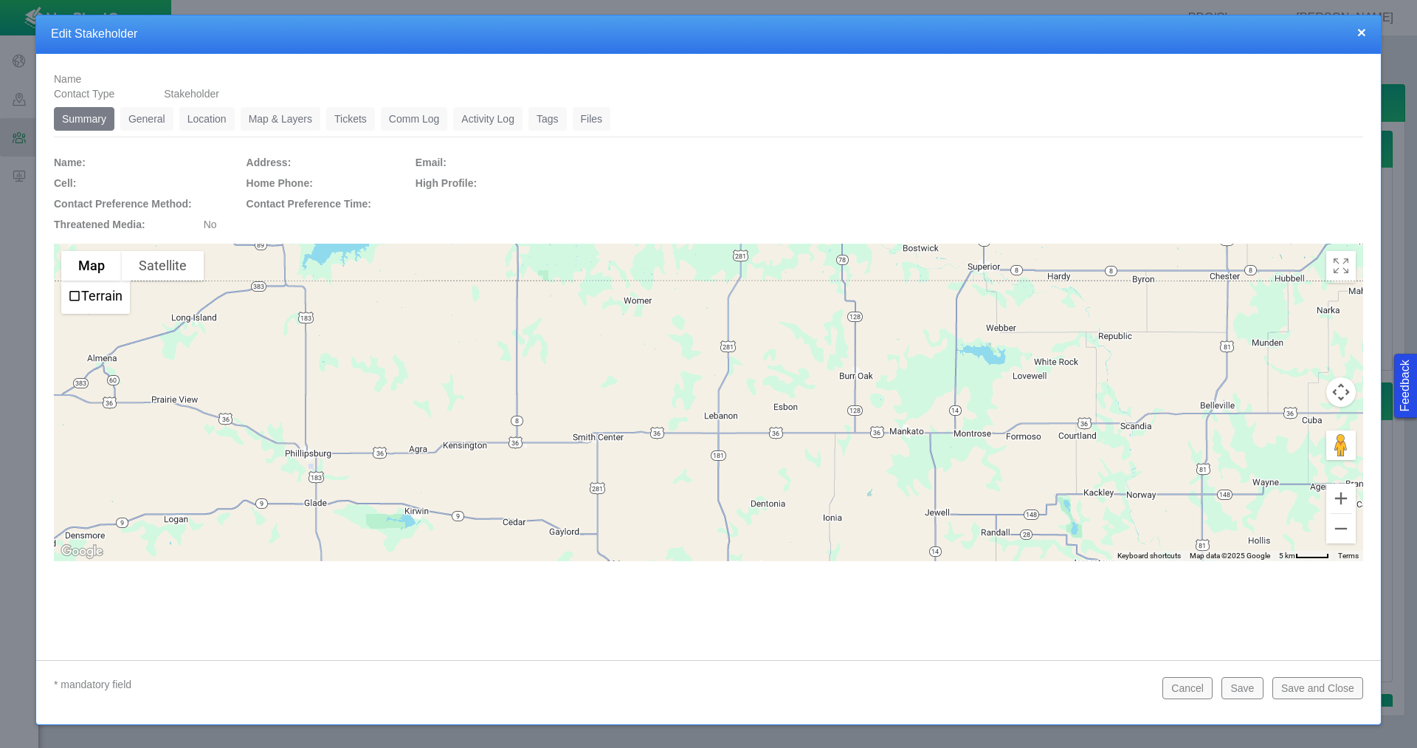
click at [149, 119] on link "General" at bounding box center [146, 119] width 53 height 24
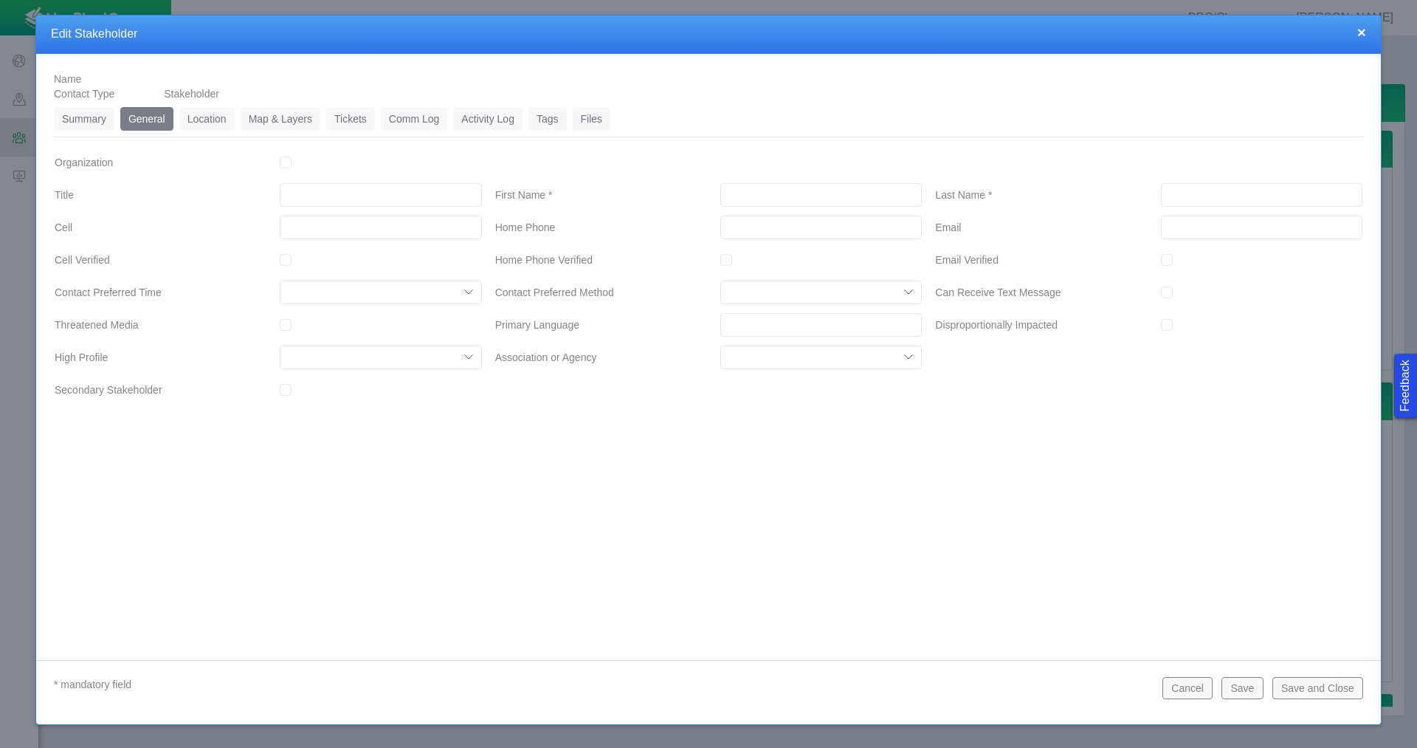
click at [854, 196] on input "First Name *" at bounding box center [821, 195] width 202 height 24
click at [216, 117] on link "Location" at bounding box center [206, 119] width 55 height 24
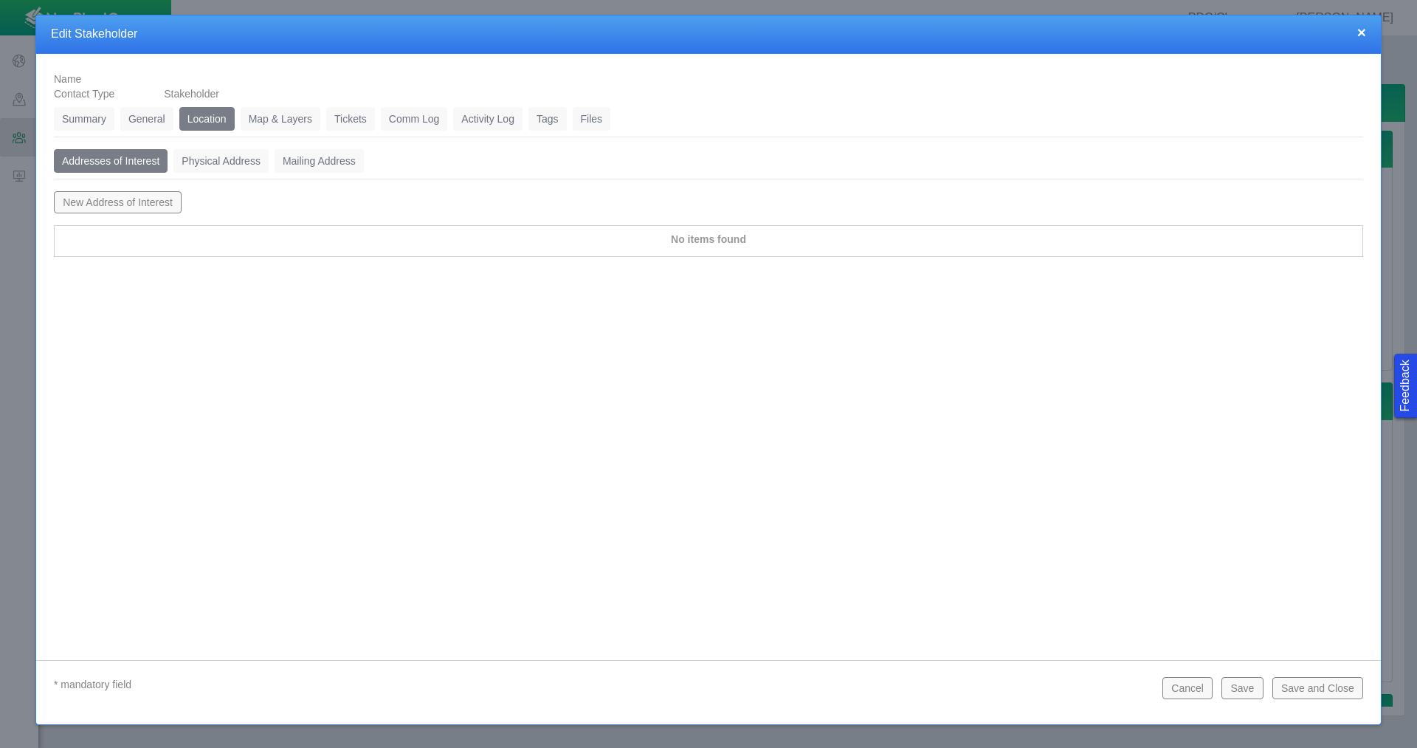
click at [135, 199] on button "New Address of Interest" at bounding box center [118, 202] width 128 height 22
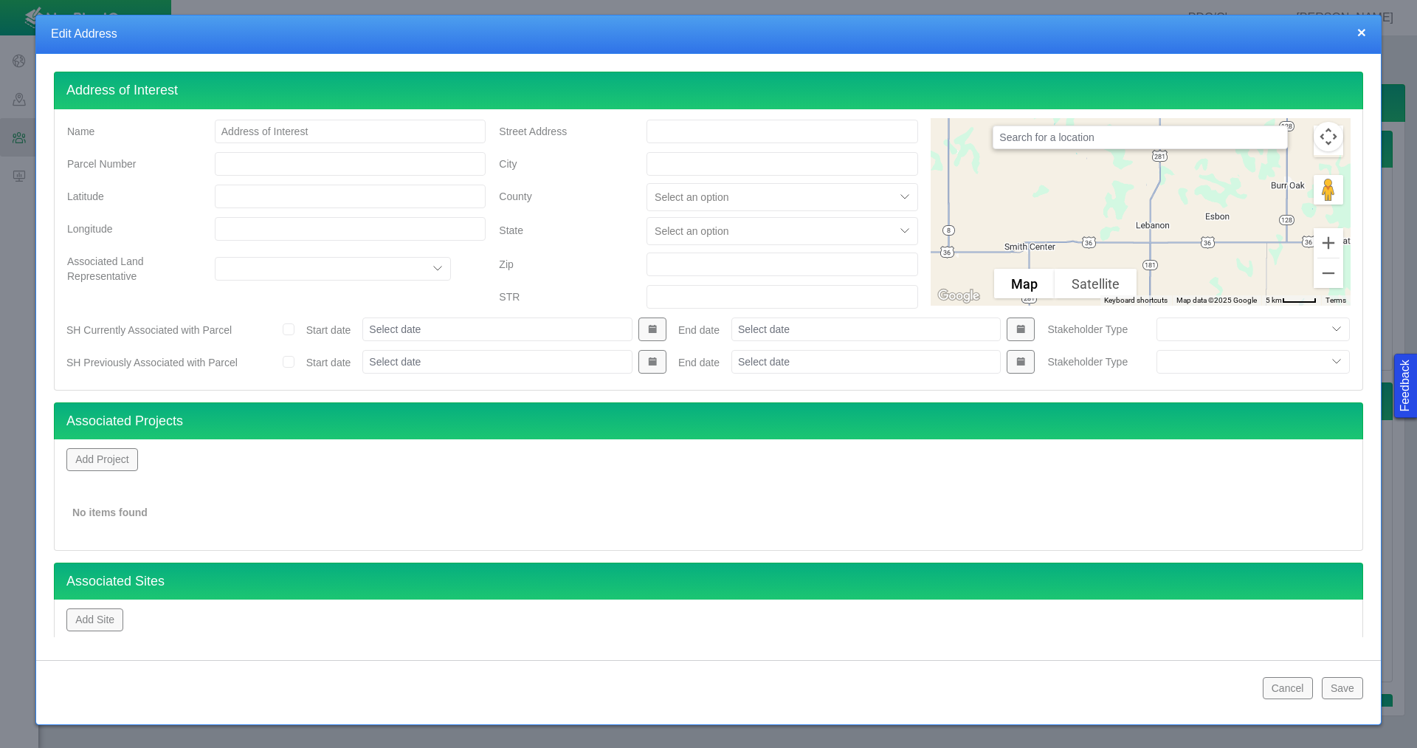
click at [757, 132] on input "Street Address" at bounding box center [783, 132] width 272 height 24
click at [92, 456] on button "Add Project" at bounding box center [102, 459] width 72 height 22
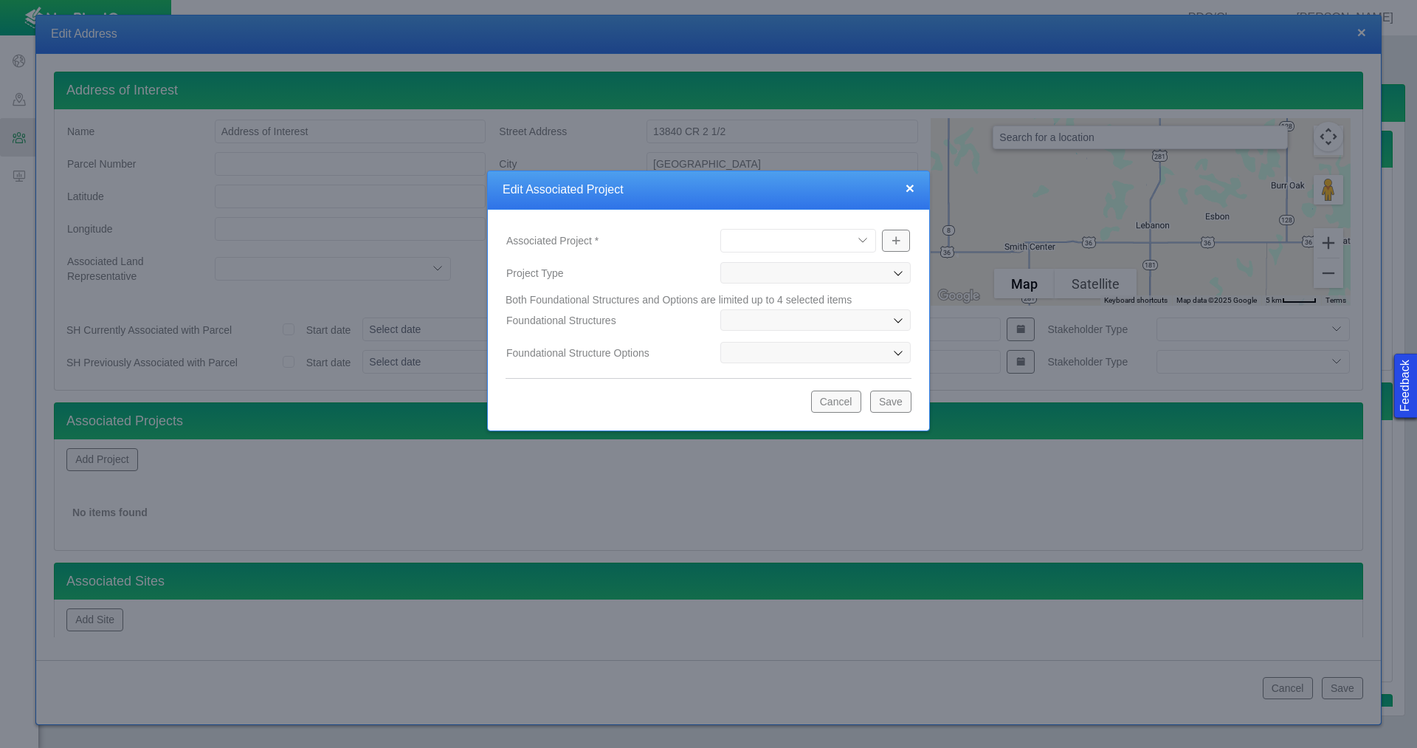
click at [777, 242] on select "[PERSON_NAME] Well Incident Brahman OGDP Drone Project [GEOGRAPHIC_DATA] OGDP […" at bounding box center [798, 241] width 156 height 24
click at [720, 229] on select "[PERSON_NAME] Well Incident Brahman OGDP Drone Project [GEOGRAPHIC_DATA] OGDP […" at bounding box center [798, 241] width 156 height 24
click at [901, 399] on button "Save" at bounding box center [890, 401] width 41 height 22
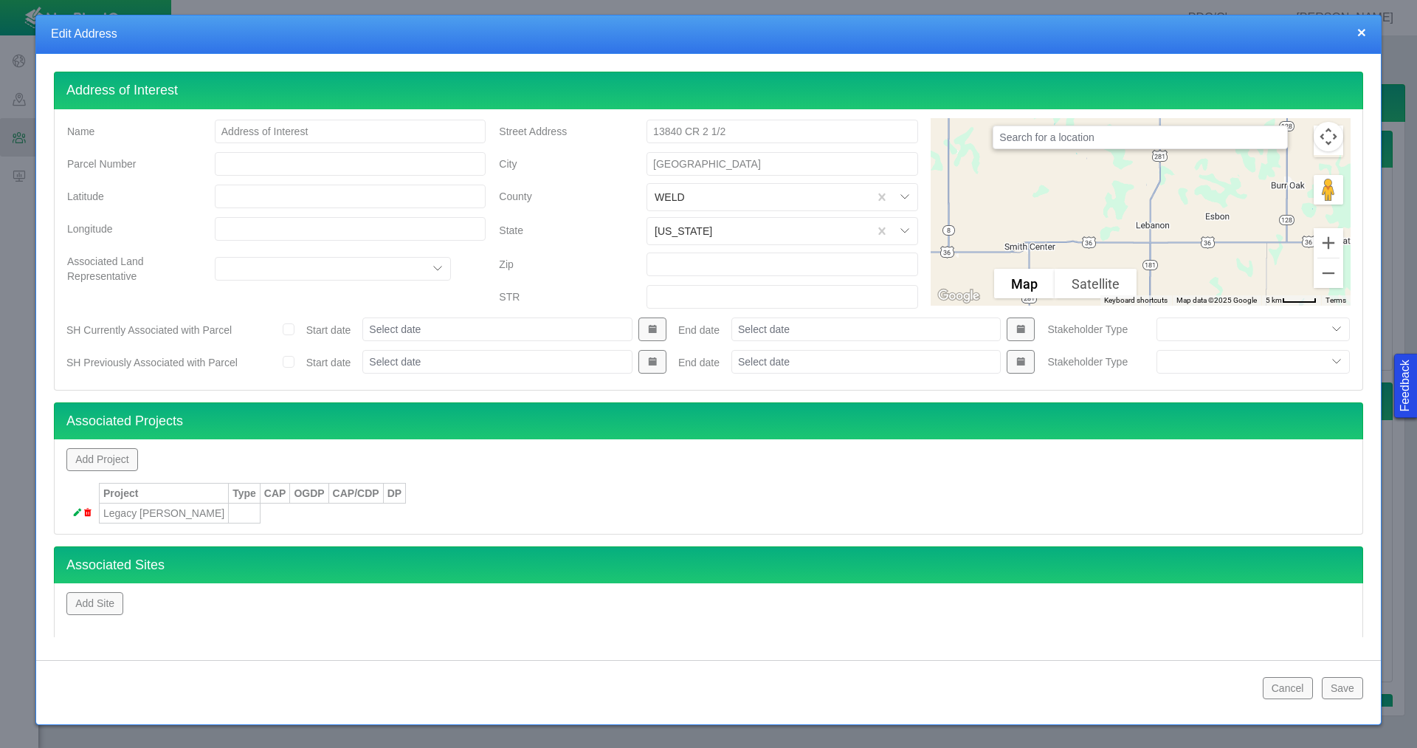
click at [1357, 689] on button "Save" at bounding box center [1342, 688] width 41 height 22
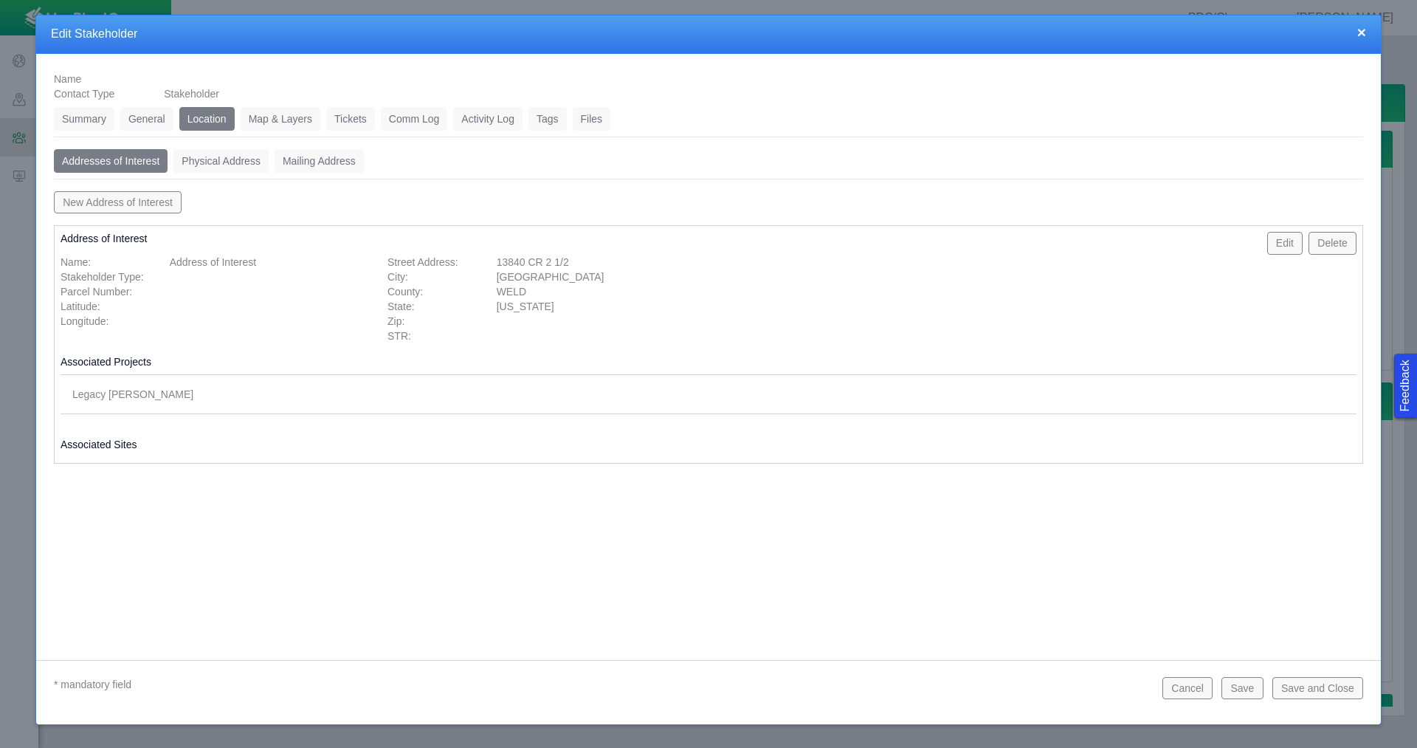
click at [1236, 696] on button "Save" at bounding box center [1242, 688] width 41 height 22
click at [348, 120] on link "Tickets" at bounding box center [350, 119] width 49 height 24
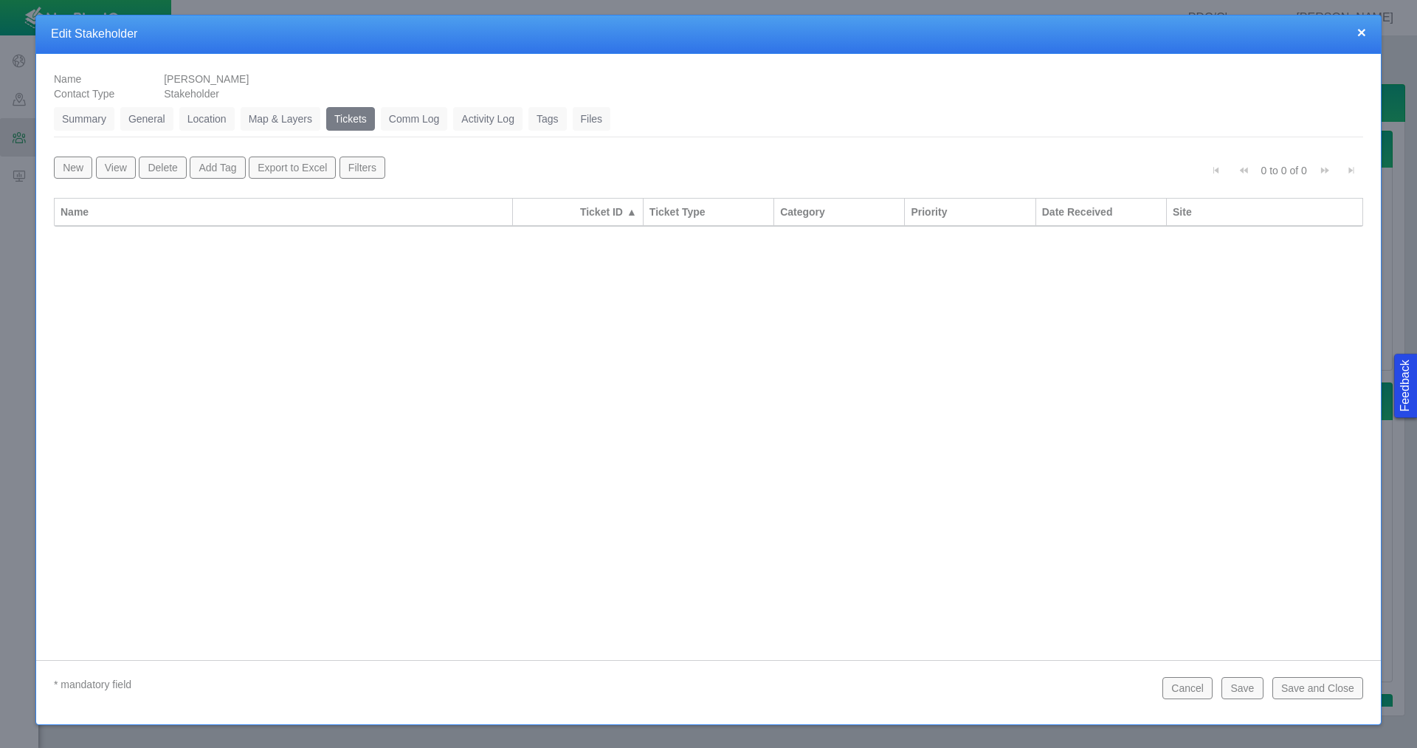
click at [70, 169] on button "New" at bounding box center [73, 167] width 38 height 22
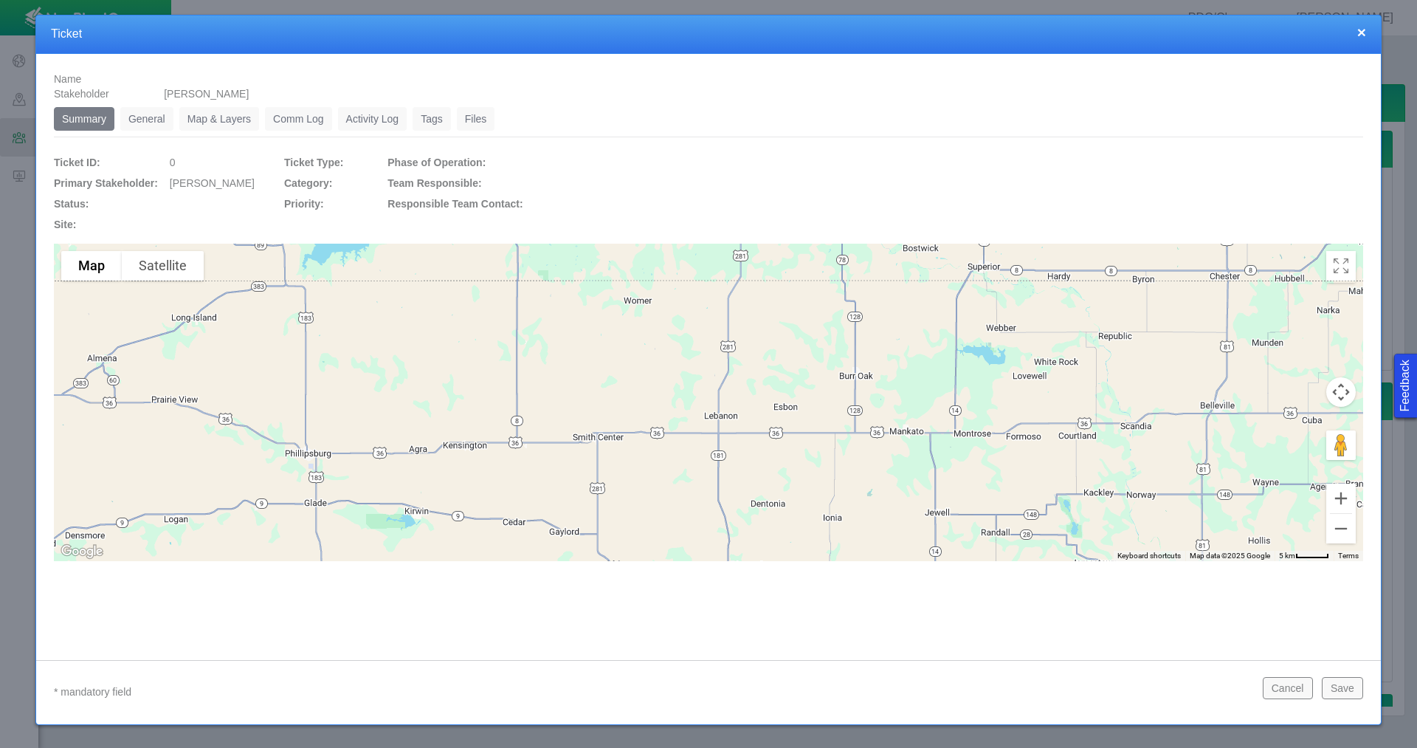
click at [153, 122] on link "General" at bounding box center [146, 119] width 53 height 24
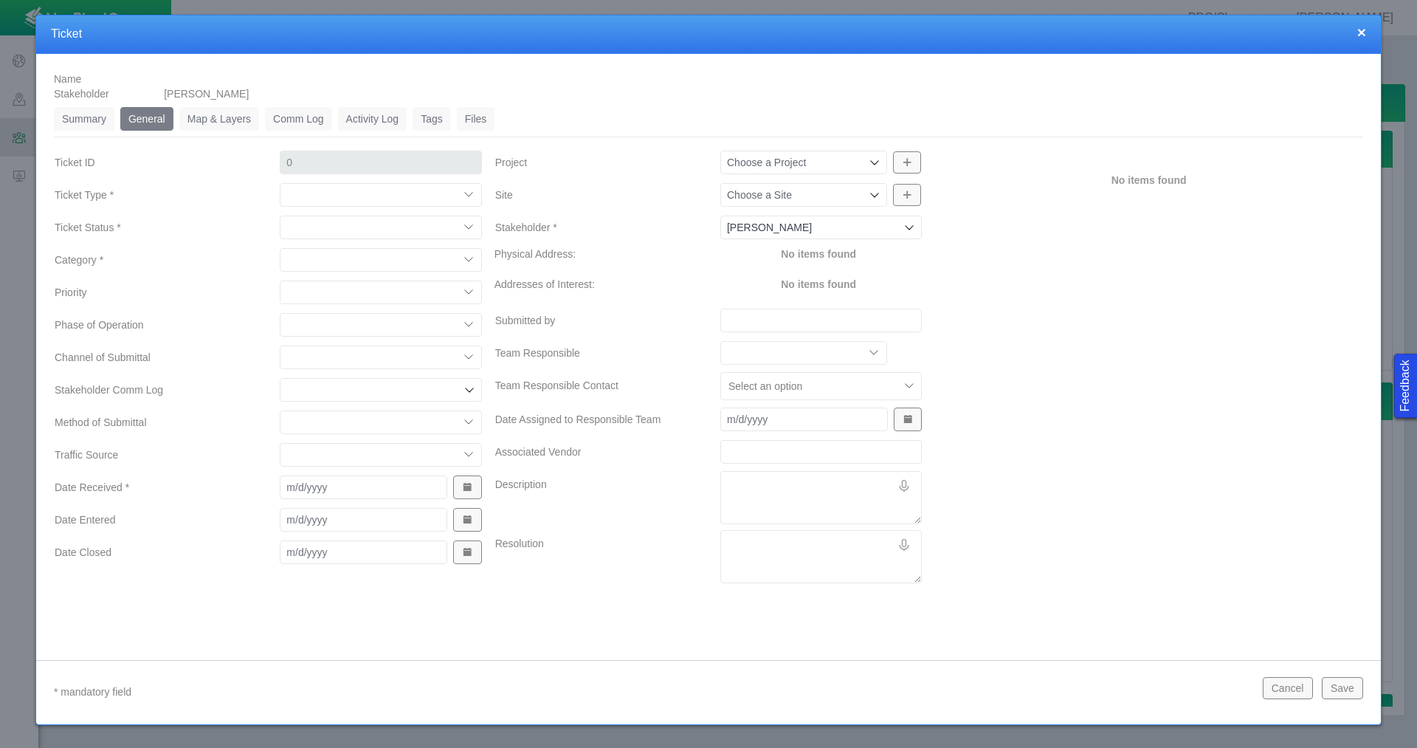
click at [331, 198] on select "Compliment Grievance Grievance Non-Op Information" at bounding box center [381, 195] width 202 height 24
click at [280, 183] on select "Compliment Grievance Grievance Non-Op Information" at bounding box center [381, 195] width 202 height 24
click at [326, 226] on select "Closed (resolved) Closed (unreasonable) Closed (unresolved) Open (assigned) Ope…" at bounding box center [381, 228] width 202 height 24
click at [280, 216] on select "Closed (resolved) Closed (unreasonable) Closed (unresolved) Open (assigned) Ope…" at bounding box center [381, 228] width 202 height 24
click at [302, 258] on select "Access Aesthetics Ag/Crops Air Quality Claims Clean-up/Remediation Communicatio…" at bounding box center [381, 260] width 202 height 24
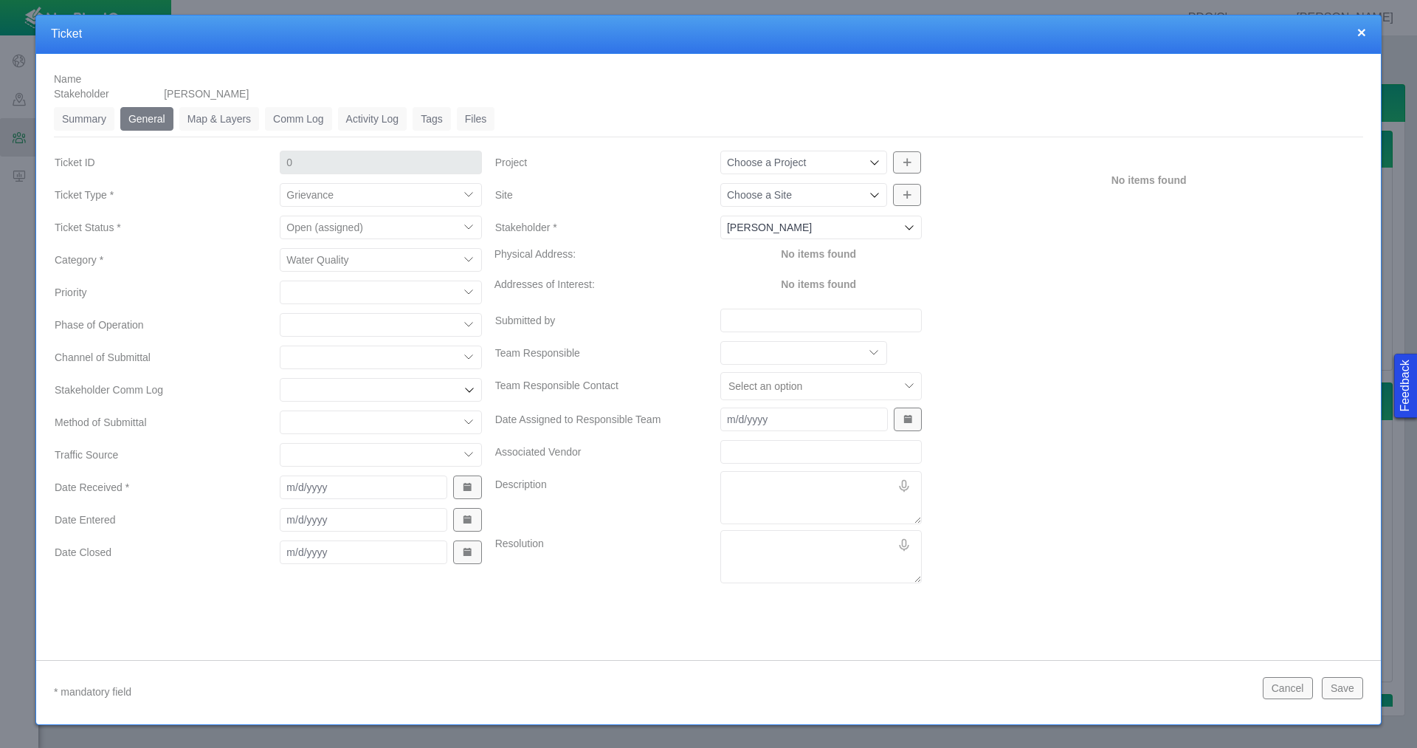
click at [280, 248] on select "Access Aesthetics Ag/Crops Air Quality Claims Clean-up/Remediation Communicatio…" at bounding box center [381, 260] width 202 height 24
click at [327, 296] on select "High Medium Low" at bounding box center [381, 292] width 202 height 24
click at [280, 280] on select "High Medium Low" at bounding box center [381, 292] width 202 height 24
click at [334, 323] on select "Completions Drilling Production Reclamation Planning/Permitting Workover P&A Un…" at bounding box center [381, 325] width 202 height 24
click at [280, 313] on select "Completions Drilling Production Reclamation Planning/Permitting Workover P&A Un…" at bounding box center [381, 325] width 202 height 24
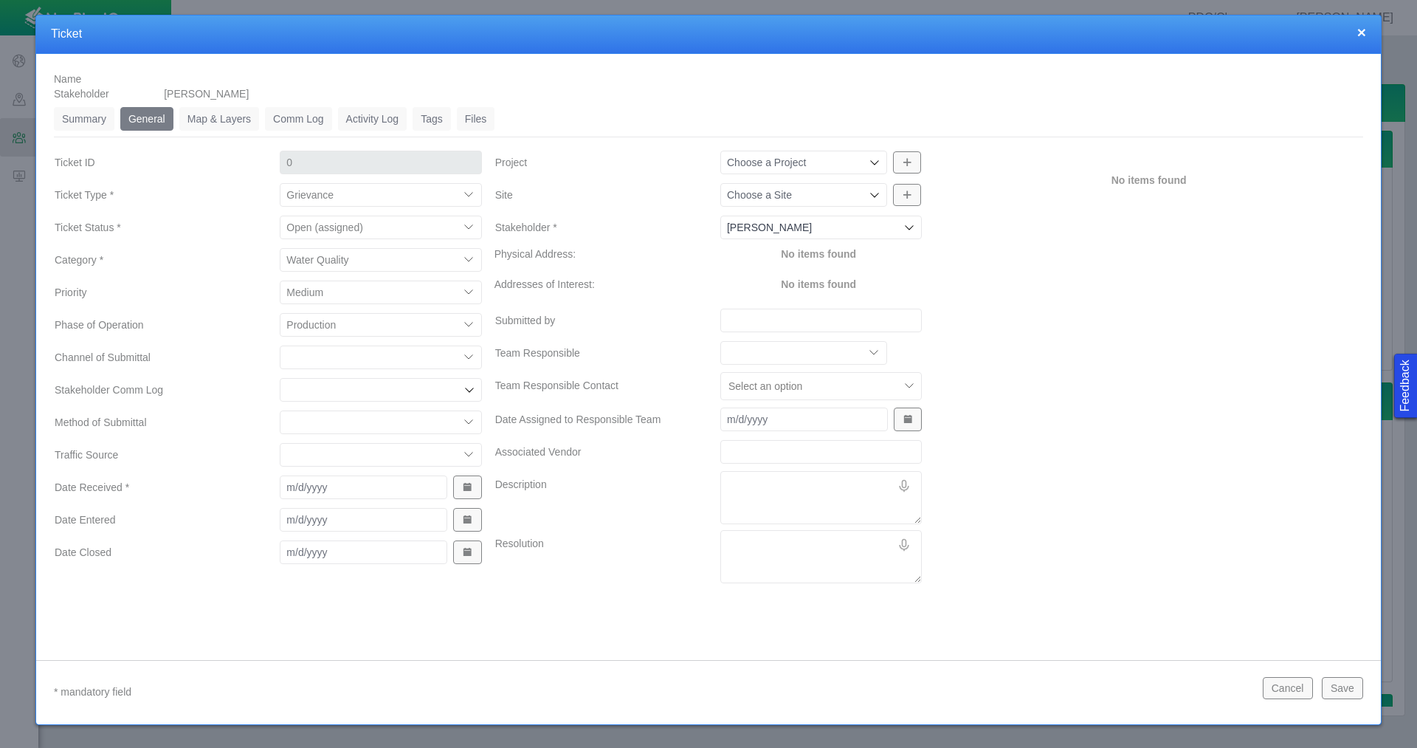
click at [376, 357] on select "ECMC Community Relations LGD Website/Microsite HSE Local Elected Official Surfa…" at bounding box center [381, 357] width 202 height 24
click at [280, 345] on select "ECMC Community Relations LGD Website/Microsite HSE Local Elected Official Surfa…" at bounding box center [381, 357] width 202 height 24
click at [422, 426] on select "Email In Person Mail Phone" at bounding box center [381, 422] width 202 height 24
click at [280, 410] on select "Email In Person Mail Phone" at bounding box center [381, 422] width 202 height 24
click at [478, 478] on button "Show Date Picker" at bounding box center [467, 487] width 28 height 24
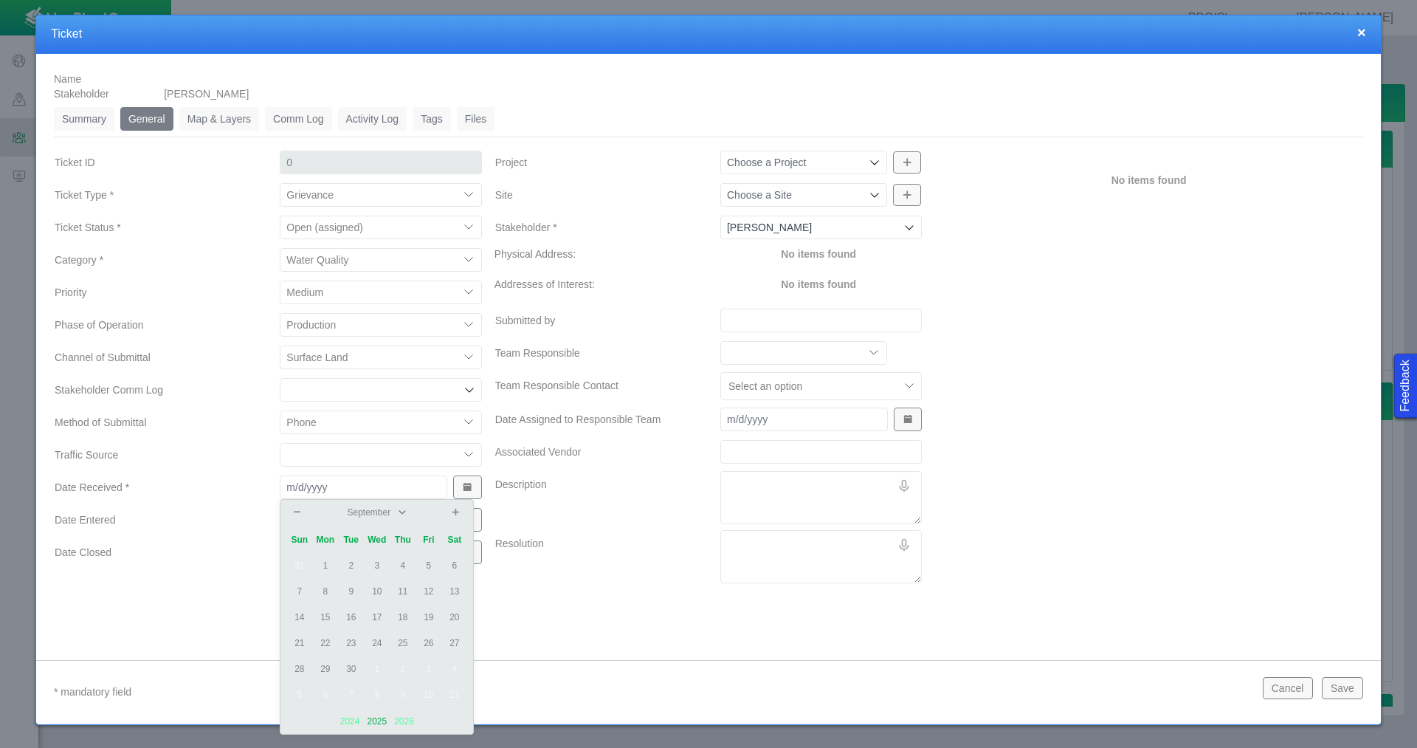
click at [408, 617] on td "18" at bounding box center [403, 618] width 26 height 26
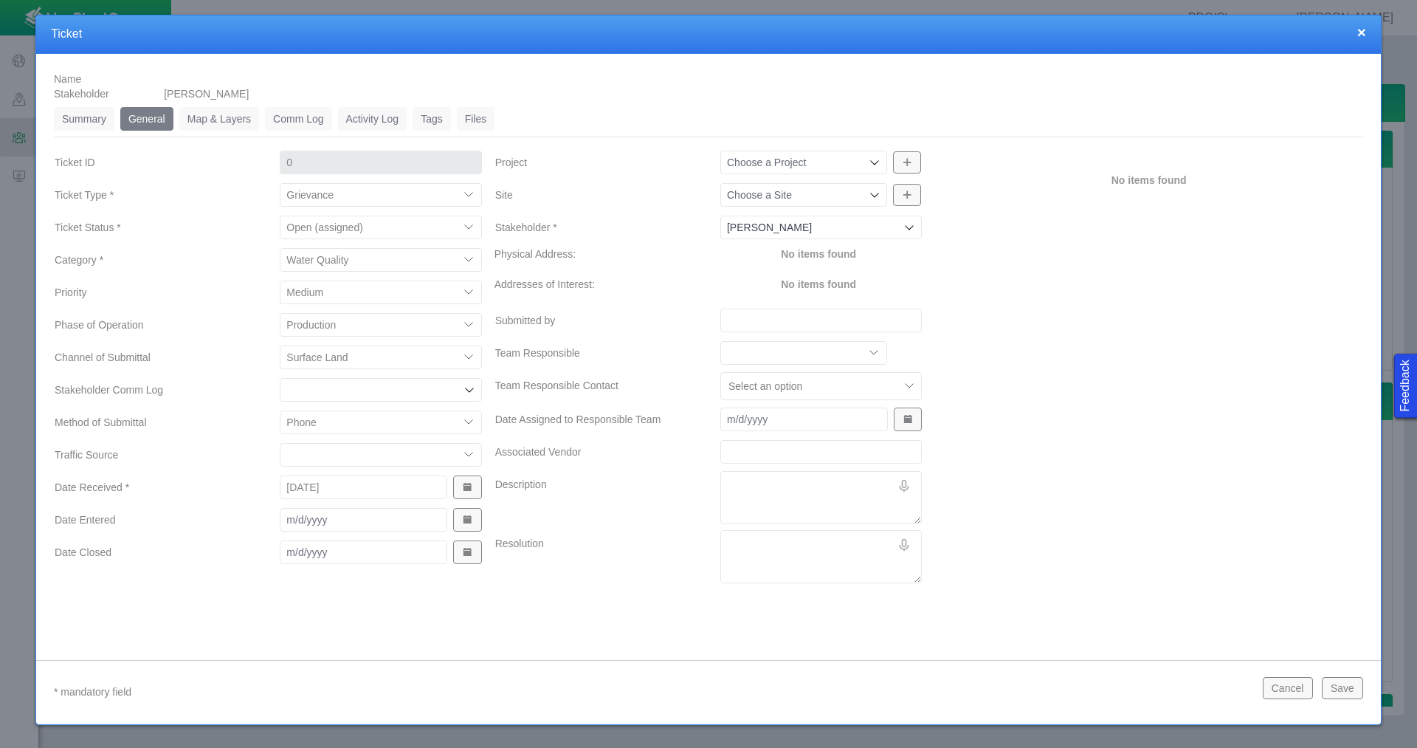
click at [479, 521] on button "Show Date Picker" at bounding box center [467, 520] width 28 height 24
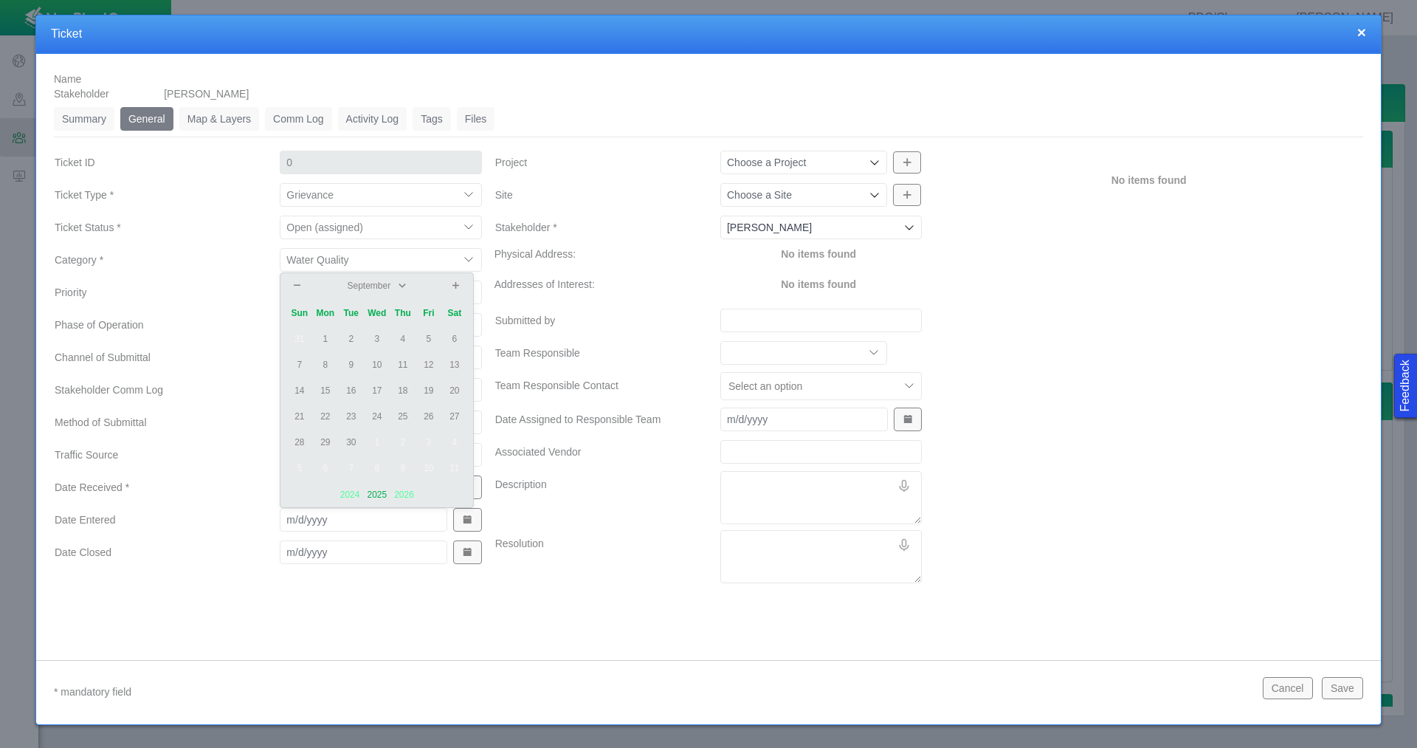
click at [432, 390] on td "19" at bounding box center [429, 391] width 26 height 26
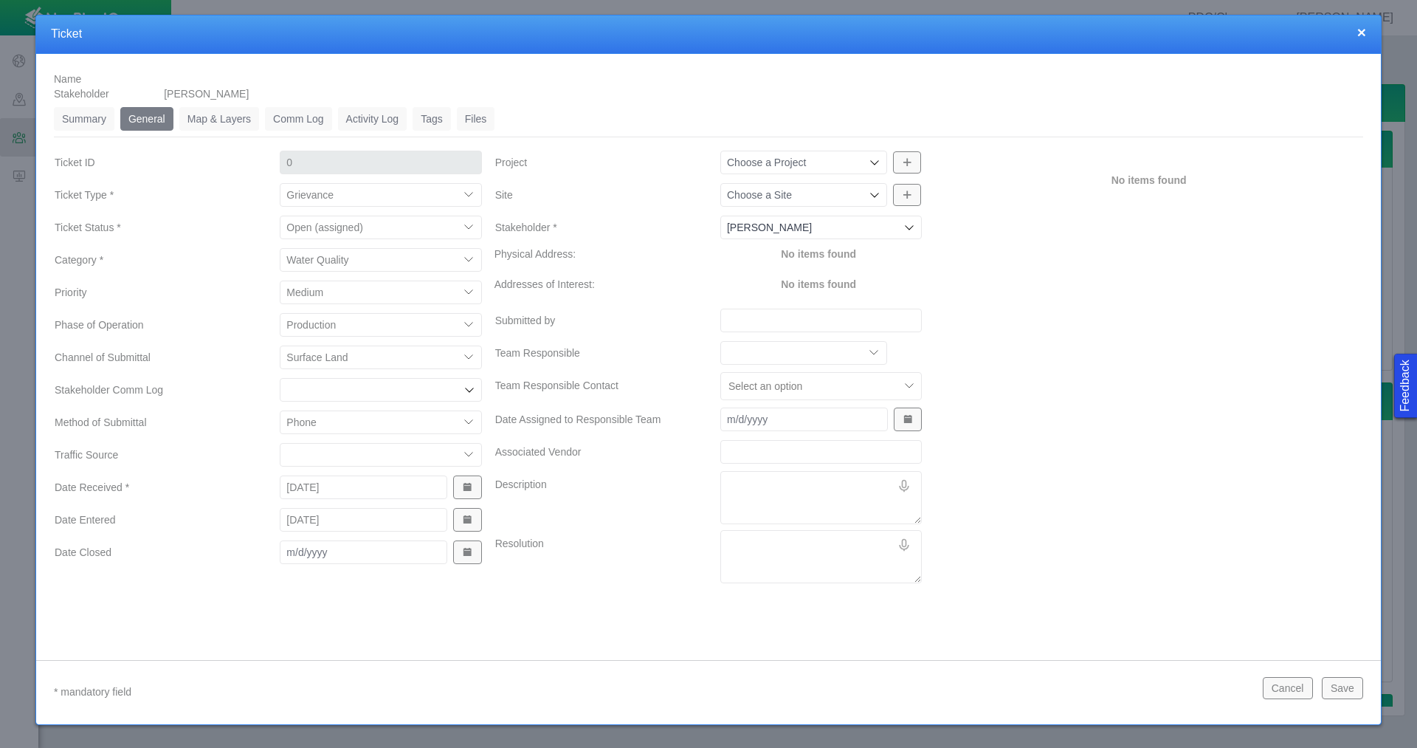
click at [879, 162] on icon at bounding box center [875, 162] width 12 height 12
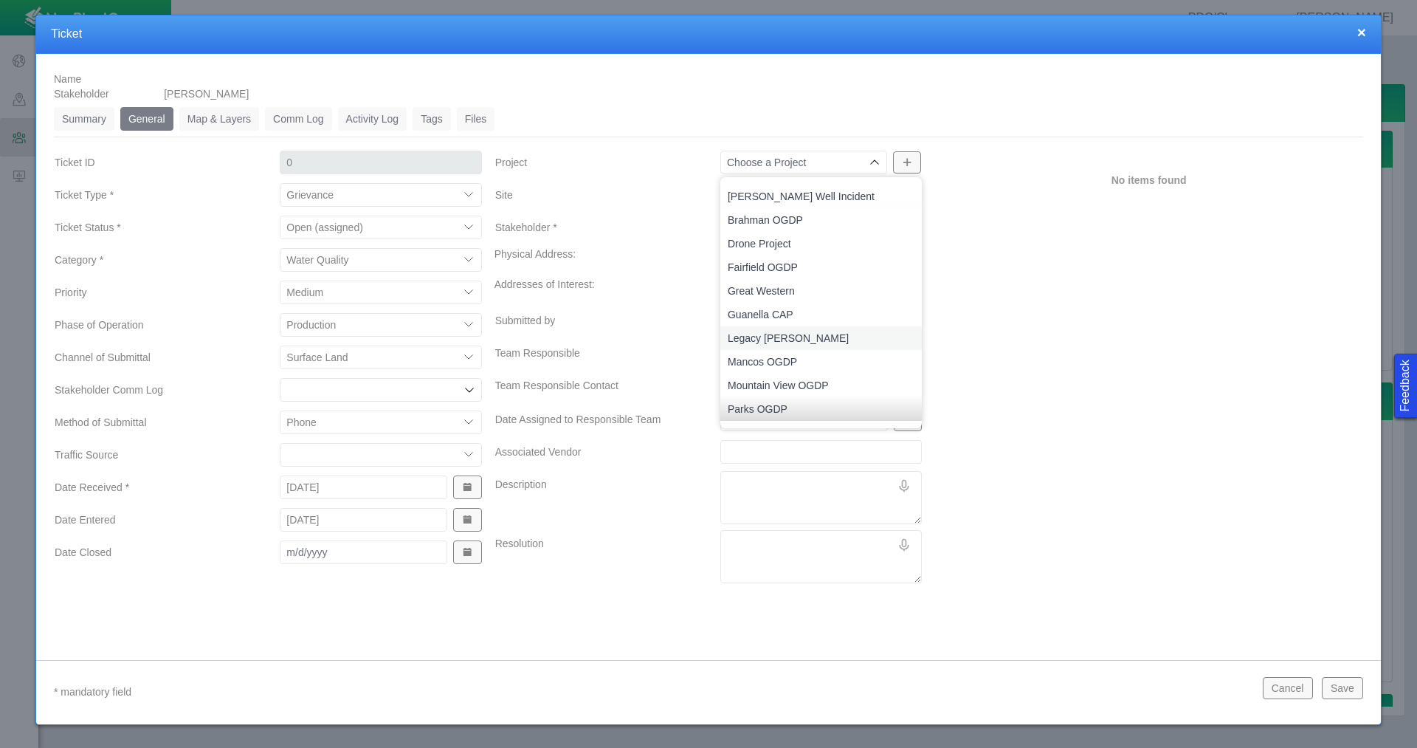
click at [822, 339] on span "Legacy [PERSON_NAME]" at bounding box center [821, 338] width 187 height 15
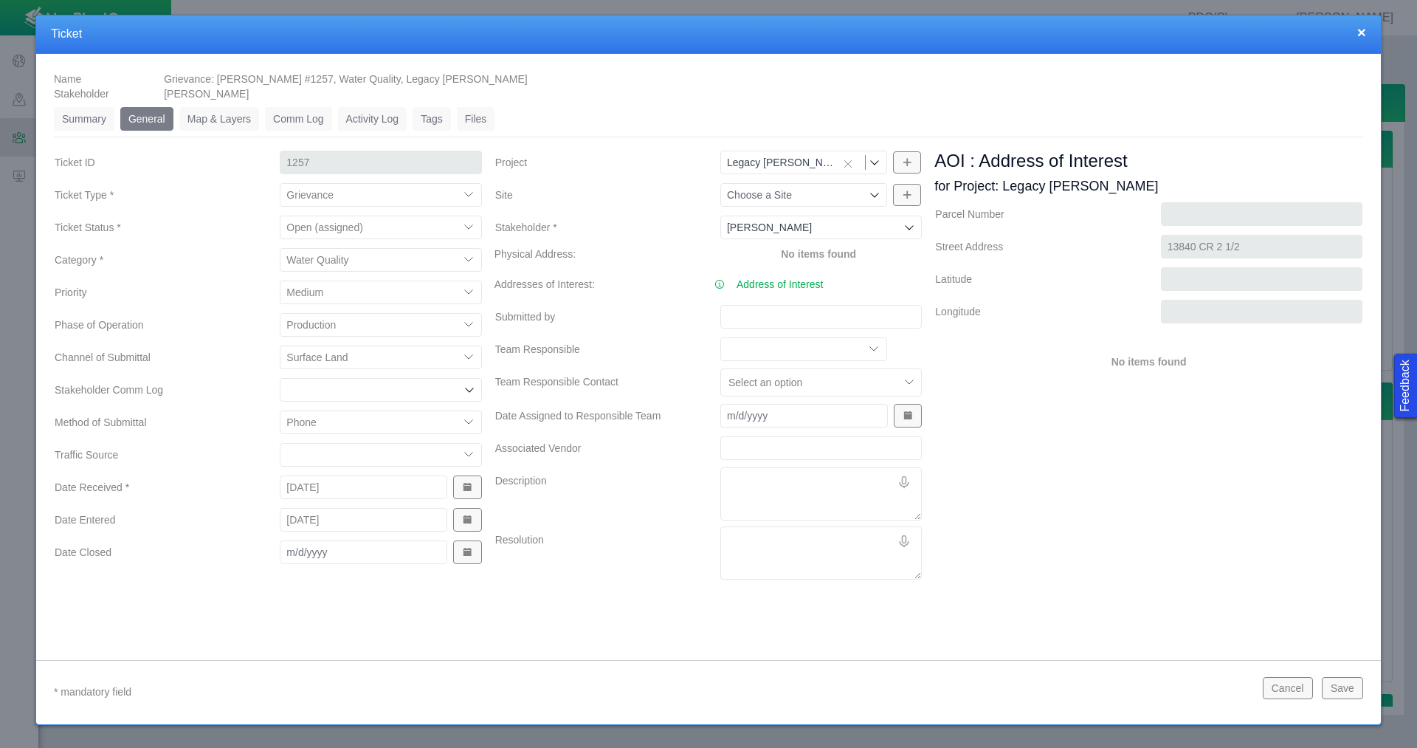
click at [768, 481] on textarea "Description" at bounding box center [821, 493] width 202 height 53
click at [769, 310] on input "Submitted by" at bounding box center [821, 317] width 202 height 24
click at [770, 486] on textarea "Description" at bounding box center [821, 493] width 202 height 53
click at [895, 507] on textarea "[PERSON_NAME] is working with HSE to gather well water samples. Water quality i…" at bounding box center [821, 493] width 202 height 53
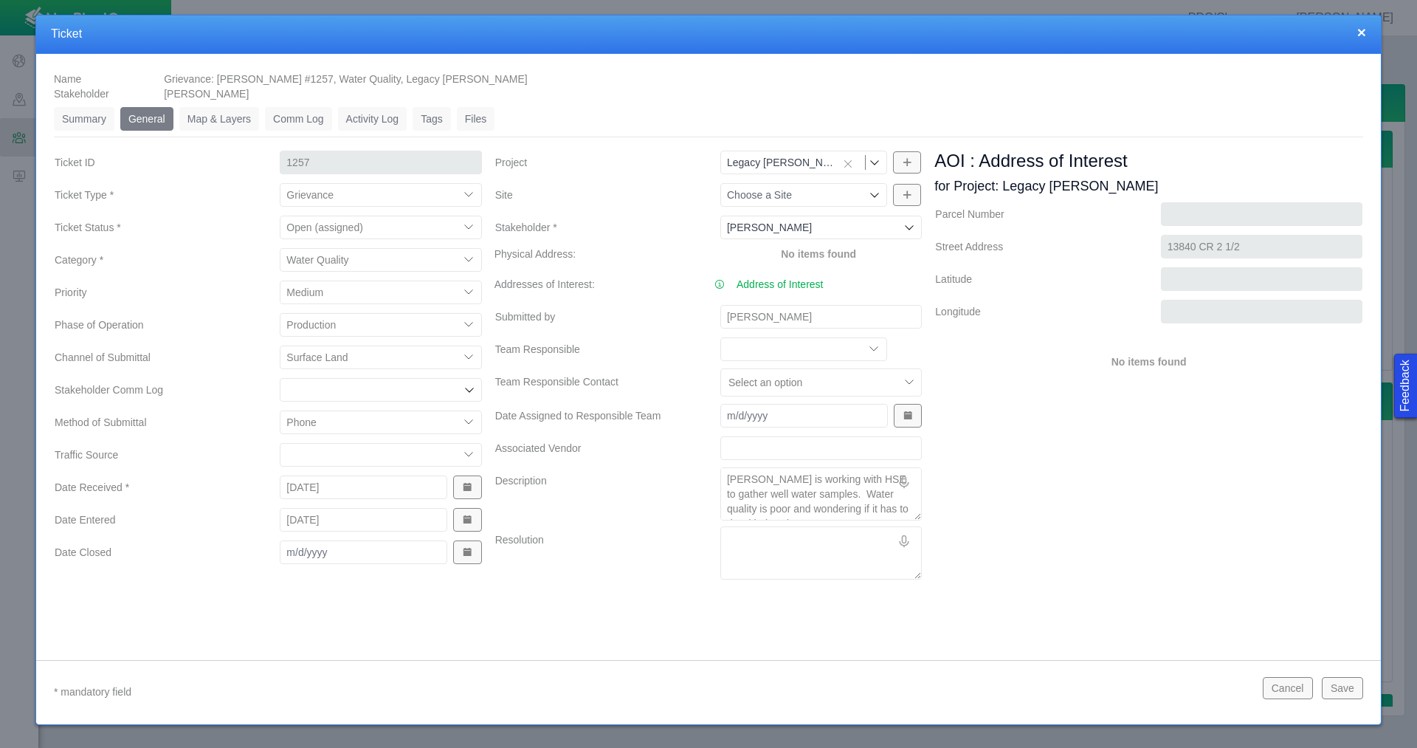
scroll to position [10, 0]
click at [1346, 688] on button "Save" at bounding box center [1342, 688] width 41 height 22
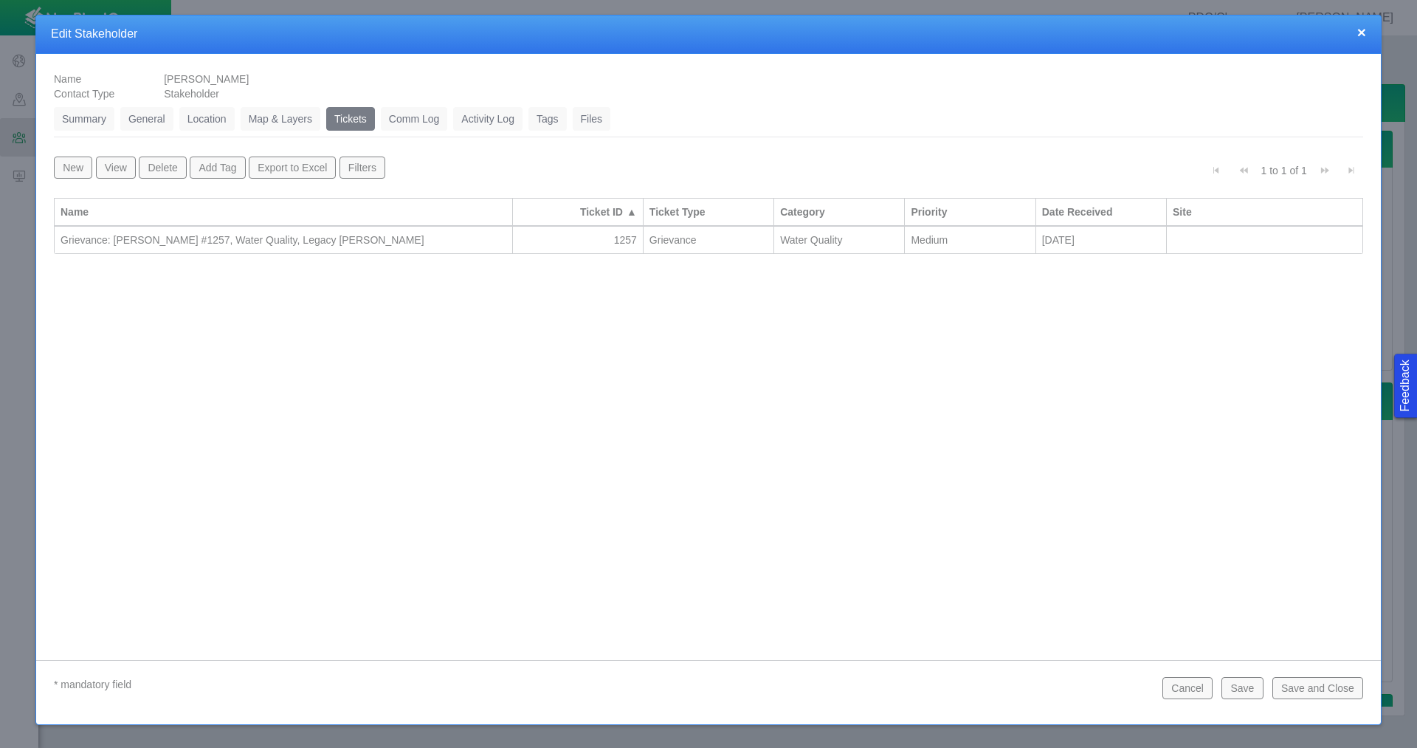
click at [1237, 689] on button "Save" at bounding box center [1242, 688] width 41 height 22
click at [1322, 692] on button "Save and Close" at bounding box center [1318, 688] width 91 height 22
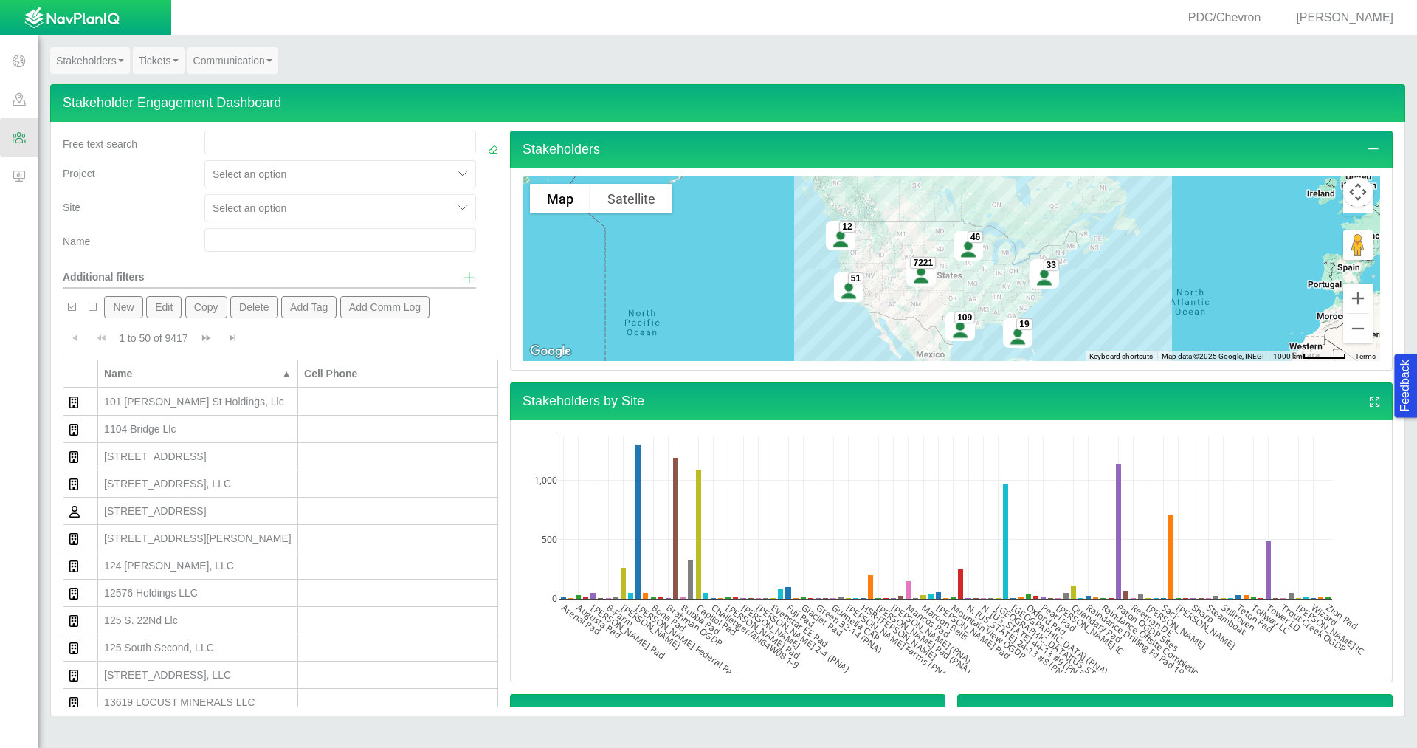
click at [157, 57] on link "Tickets" at bounding box center [159, 60] width 52 height 27
click at [158, 91] on link "Ticket Dashboard" at bounding box center [192, 87] width 117 height 19
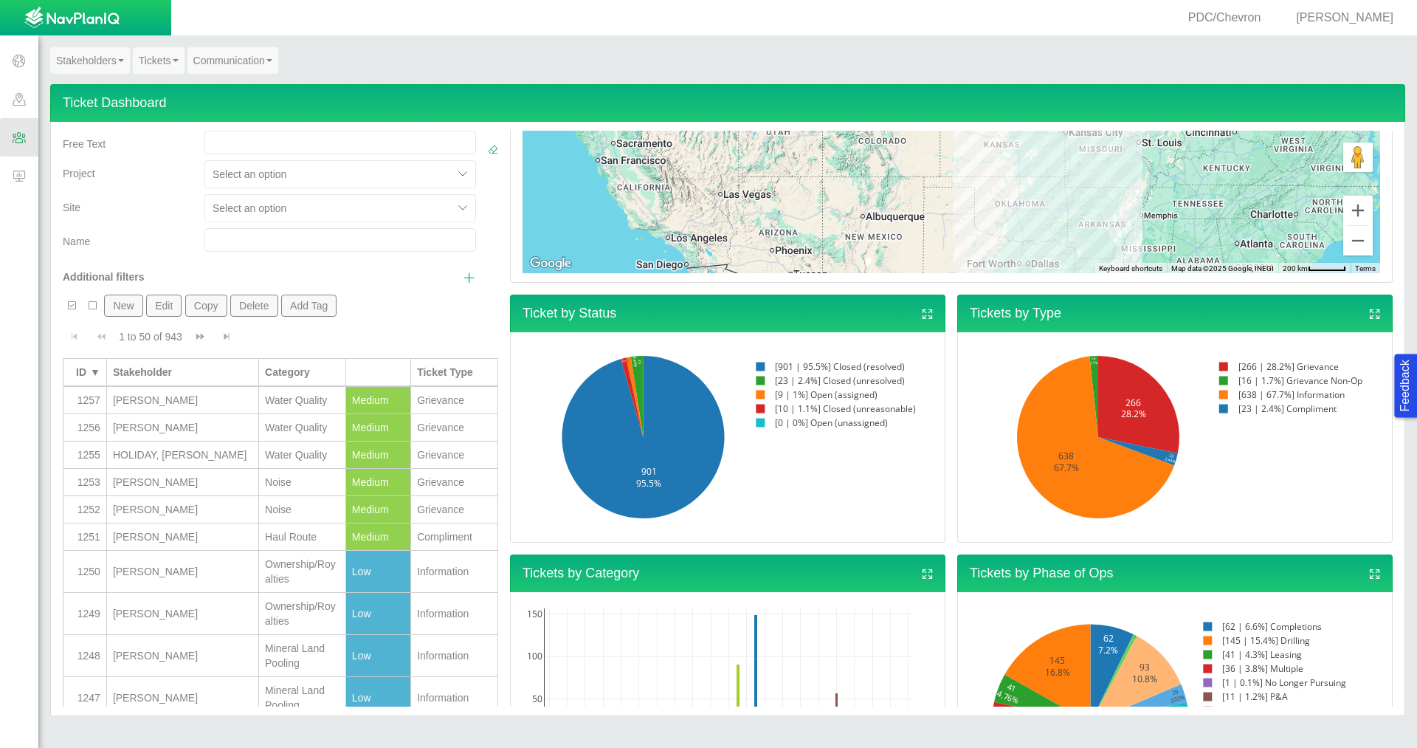
scroll to position [74, 0]
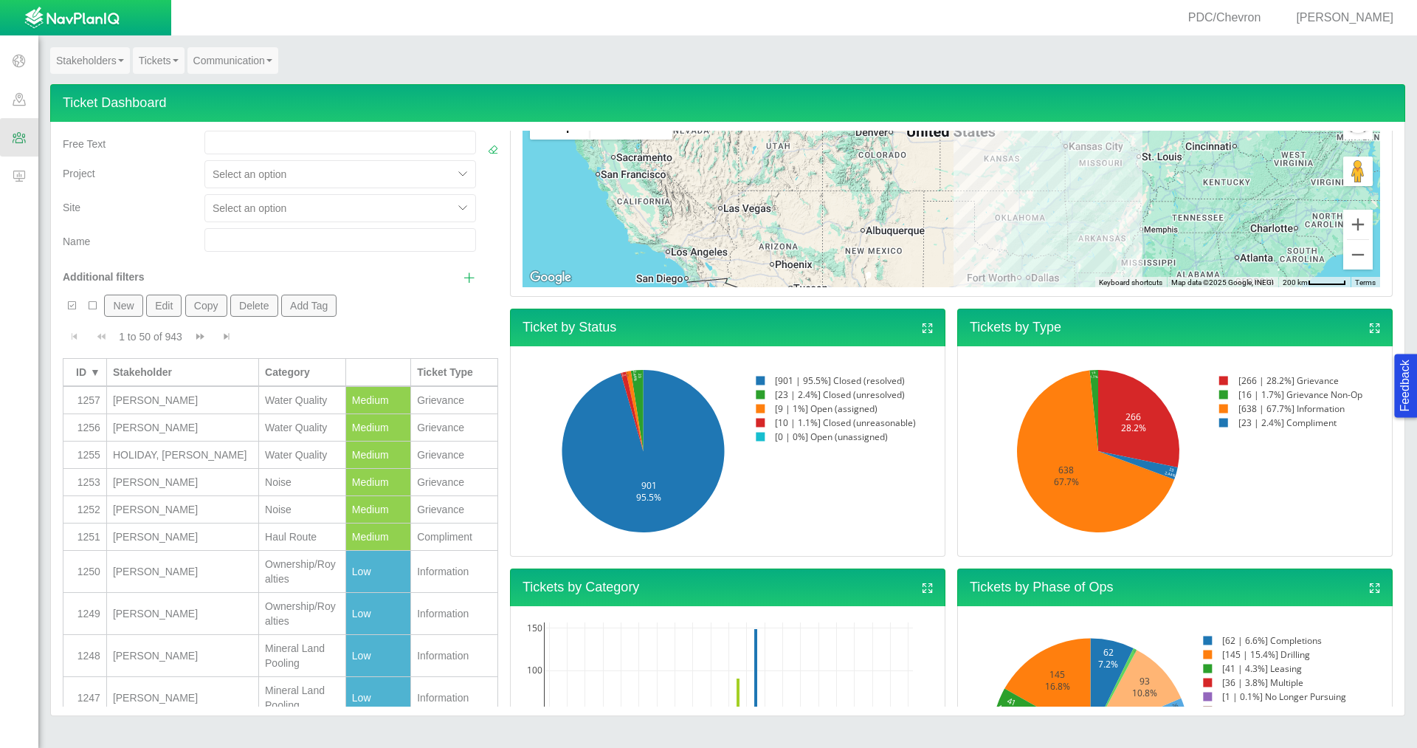
click at [804, 410] on rect at bounding box center [831, 409] width 170 height 14
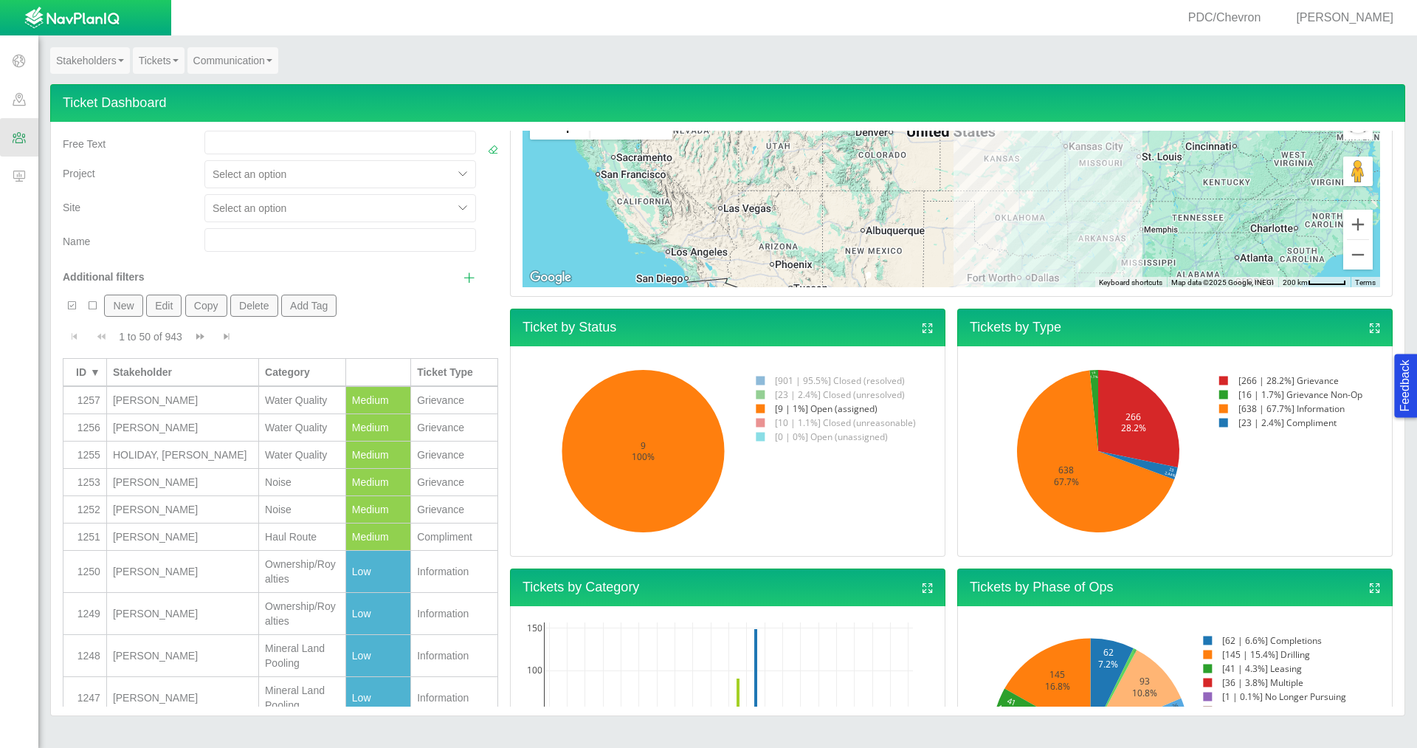
click at [804, 410] on rect at bounding box center [831, 409] width 170 height 14
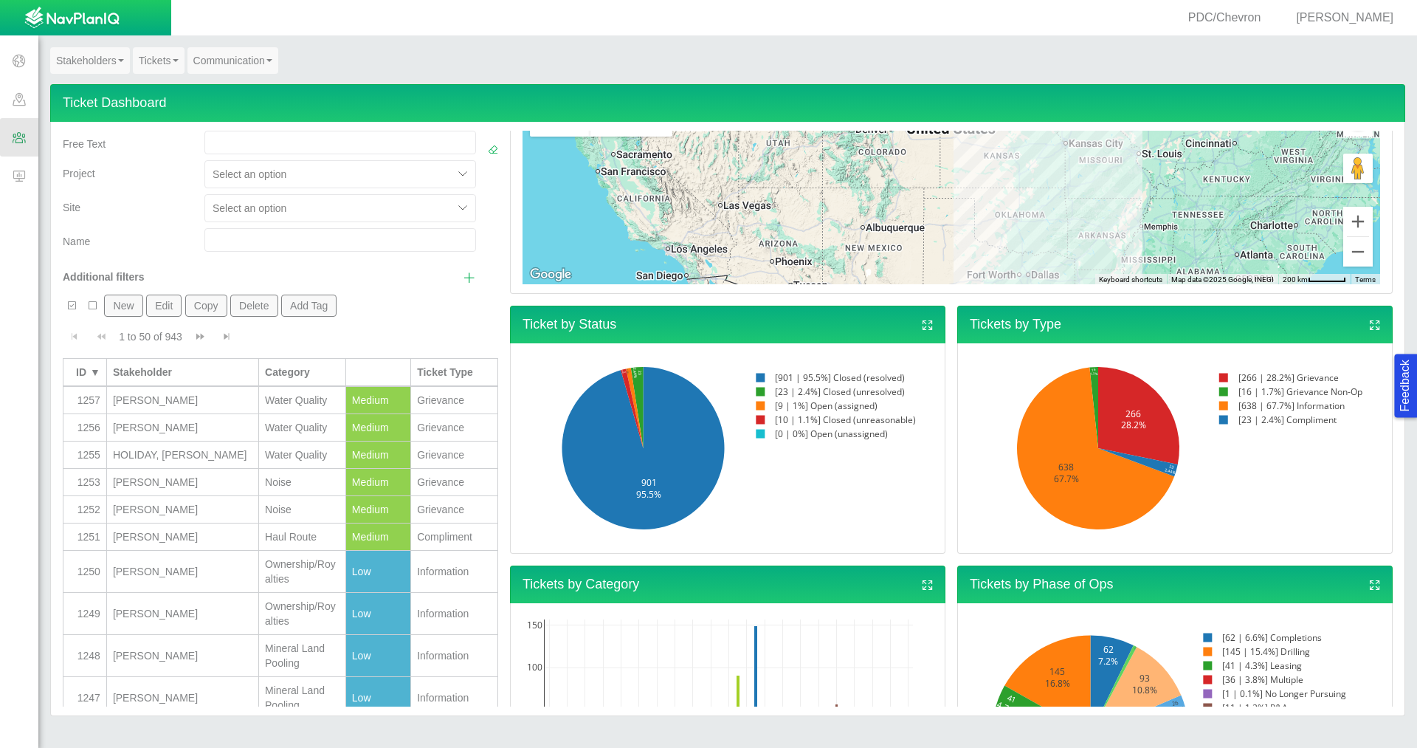
scroll to position [0, 0]
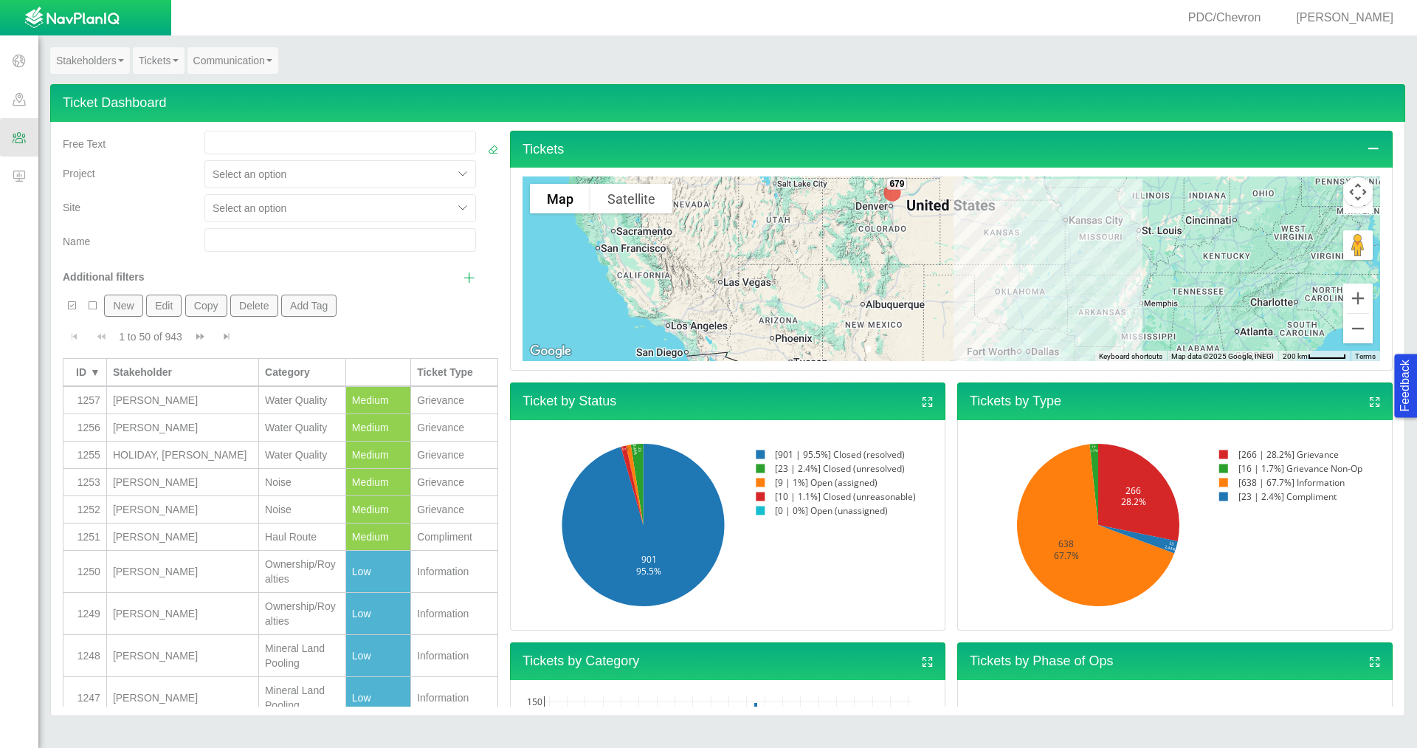
click at [164, 65] on link "Tickets" at bounding box center [159, 60] width 52 height 27
click at [181, 142] on link "Ticket Report" at bounding box center [192, 145] width 117 height 19
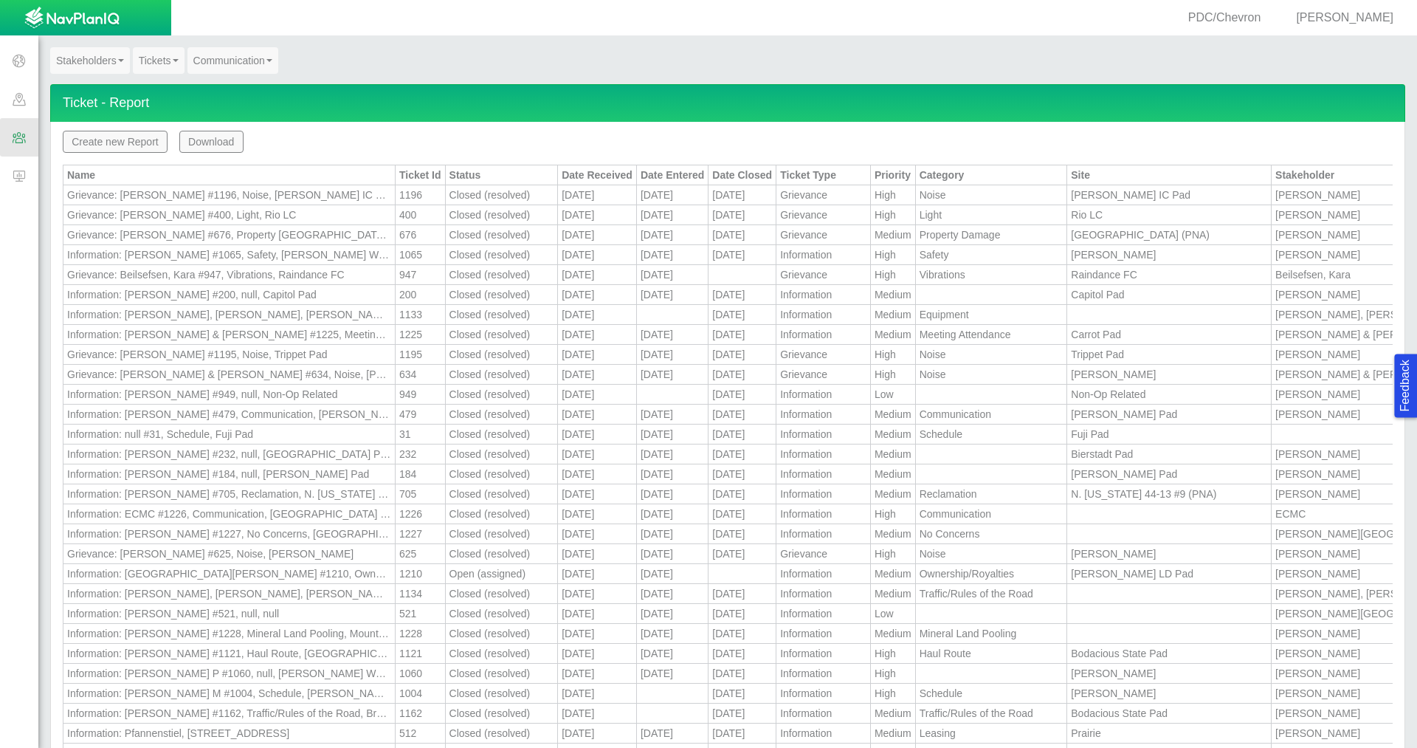
click at [204, 143] on button "Download" at bounding box center [211, 142] width 64 height 22
